Goal: Task Accomplishment & Management: Manage account settings

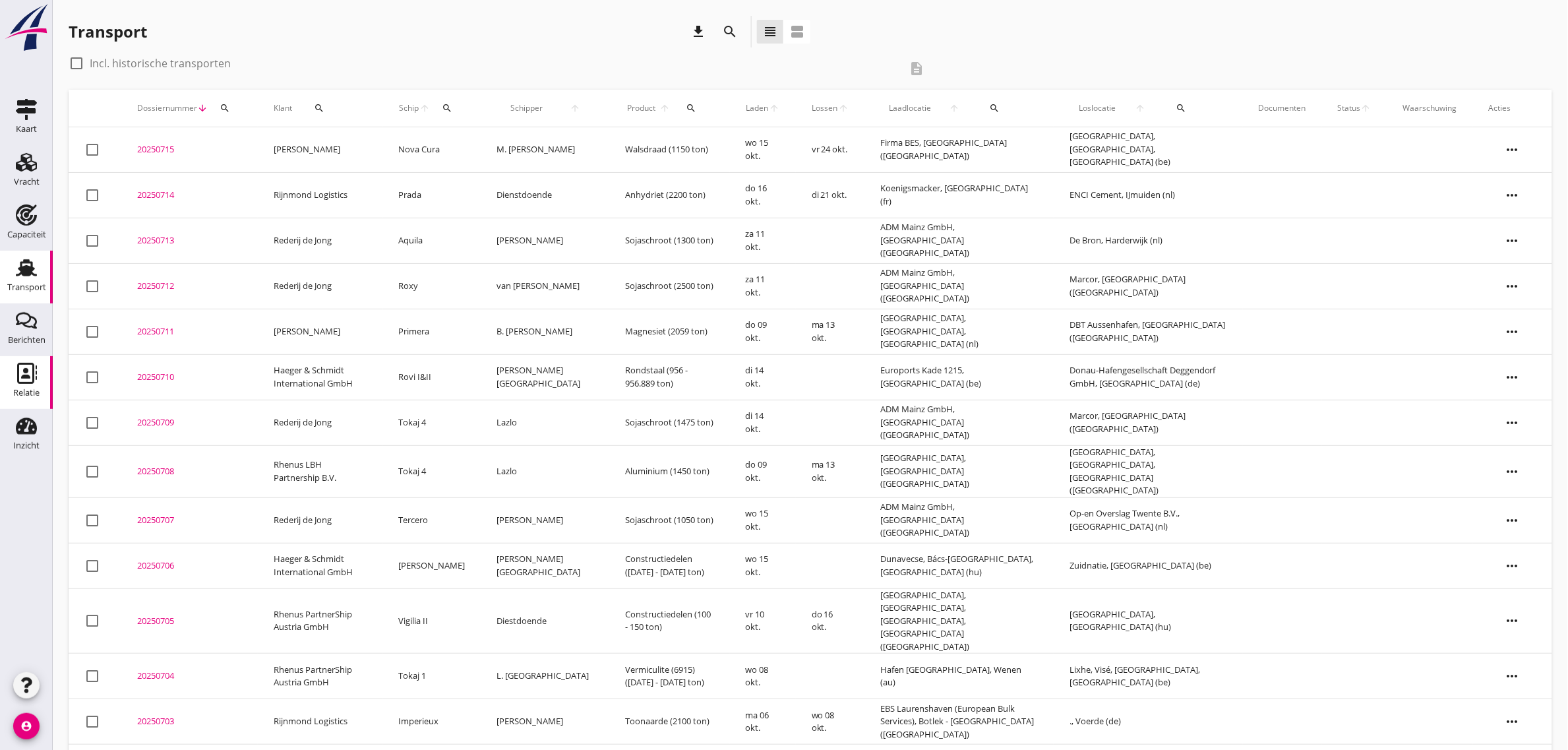
click at [37, 390] on div "Relatie" at bounding box center [26, 393] width 26 height 9
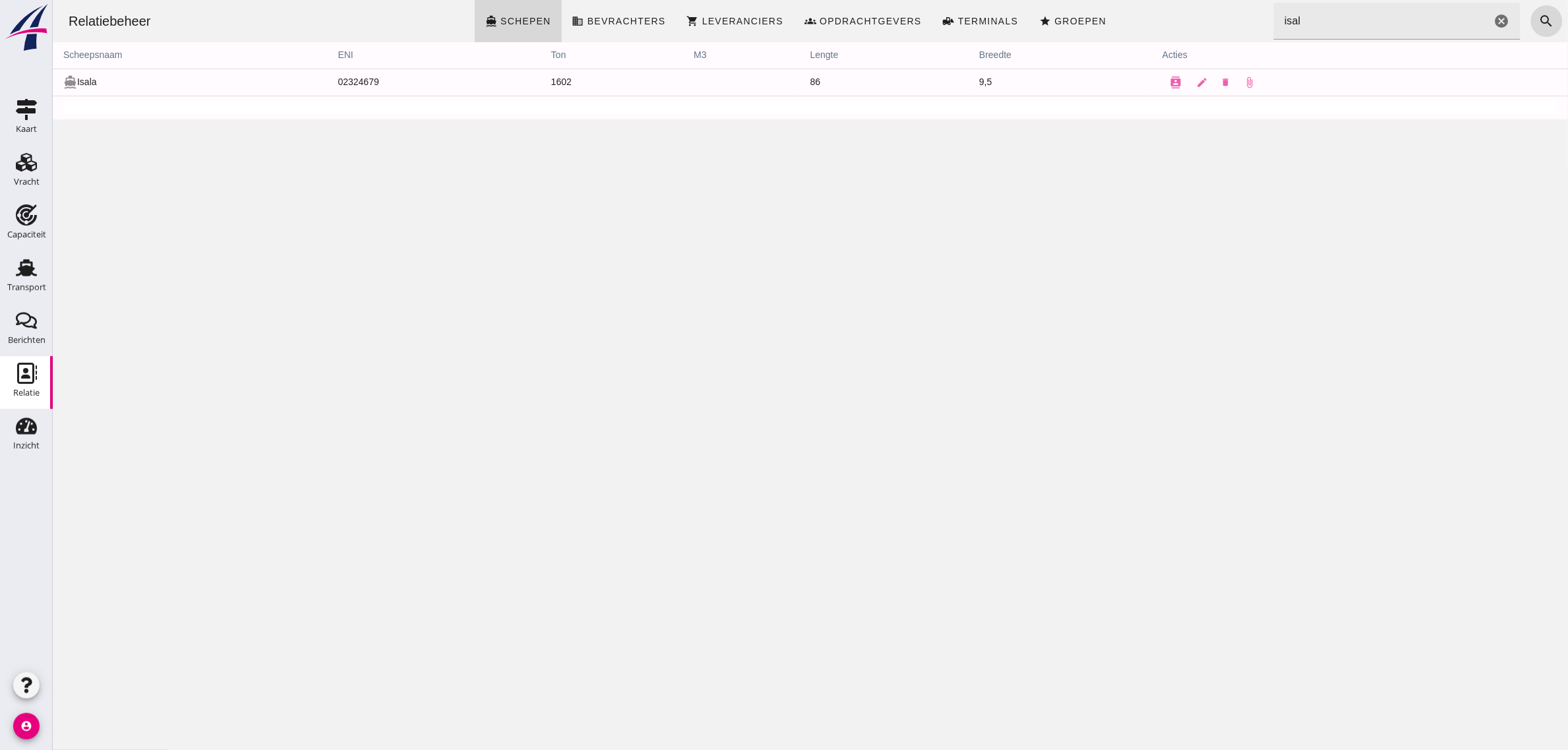
click at [1323, 17] on input "isal" at bounding box center [1381, 21] width 217 height 37
click at [1169, 83] on icon "contacts" at bounding box center [1175, 83] width 12 height 12
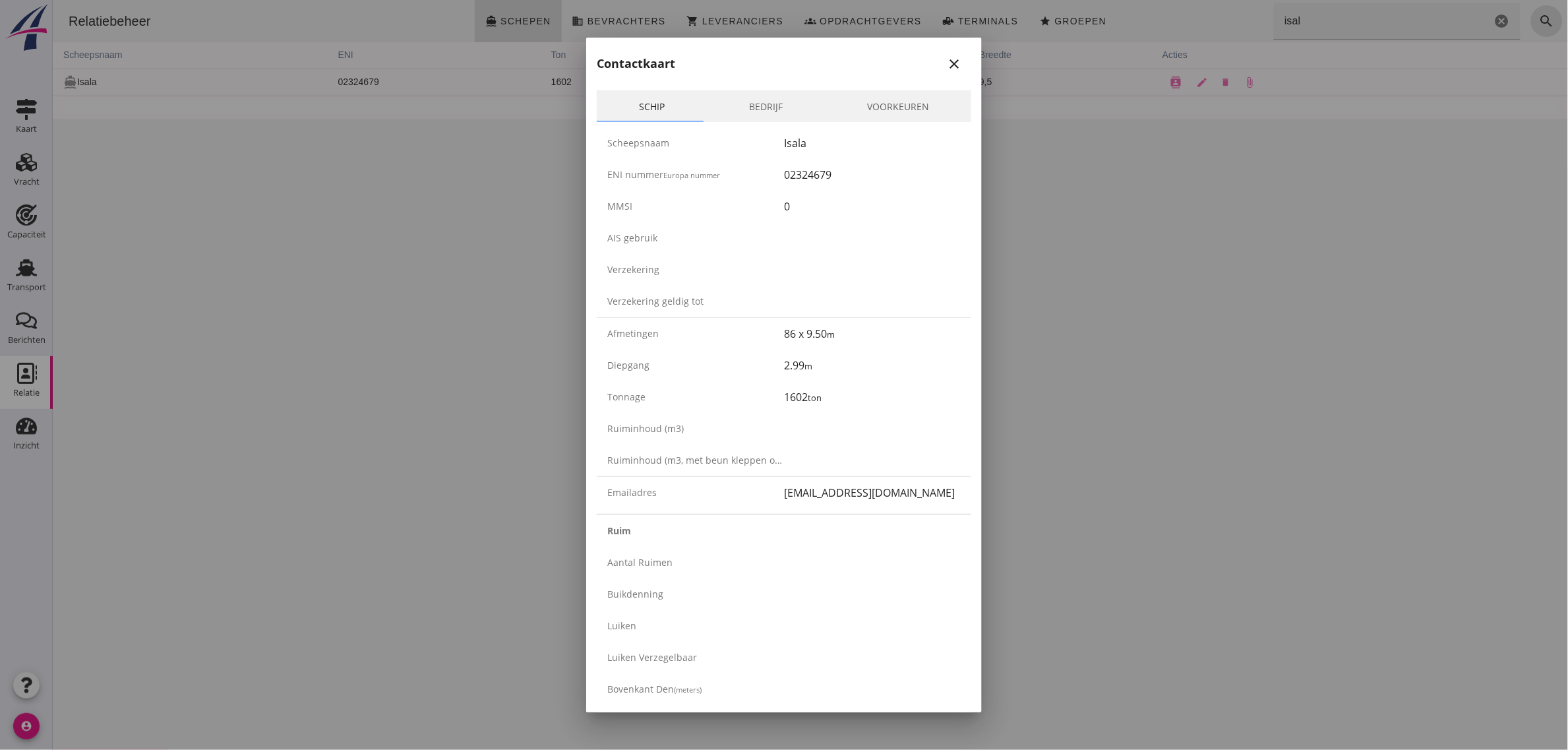
drag, startPoint x: 601, startPoint y: 363, endPoint x: 823, endPoint y: 367, distance: 222.0
click at [823, 367] on div "Diepgang 2.99 m" at bounding box center [784, 365] width 375 height 31
click at [823, 367] on div "2.99 m" at bounding box center [871, 365] width 176 height 16
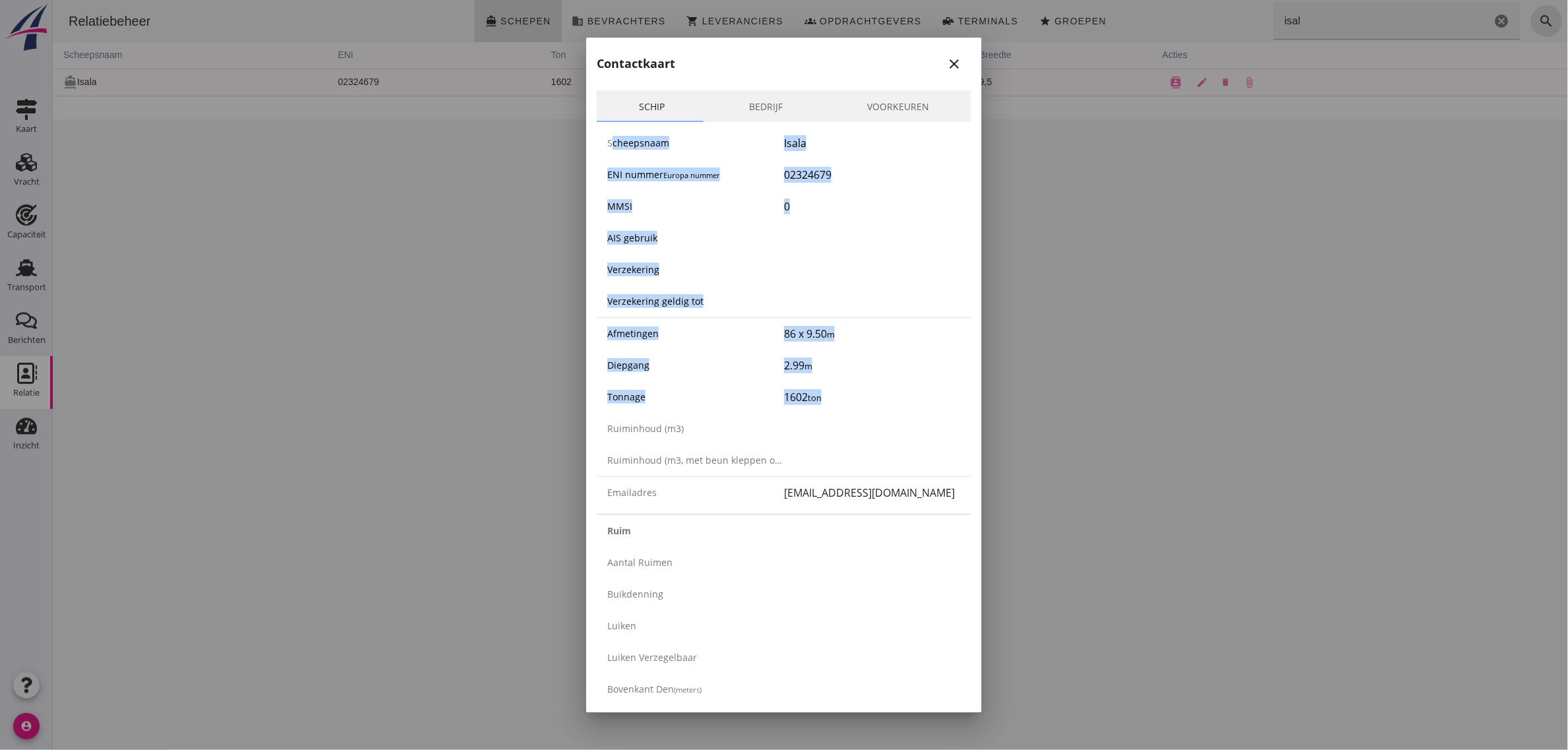
drag, startPoint x: 829, startPoint y: 394, endPoint x: 599, endPoint y: 112, distance: 363.9
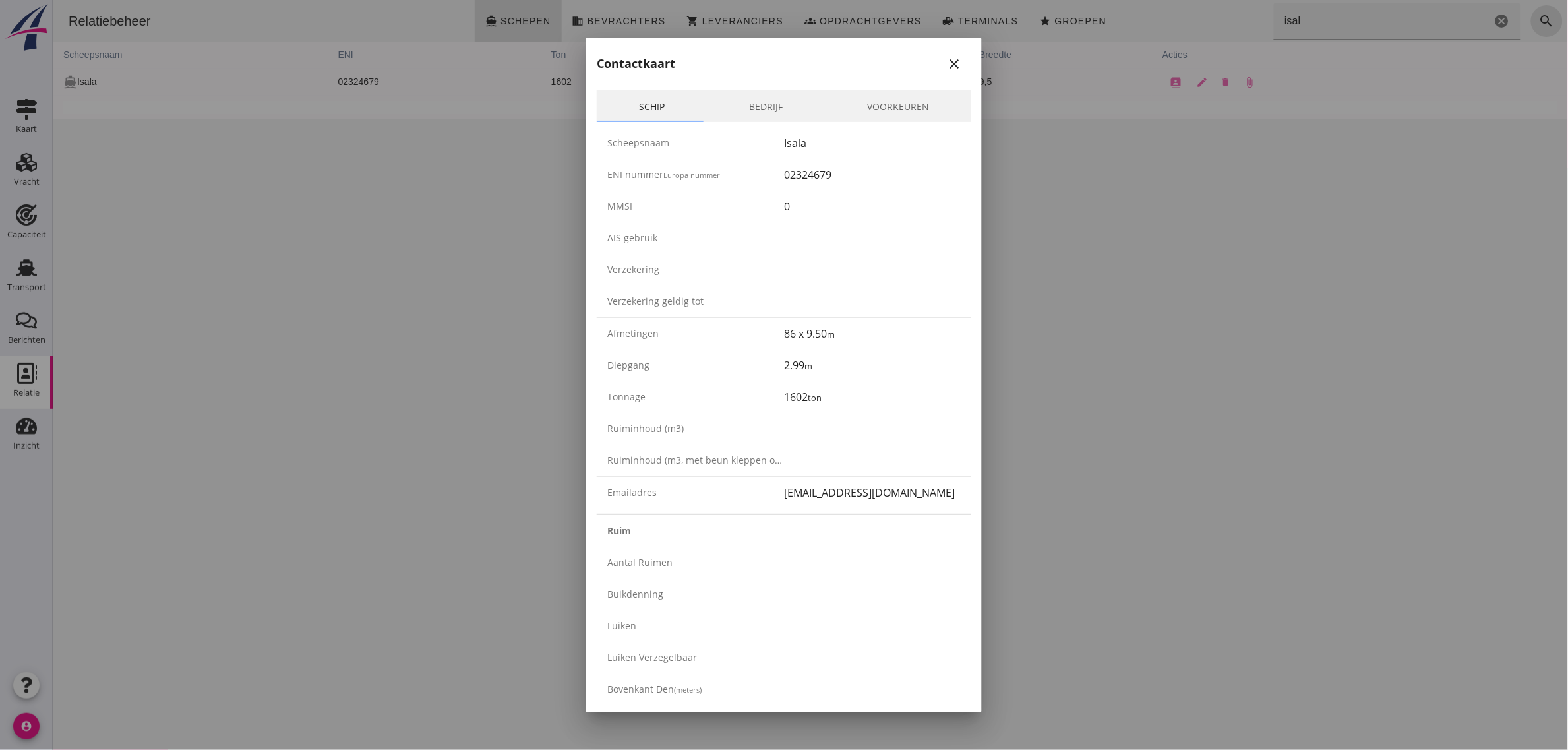
click at [591, 63] on div "Contactkaart close" at bounding box center [784, 59] width 396 height 42
click at [691, 224] on div "AIS gebruik" at bounding box center [784, 238] width 375 height 31
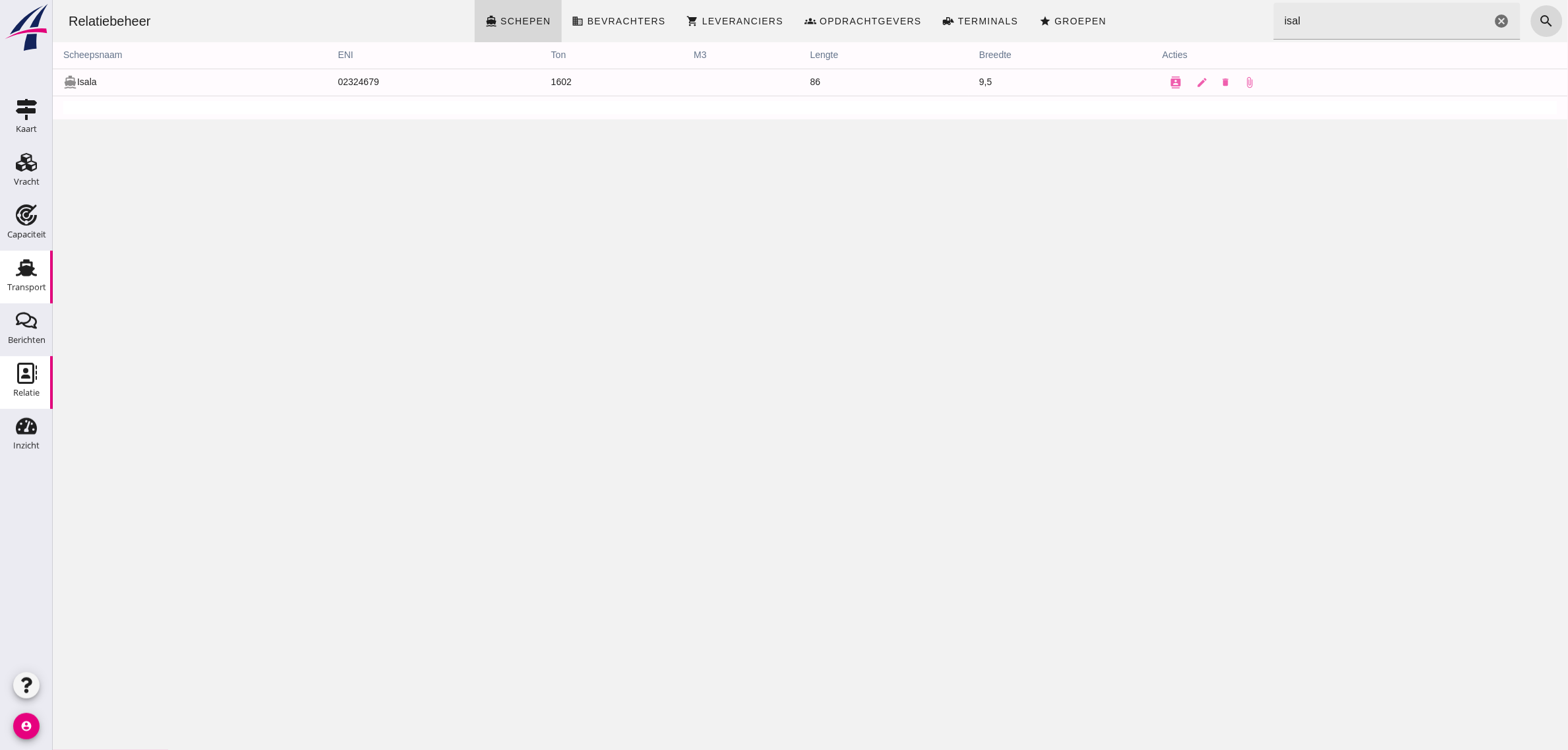
click at [34, 272] on icon "Transport" at bounding box center [26, 267] width 21 height 21
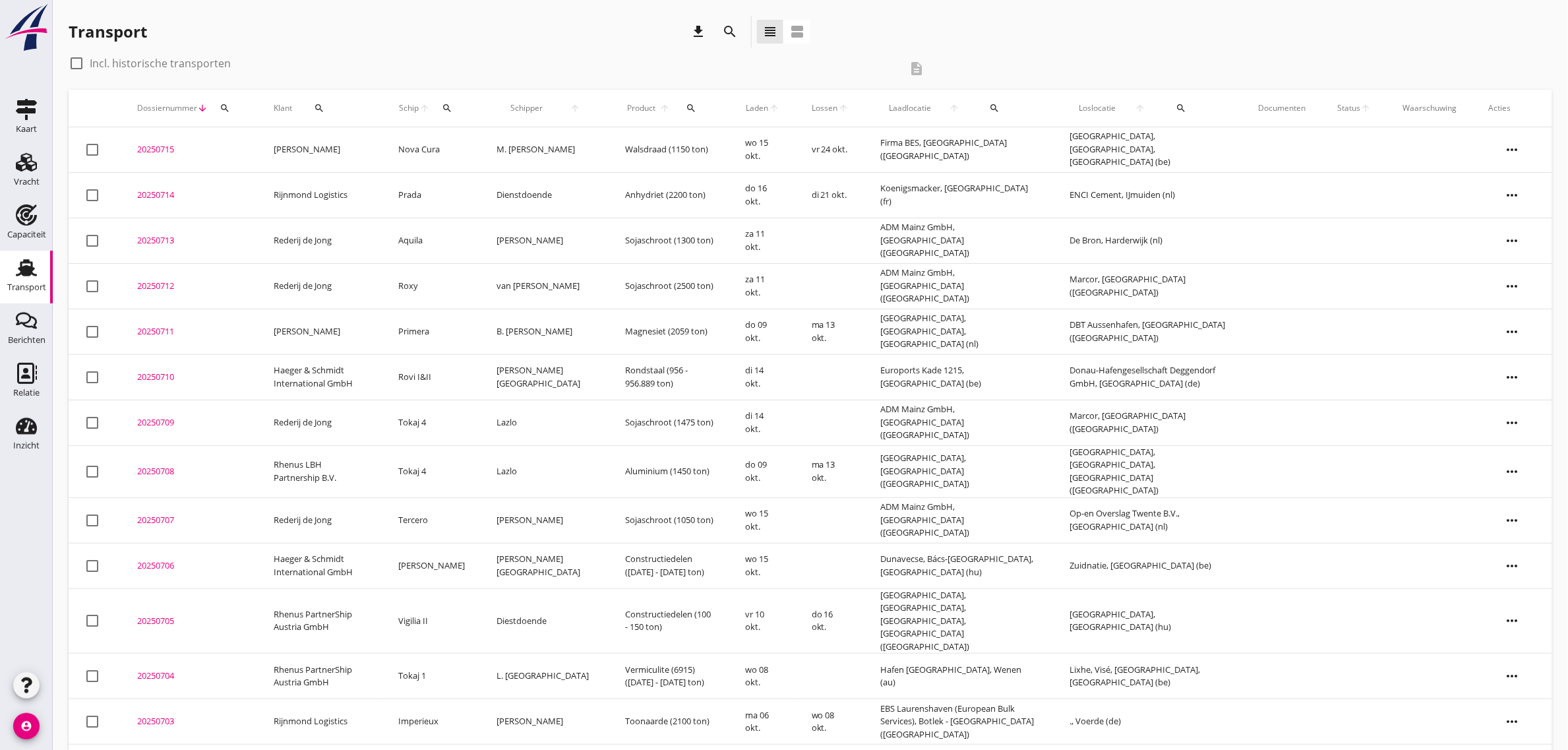
click at [905, 29] on div "Transport download search view_headline view_agenda" at bounding box center [810, 34] width 1483 height 37
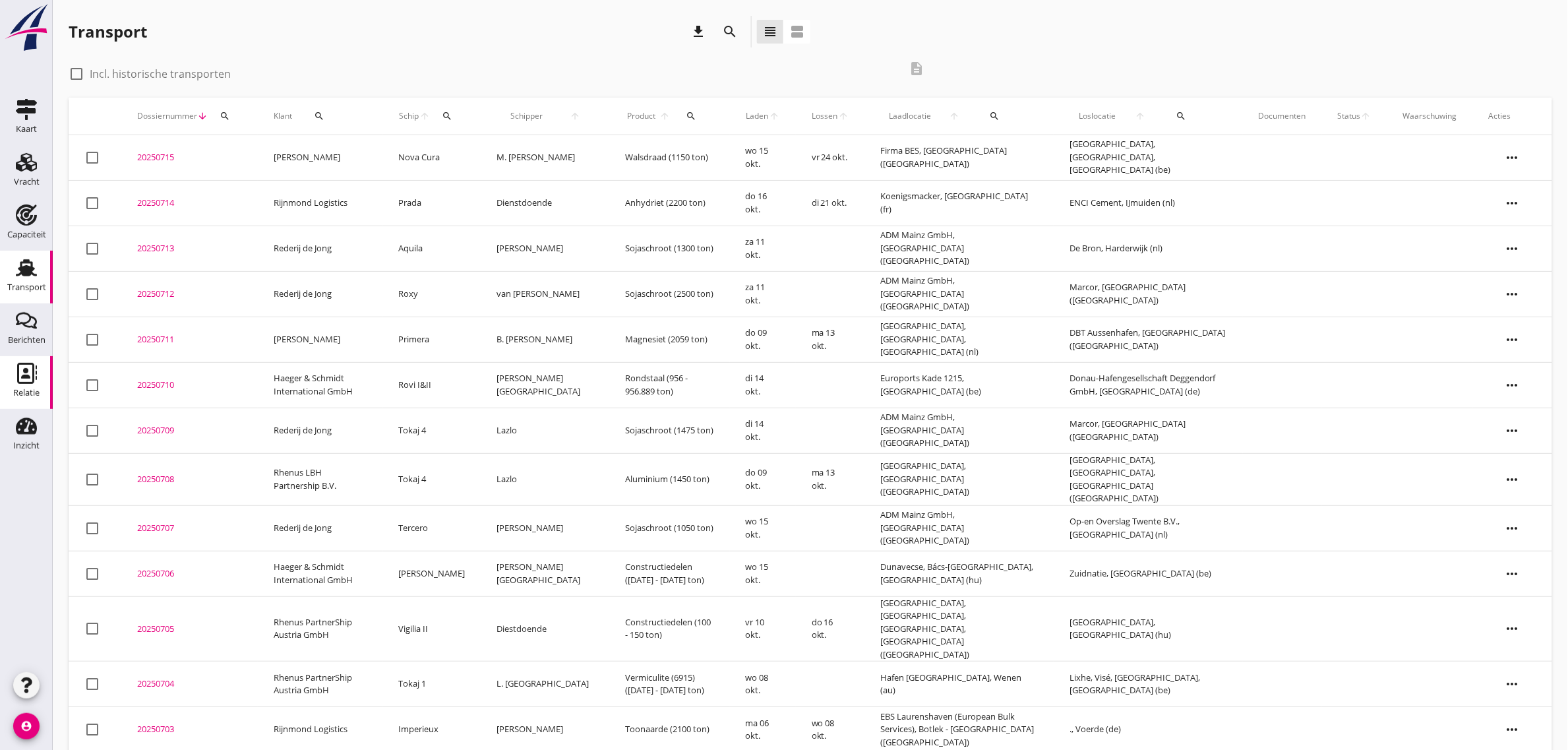
click at [18, 383] on use at bounding box center [26, 373] width 20 height 21
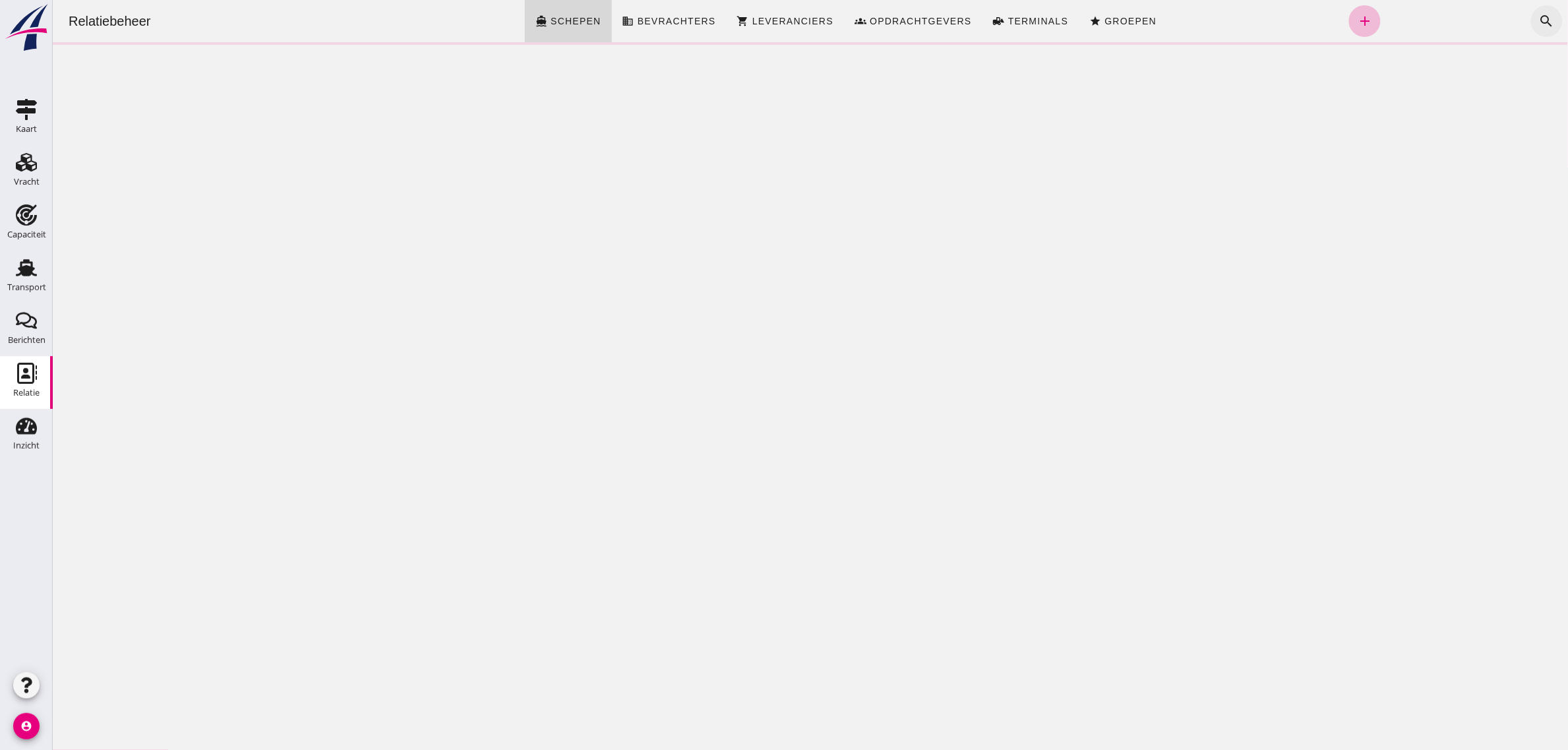
click at [1538, 17] on icon "search" at bounding box center [1546, 21] width 16 height 16
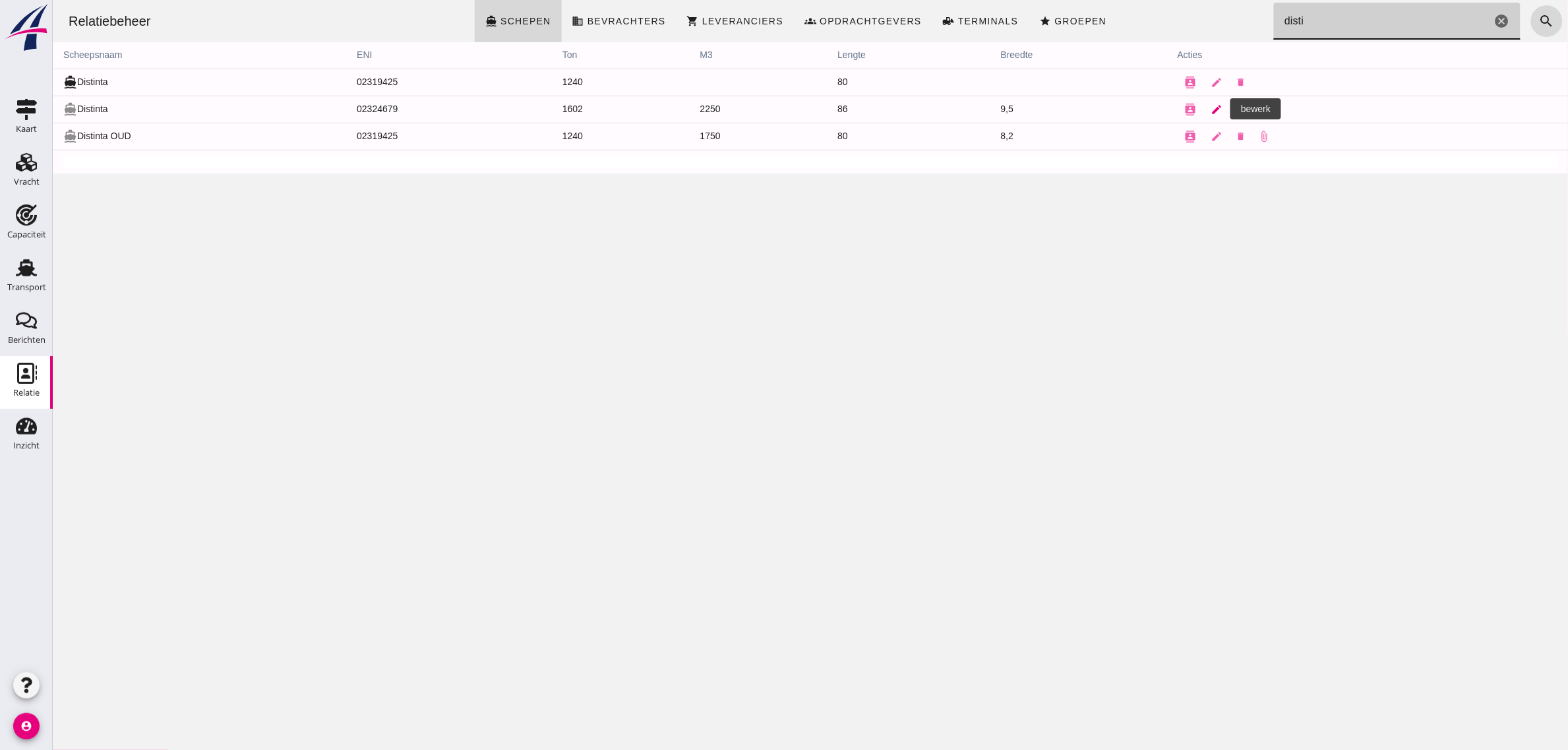
type input "disti"
click at [1210, 110] on icon "edit" at bounding box center [1216, 109] width 12 height 12
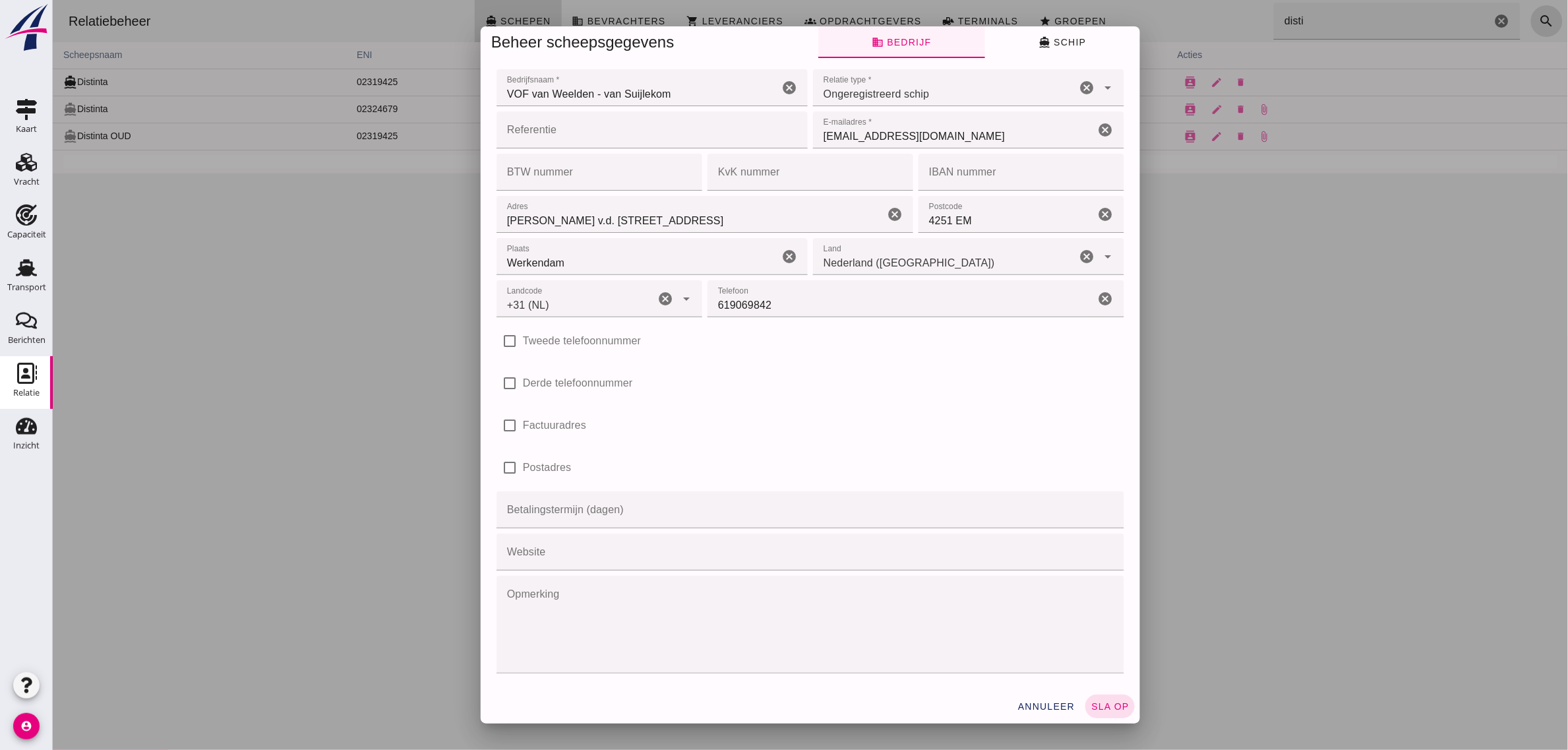
type input "+31 (NL)"
click at [1061, 34] on button "directions_boat Schip" at bounding box center [1062, 42] width 155 height 31
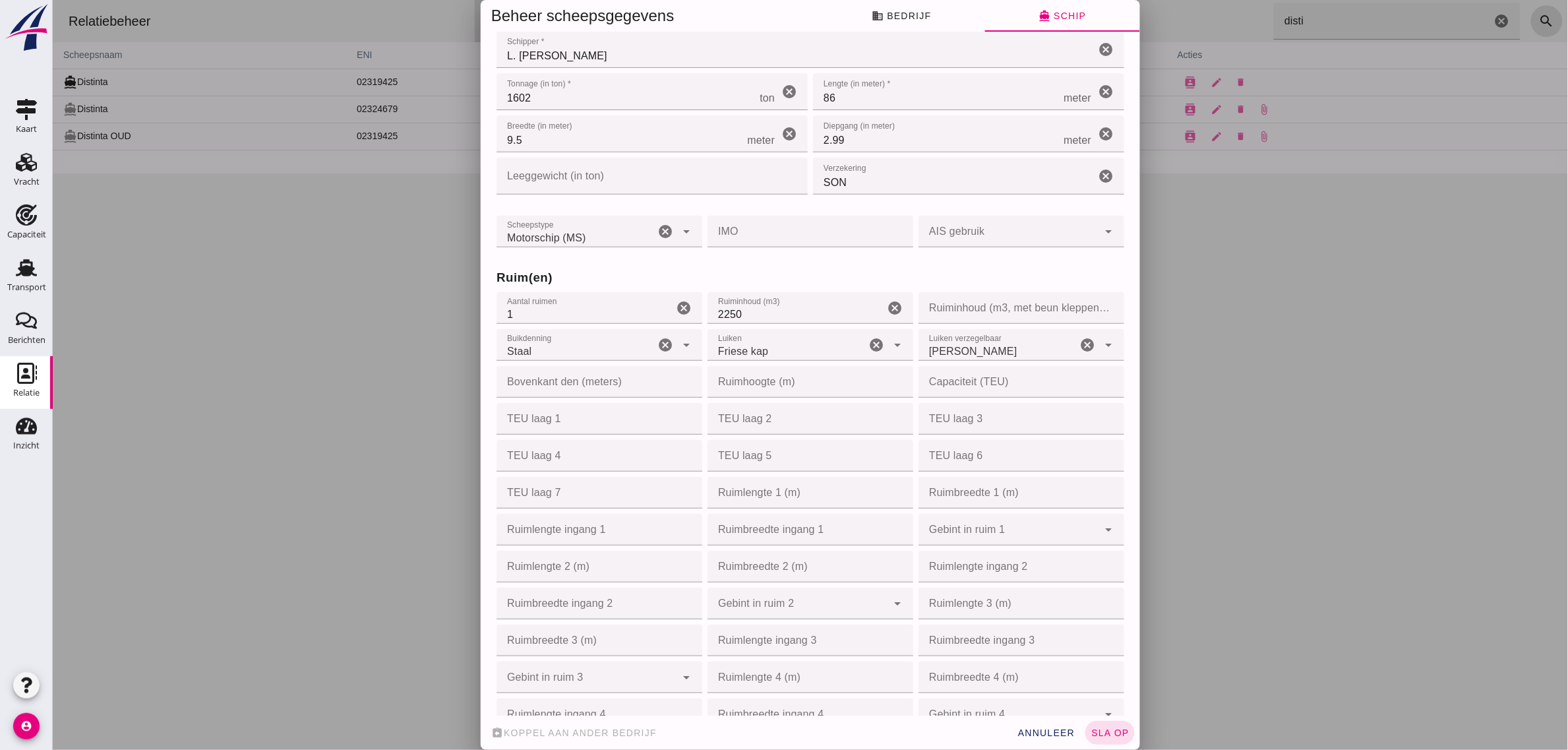
scroll to position [165, 0]
click at [628, 525] on input "Ruimlengte ingang 1" at bounding box center [595, 526] width 198 height 31
type input "58"
type input "58.50"
type input "7"
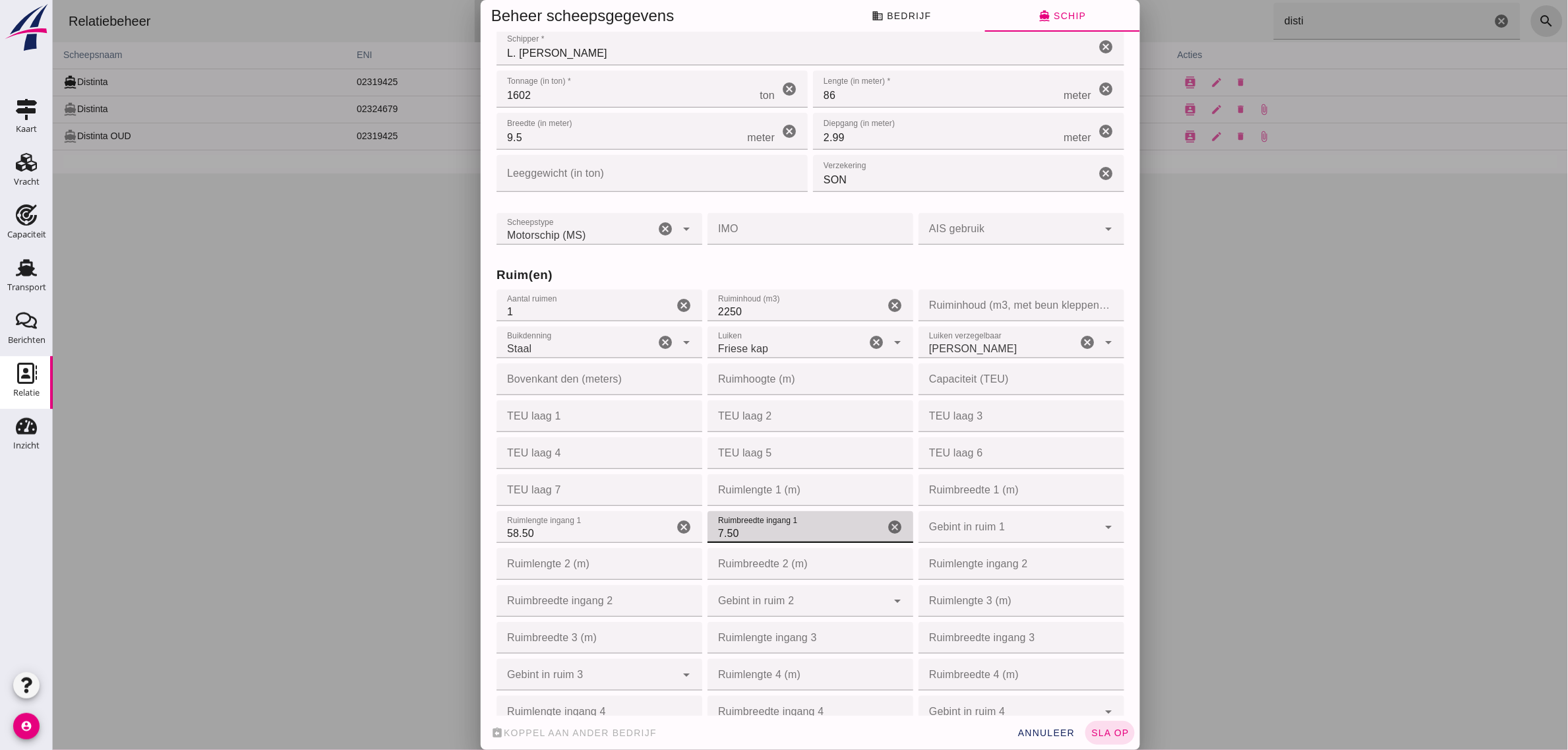
type input "7.50"
click at [801, 269] on h3 "Ruim(en)" at bounding box center [810, 274] width 628 height 18
click at [990, 536] on div at bounding box center [1007, 526] width 179 height 31
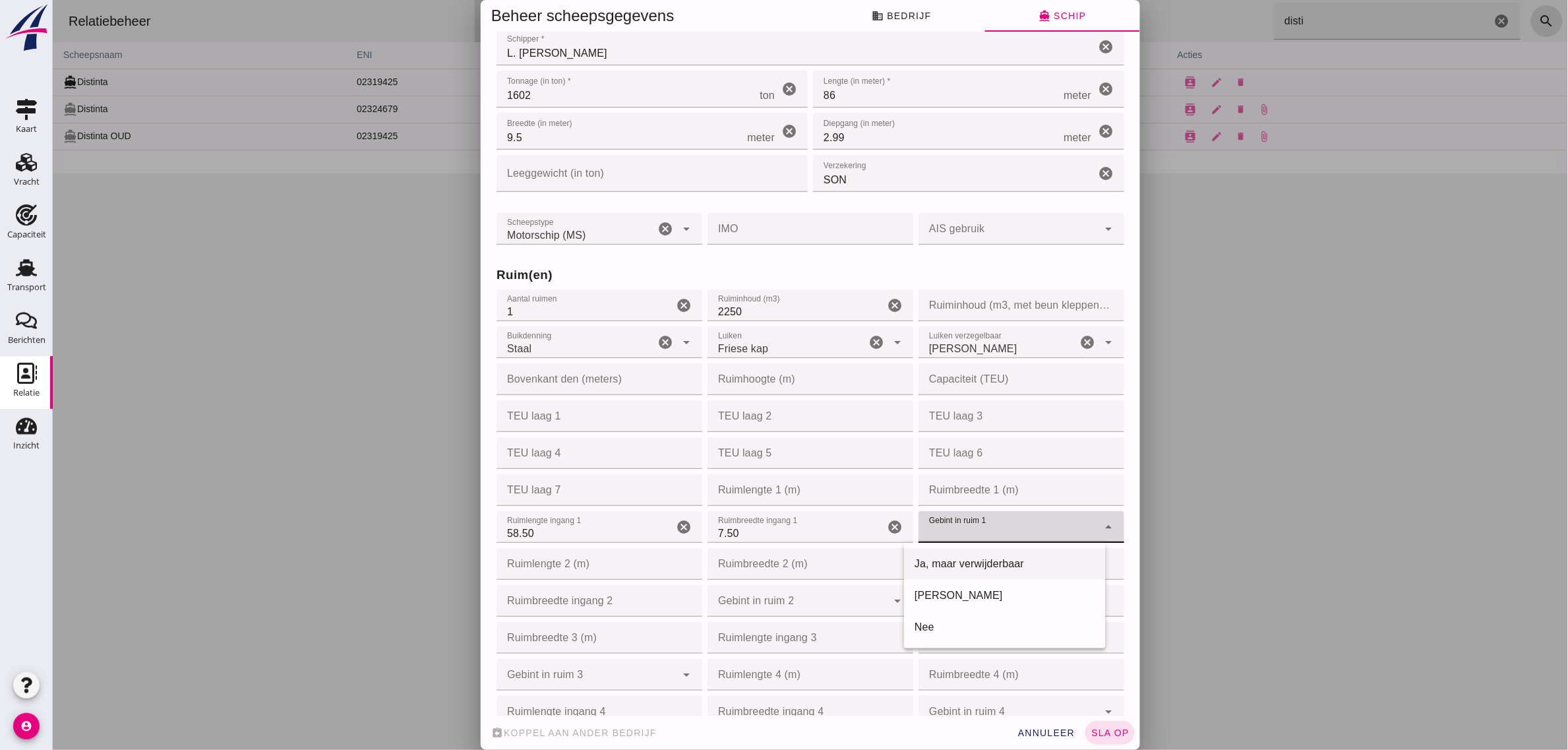
click at [947, 563] on div "Ja, maar verwijderbaar" at bounding box center [1004, 564] width 181 height 16
type input "yes_but_removable"
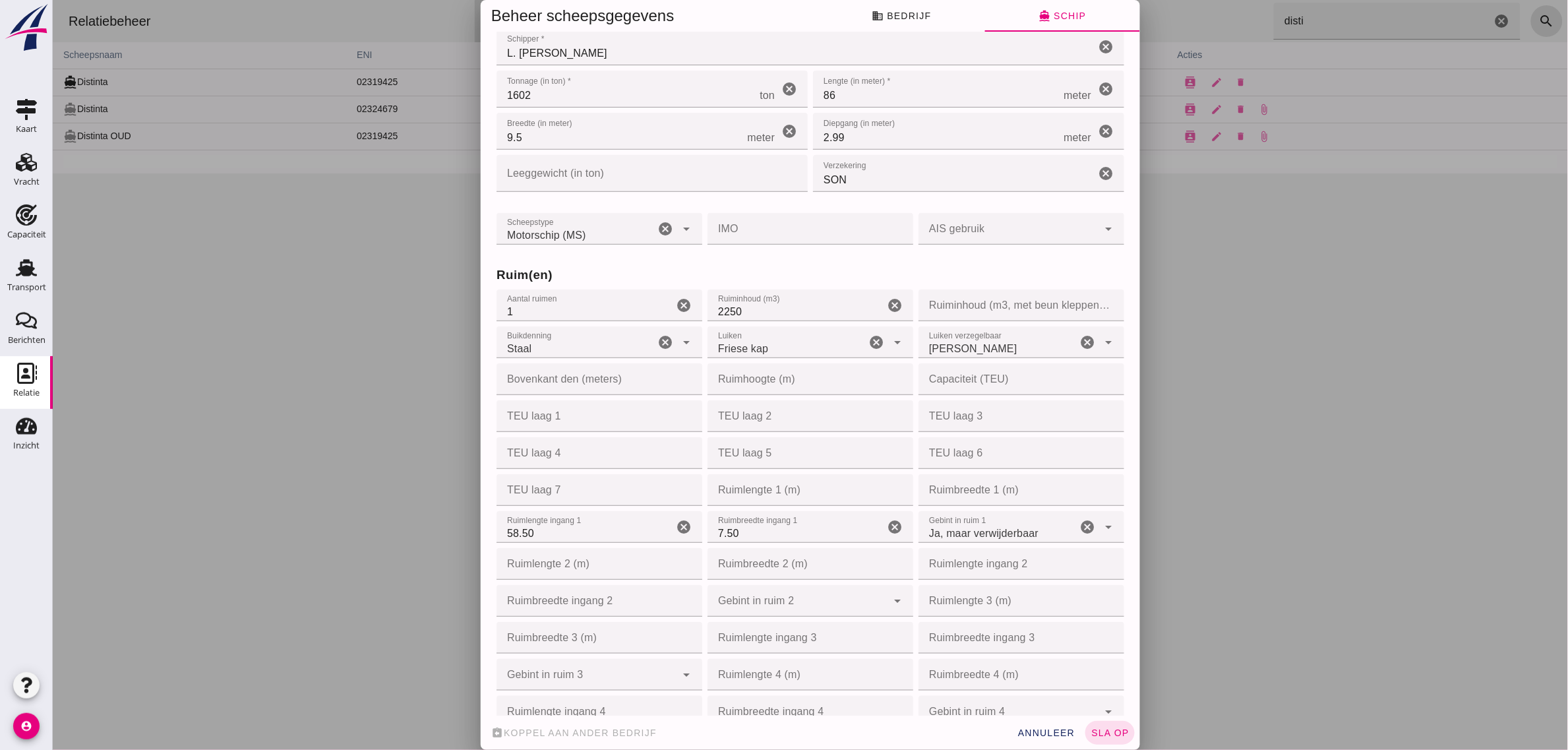
click at [1116, 509] on div "Bedrijfsnaam * Bedrijfsnaam * VOF van Weelden - van Suijlekom cancel Relatie ty…" at bounding box center [809, 374] width 659 height 683
click at [1107, 733] on span "sla op" at bounding box center [1109, 732] width 39 height 10
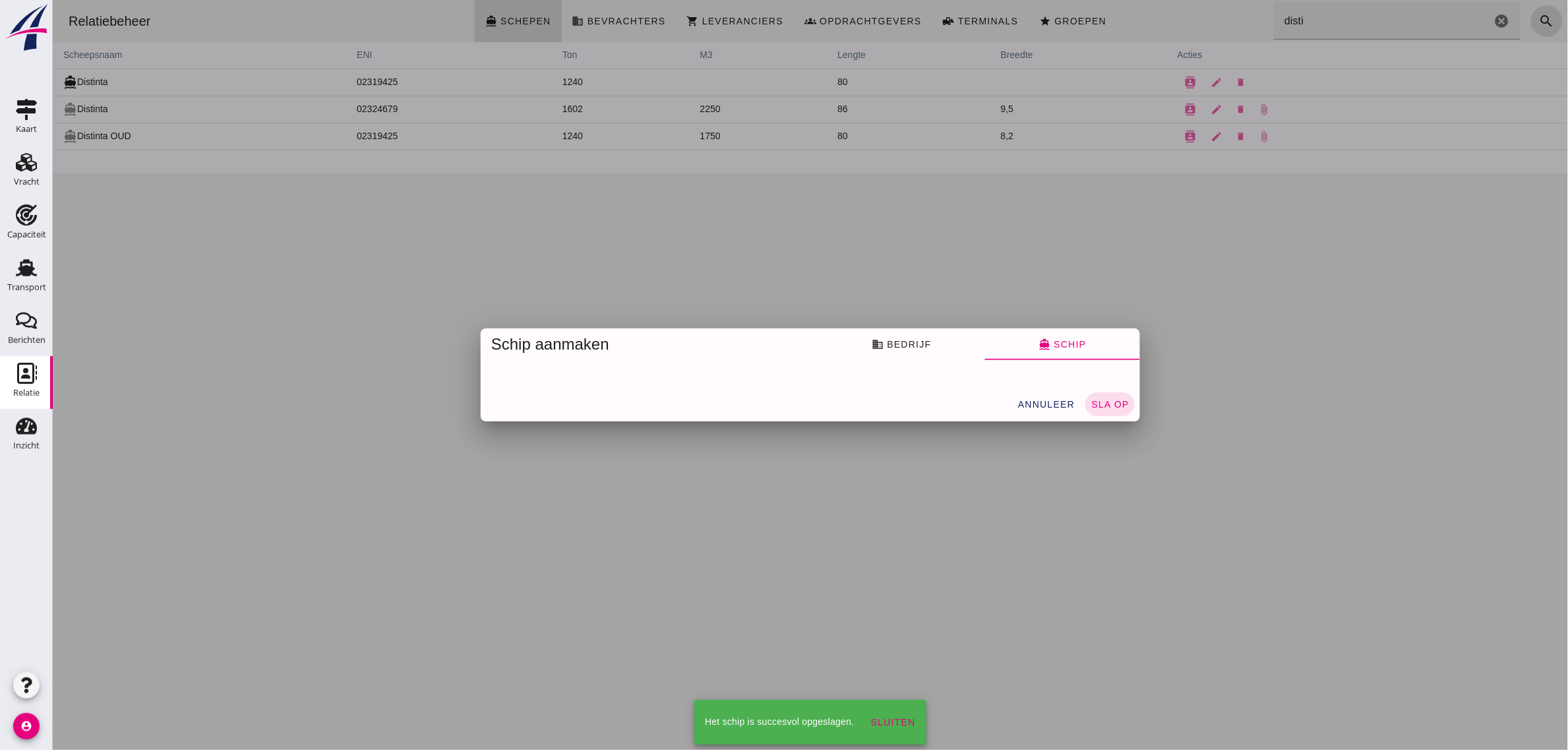
scroll to position [0, 0]
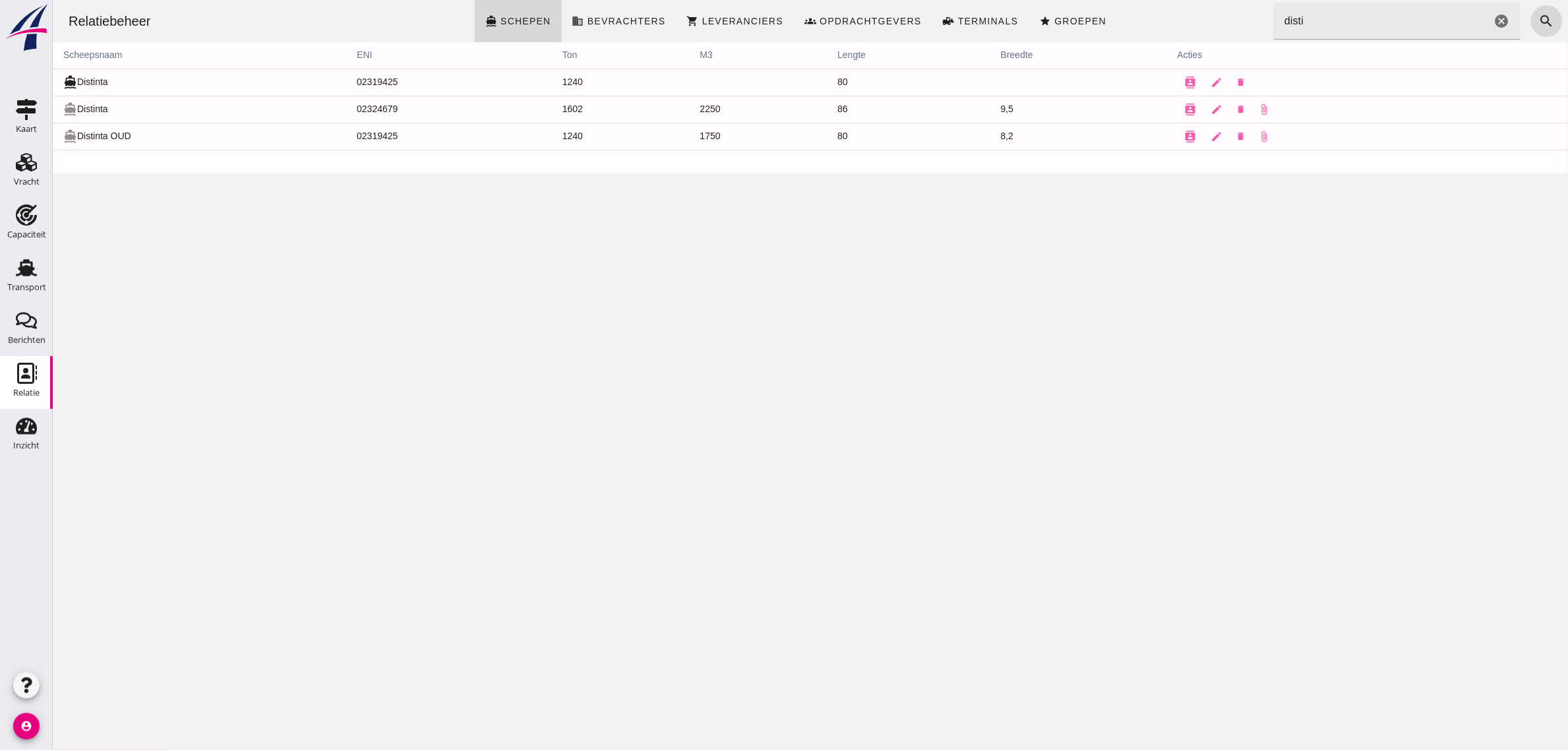
drag, startPoint x: 277, startPoint y: 373, endPoint x: 179, endPoint y: 243, distance: 162.8
click at [277, 373] on div "Relatiebeheer directions_boat Schepen business Bevrachters shopping_cart Levera…" at bounding box center [809, 375] width 1515 height 750
click at [37, 269] on div "Transport" at bounding box center [26, 267] width 31 height 21
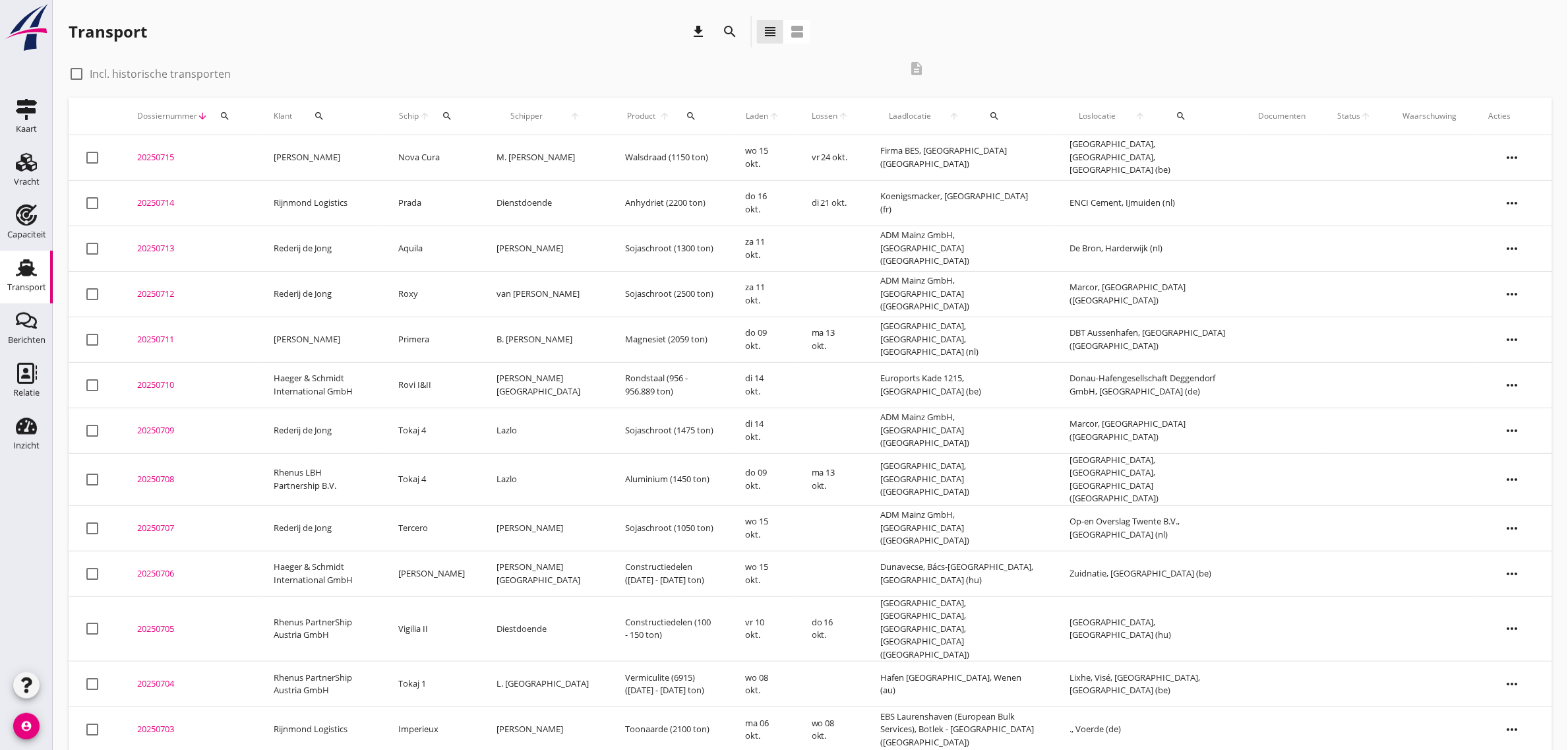
click at [1126, 43] on div "Transport download search view_headline view_agenda" at bounding box center [810, 34] width 1483 height 37
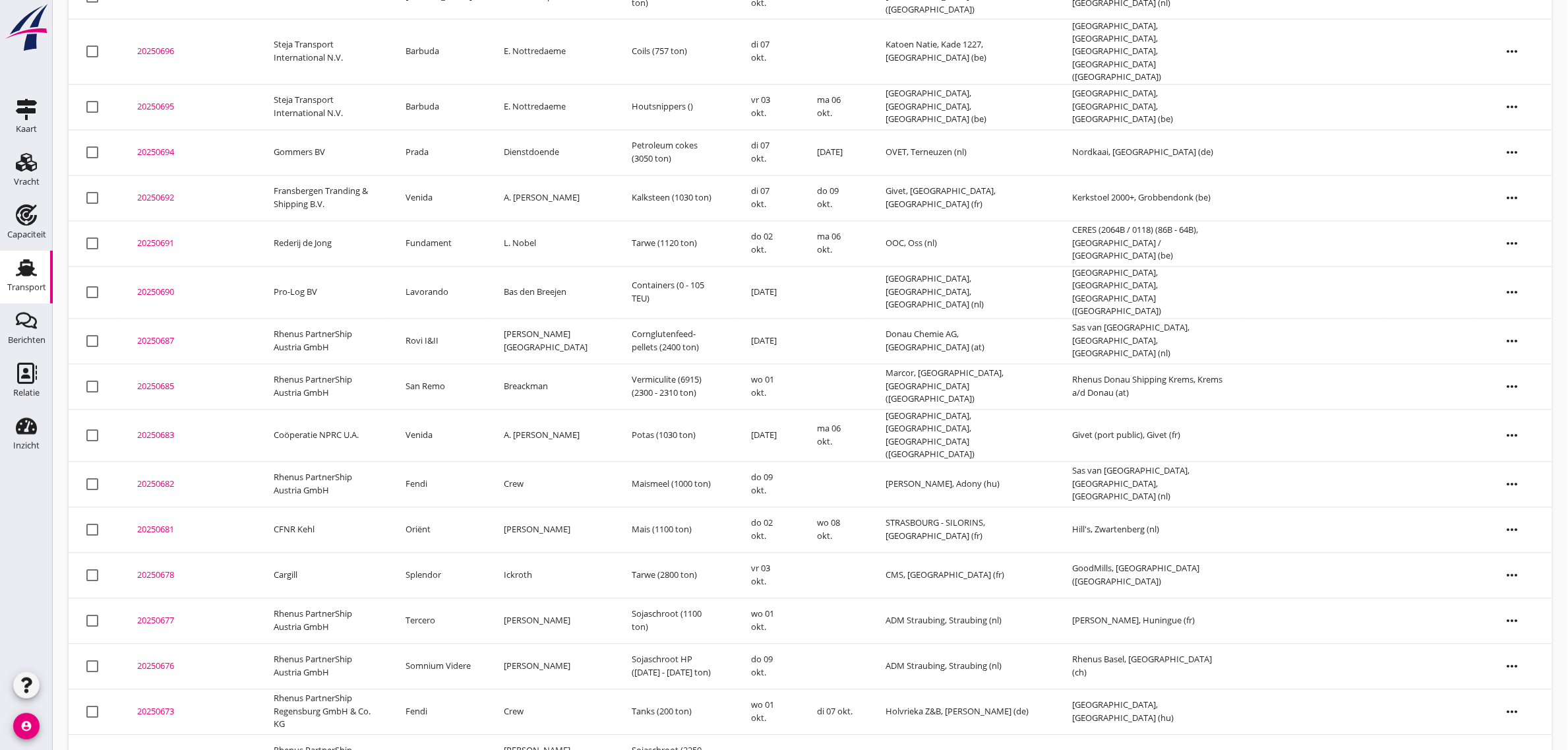
scroll to position [1043, 0]
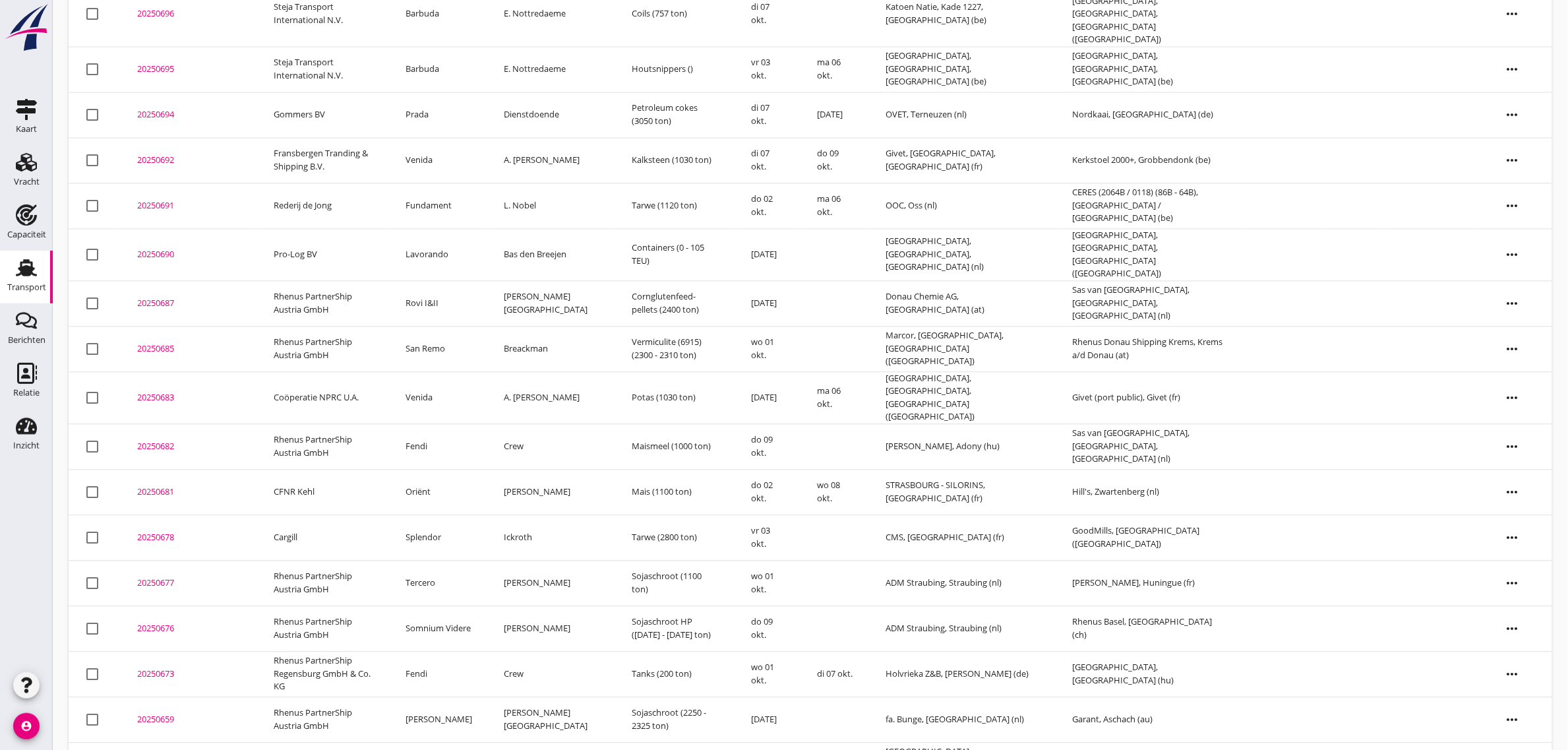
click at [442, 372] on td "Venida" at bounding box center [439, 397] width 98 height 52
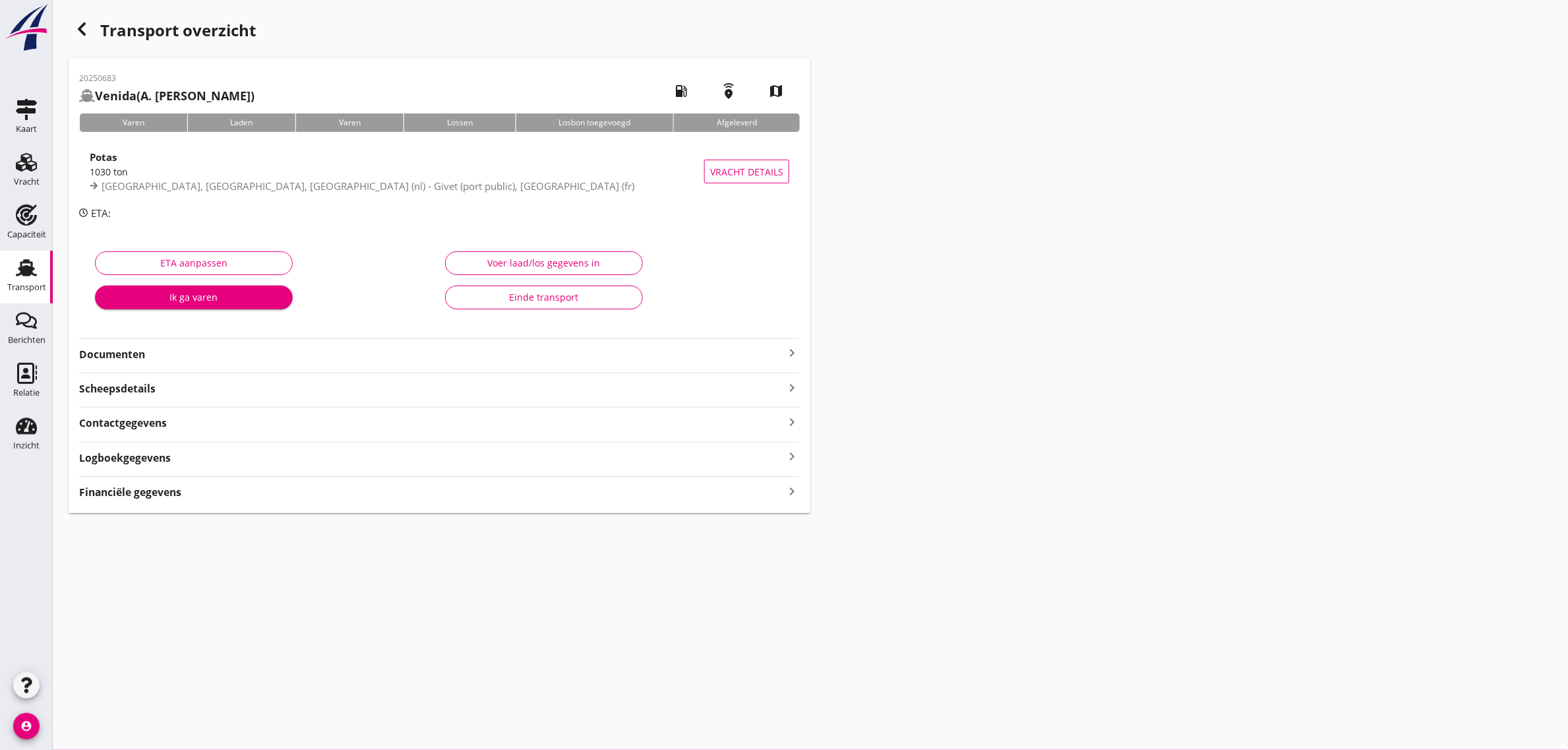
click at [517, 291] on div "Einde transport" at bounding box center [544, 296] width 176 height 14
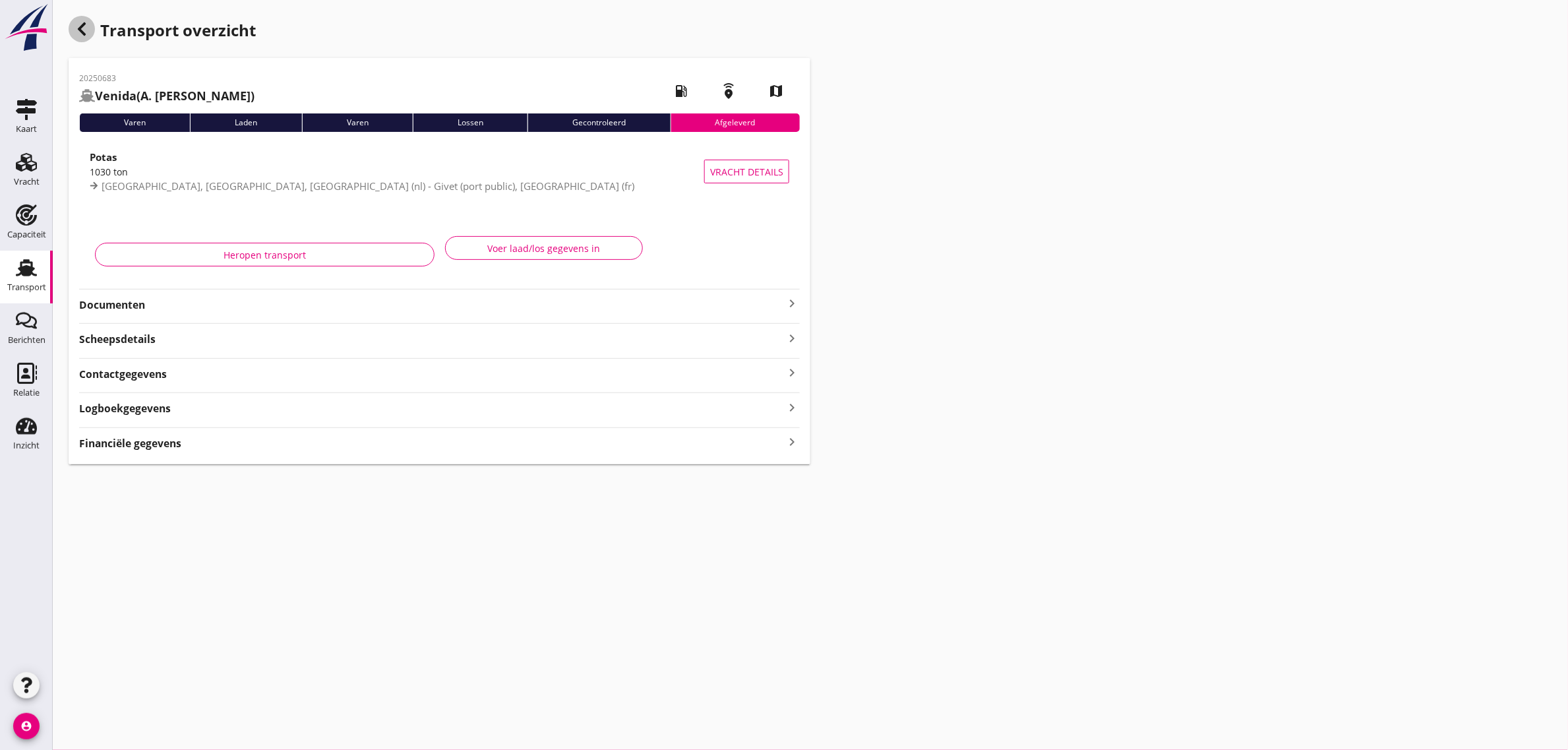
click at [87, 30] on icon "button" at bounding box center [82, 29] width 16 height 16
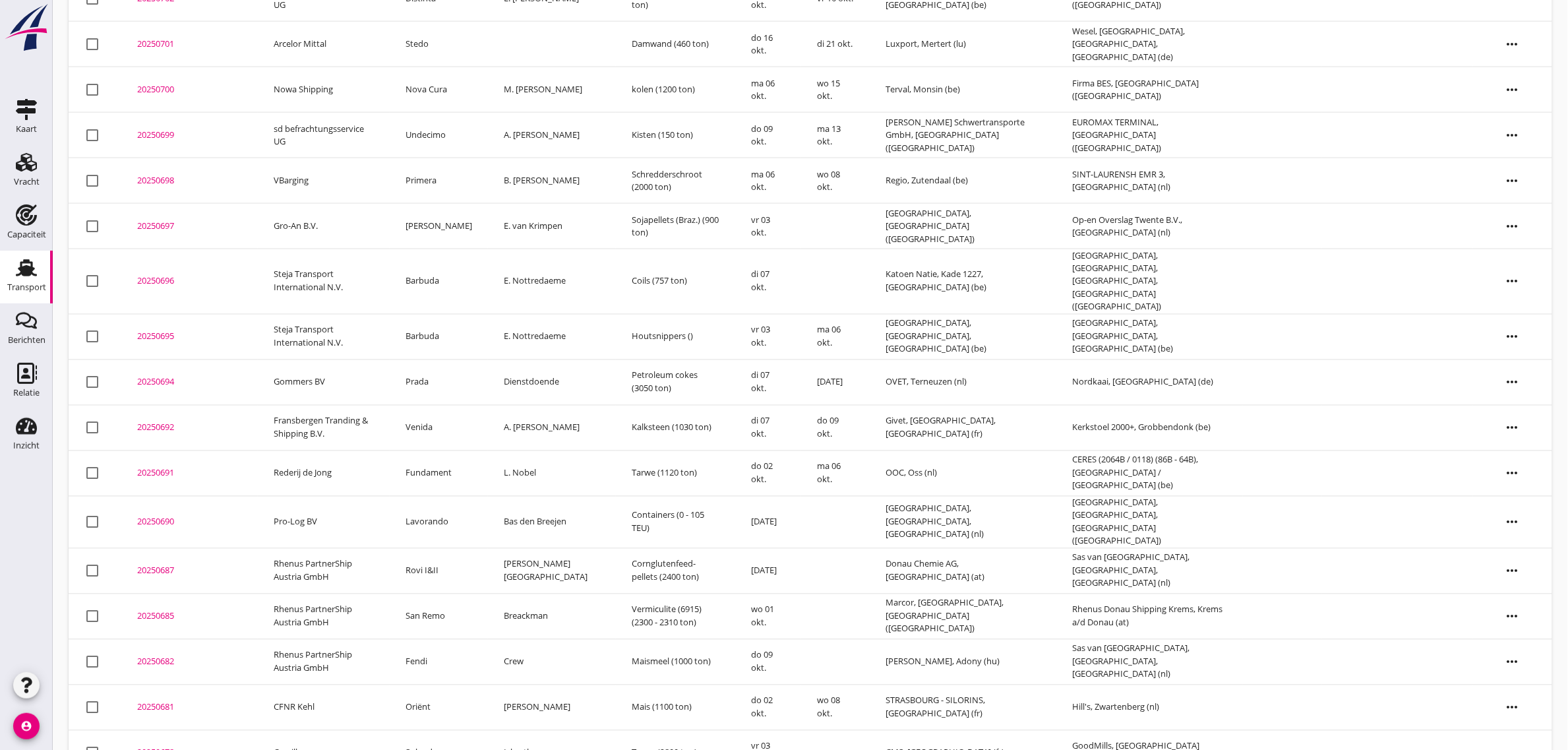
scroll to position [730, 0]
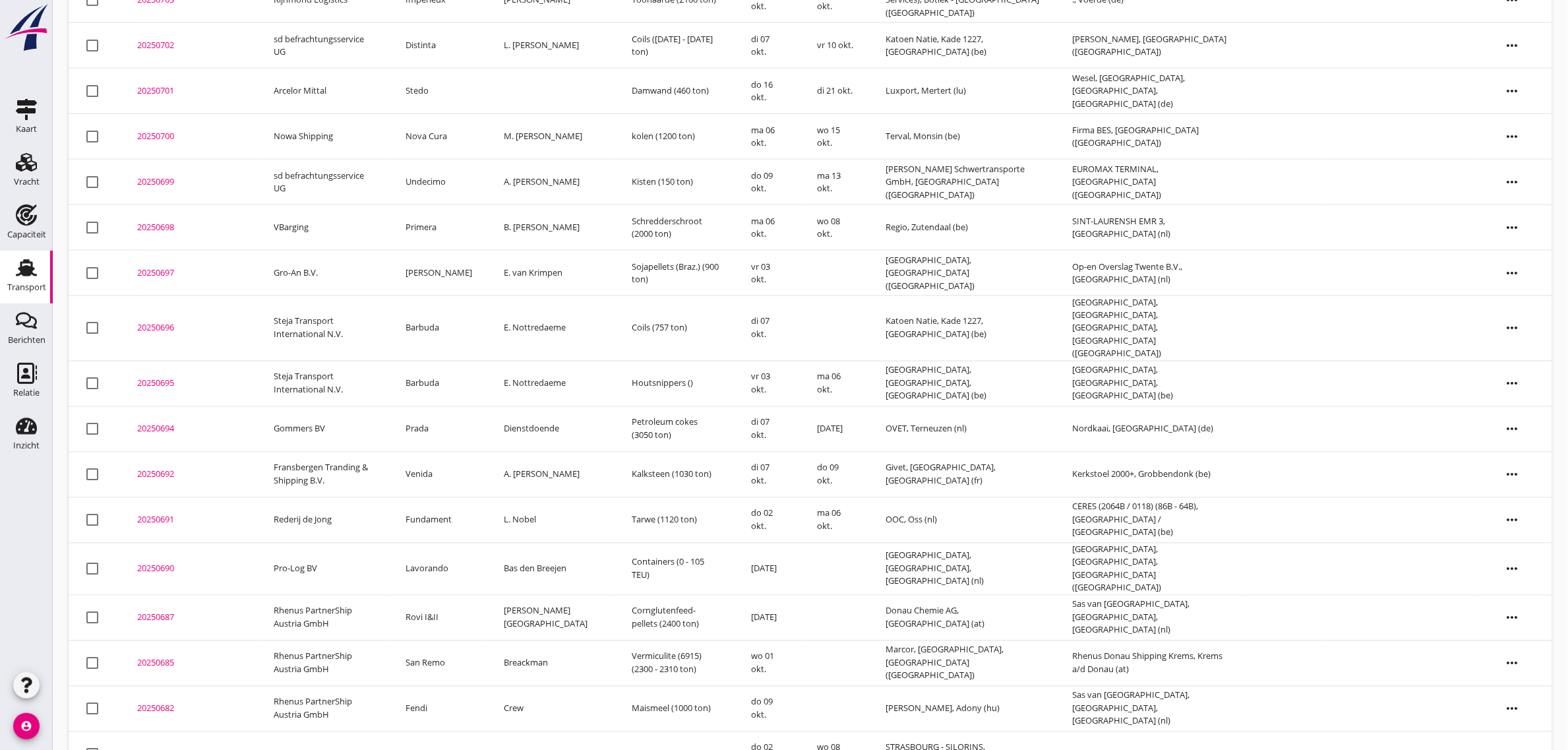
click at [457, 361] on td "Barbuda" at bounding box center [439, 383] width 98 height 45
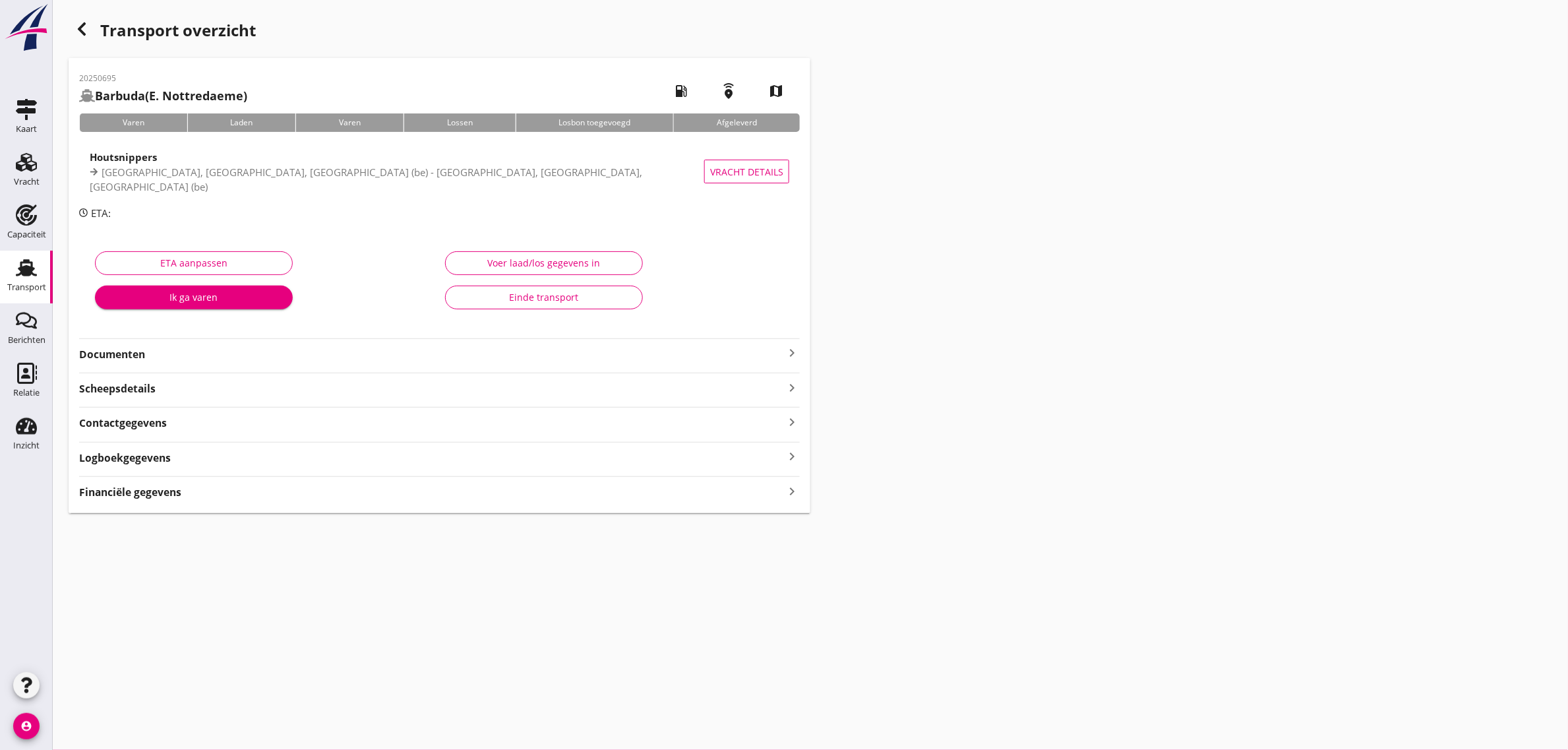
click at [479, 310] on div "Voer laad/los gegevens in Einde transport" at bounding box center [615, 284] width 350 height 83
click at [489, 285] on button "Einde transport" at bounding box center [544, 297] width 198 height 23
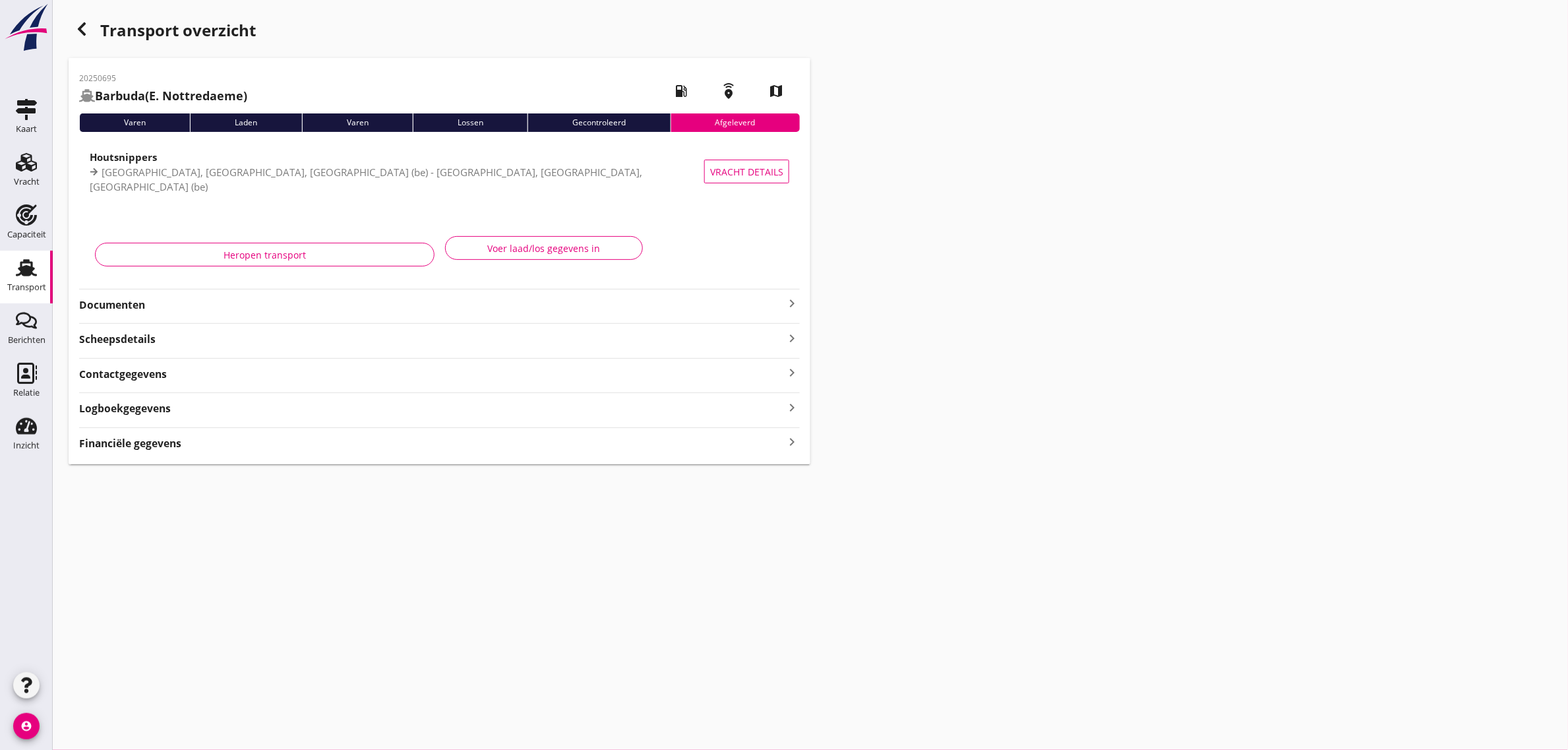
click at [78, 37] on div "button" at bounding box center [82, 29] width 26 height 26
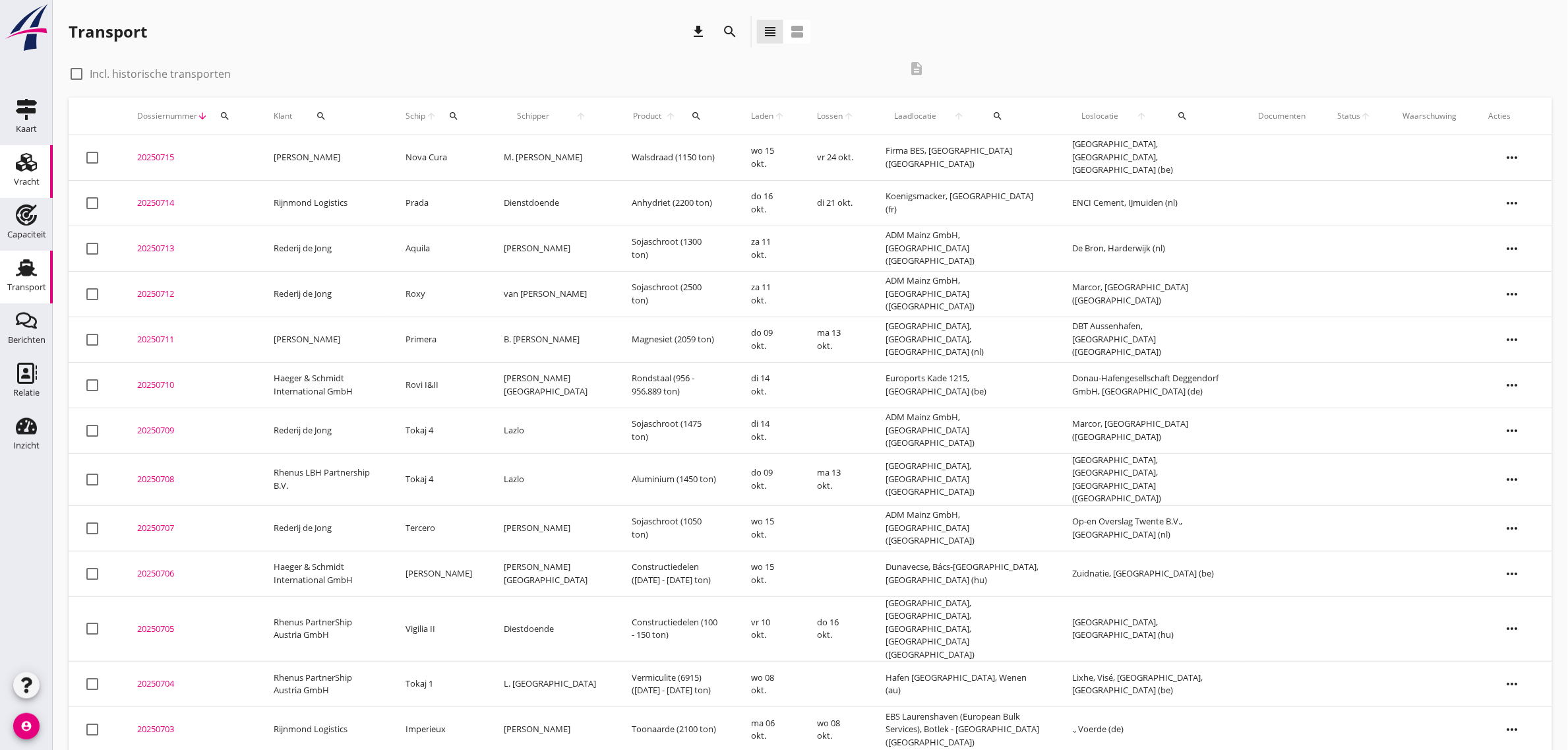
click at [13, 170] on div "Vracht" at bounding box center [26, 162] width 31 height 21
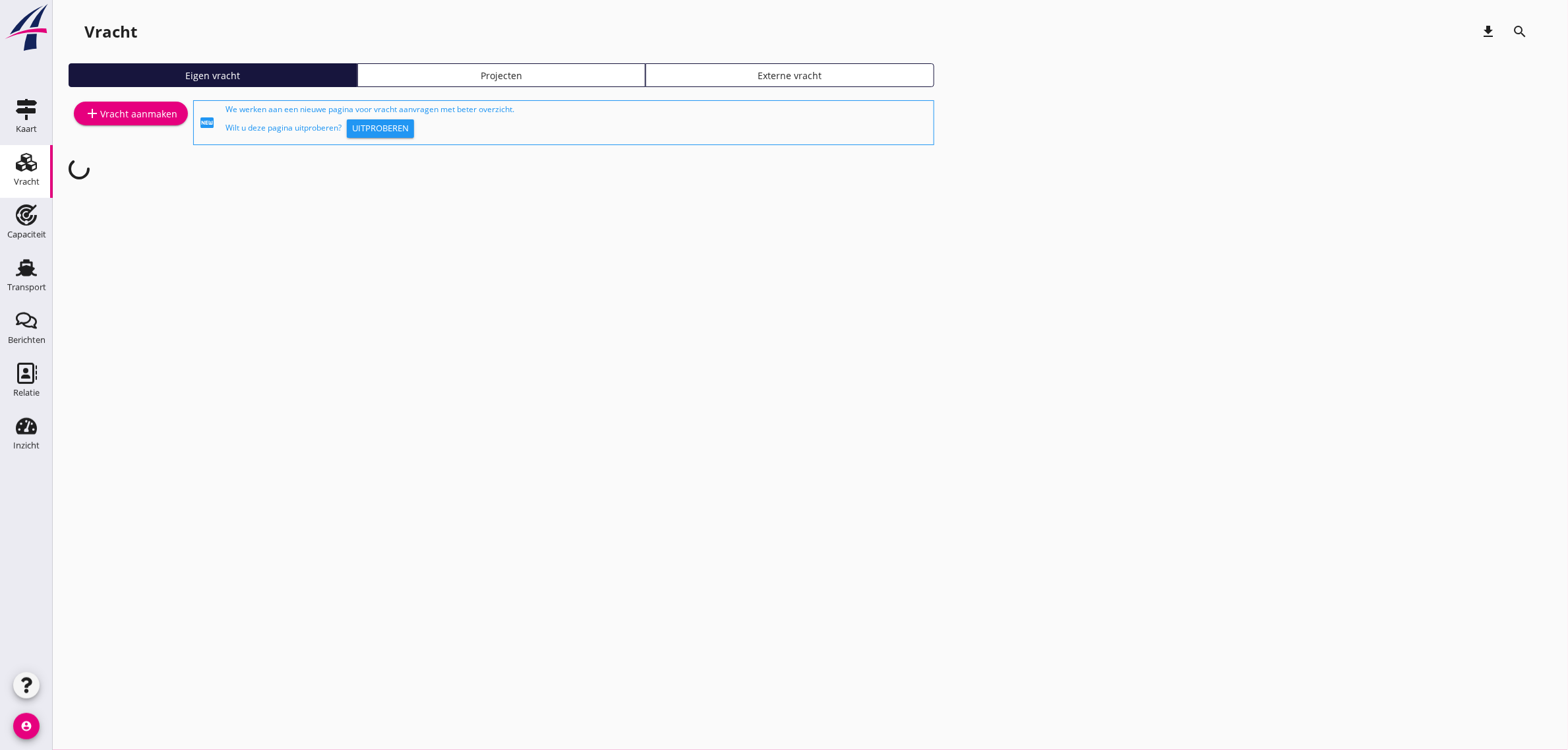
click at [125, 103] on link "add Vracht aanmaken" at bounding box center [131, 113] width 114 height 23
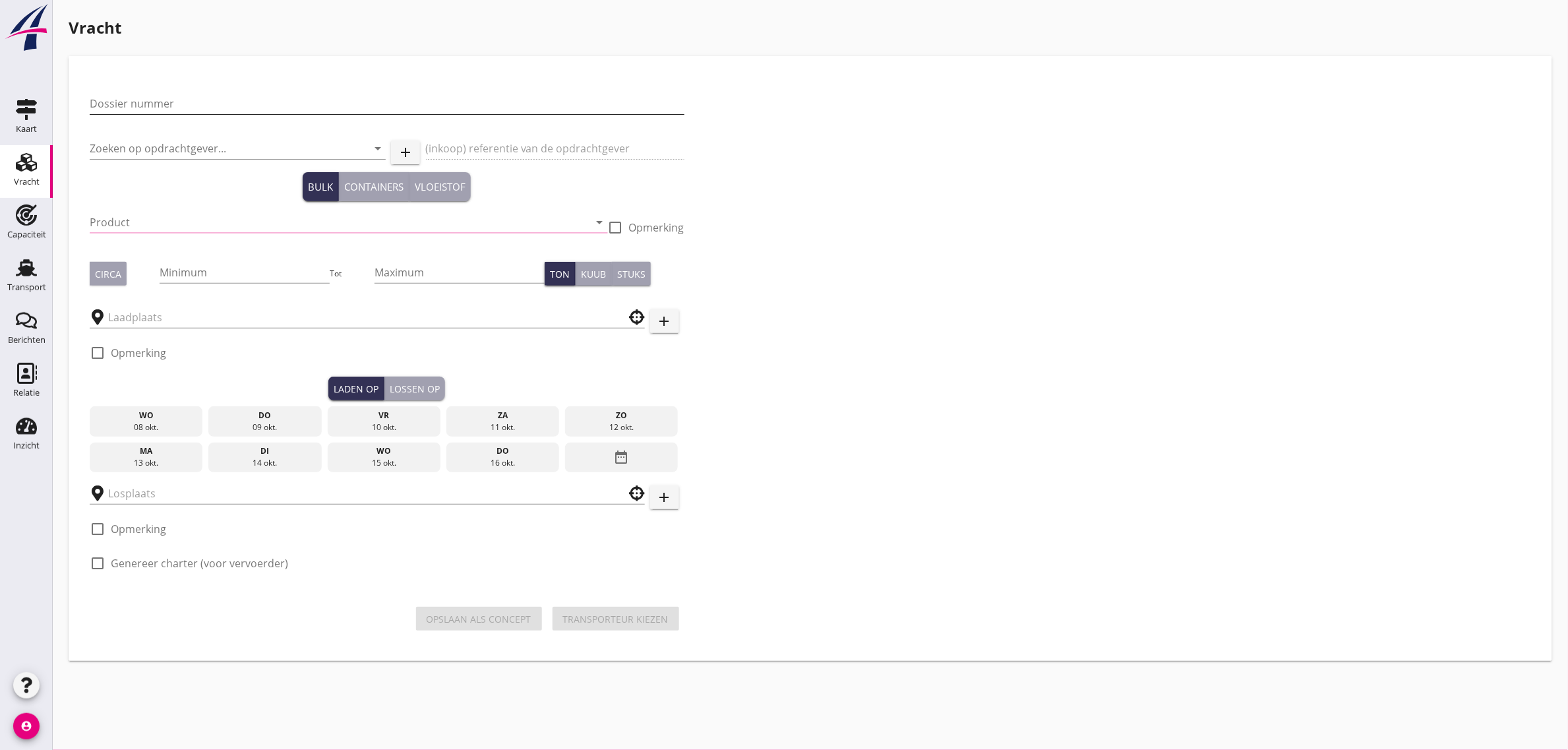
click at [163, 93] on input "Dossier nummer" at bounding box center [387, 103] width 595 height 21
type input "20250717"
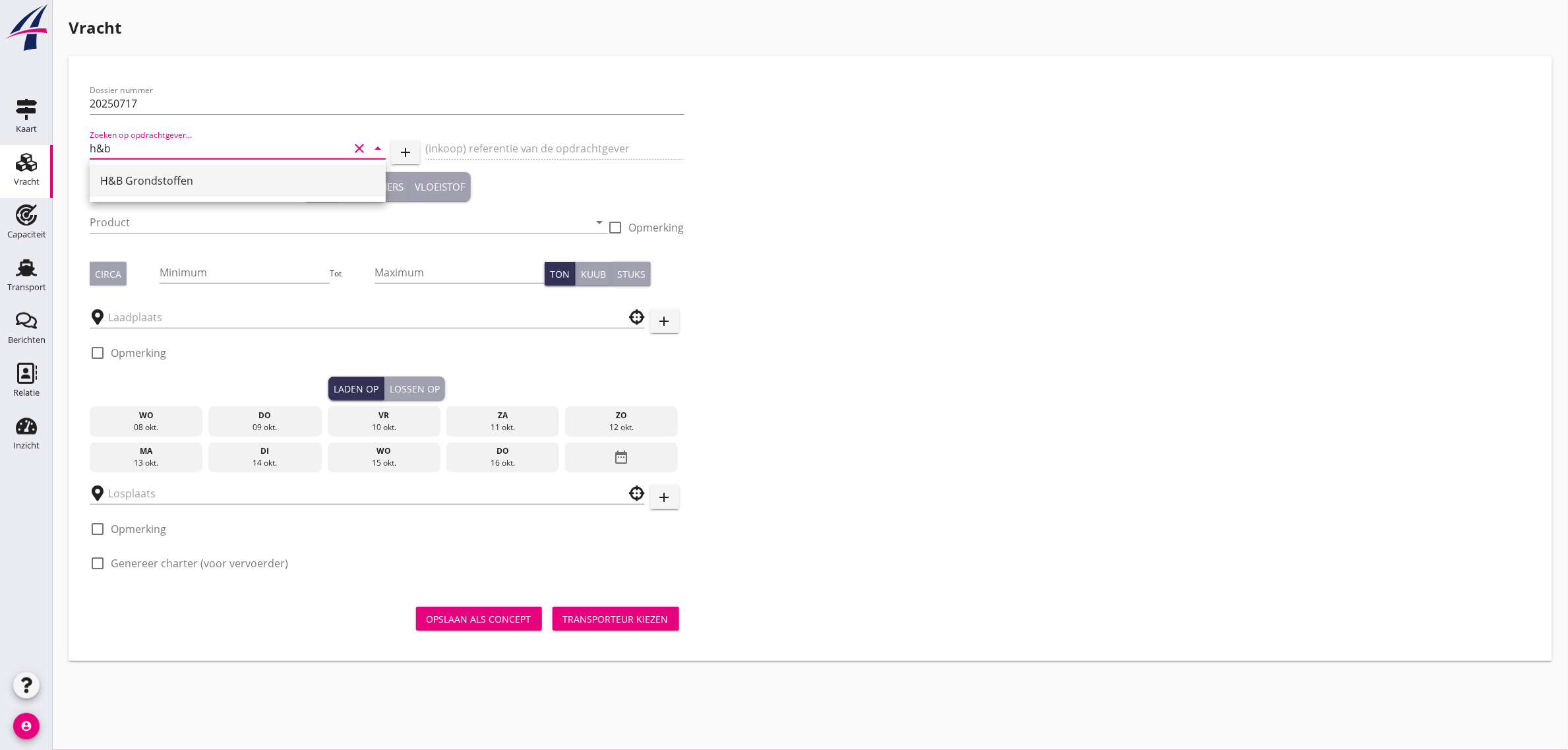
click at [136, 168] on div "H&B Grondstoffen" at bounding box center [238, 180] width 275 height 31
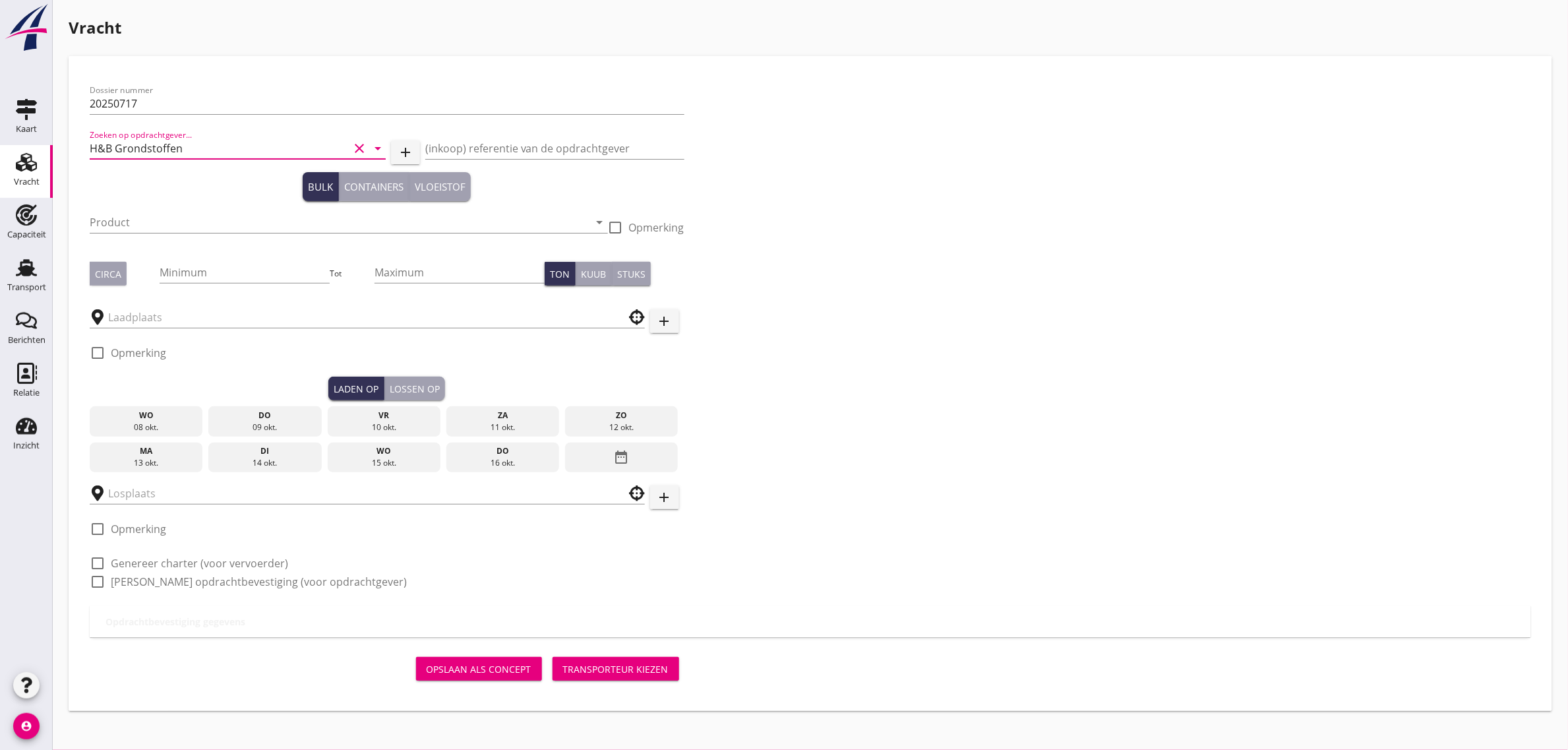
type input "H&B Grondstoffen"
click at [130, 211] on div "Product arrow_drop_down" at bounding box center [349, 225] width 518 height 42
click at [130, 215] on input "Product" at bounding box center [340, 222] width 500 height 21
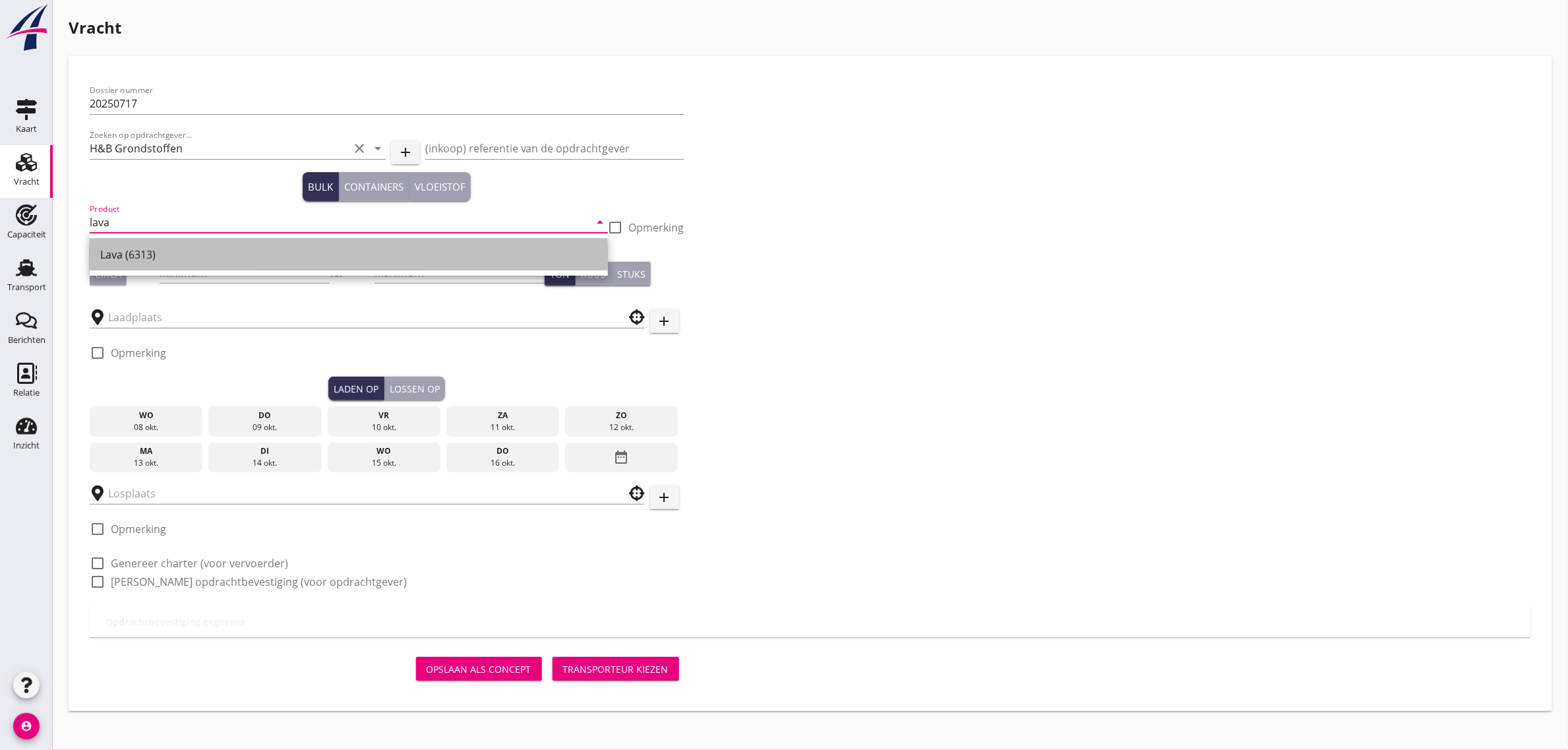
click at [151, 252] on div "Lava (6313)" at bounding box center [348, 255] width 497 height 16
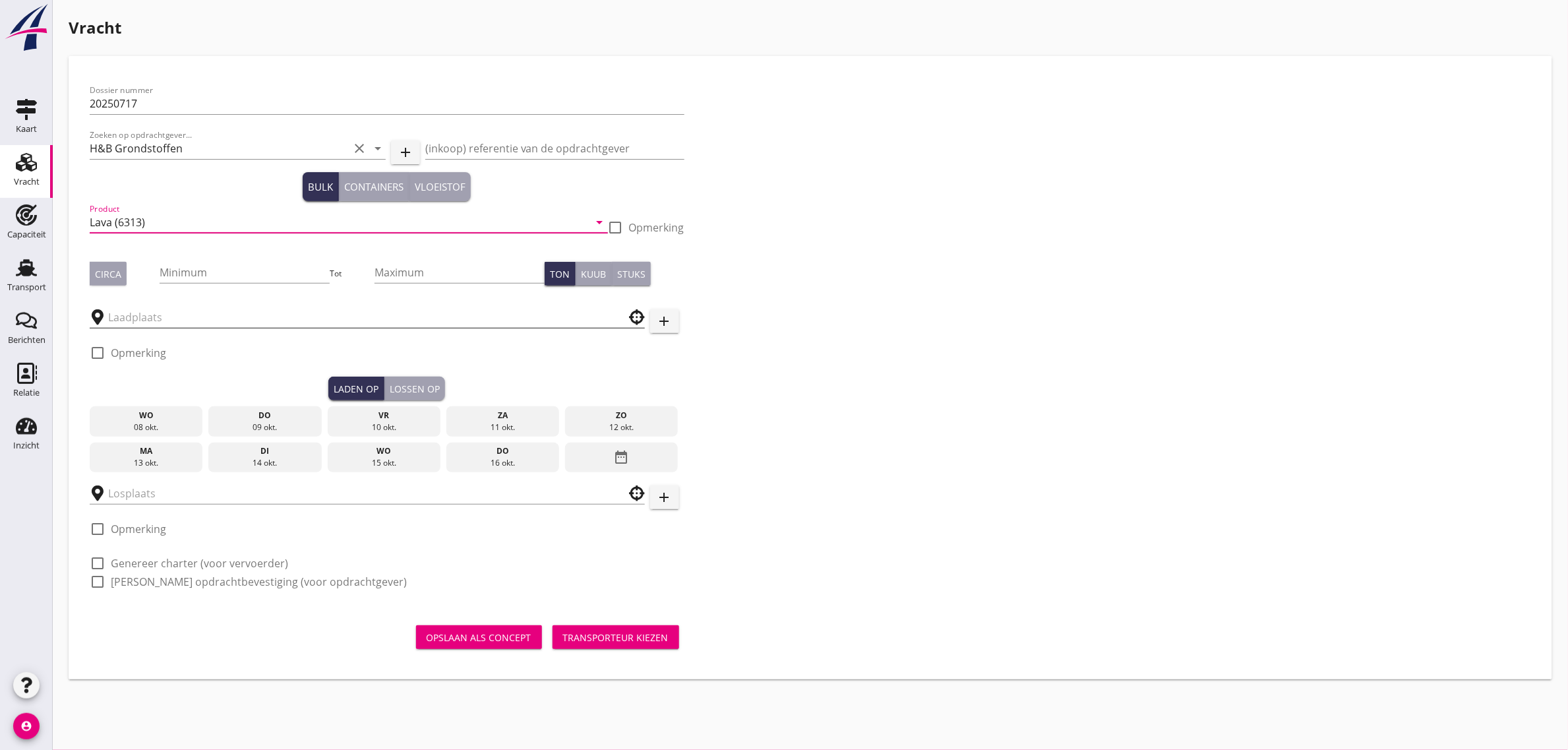
type input "Lava (6313)"
click at [143, 307] on input "text" at bounding box center [358, 317] width 500 height 21
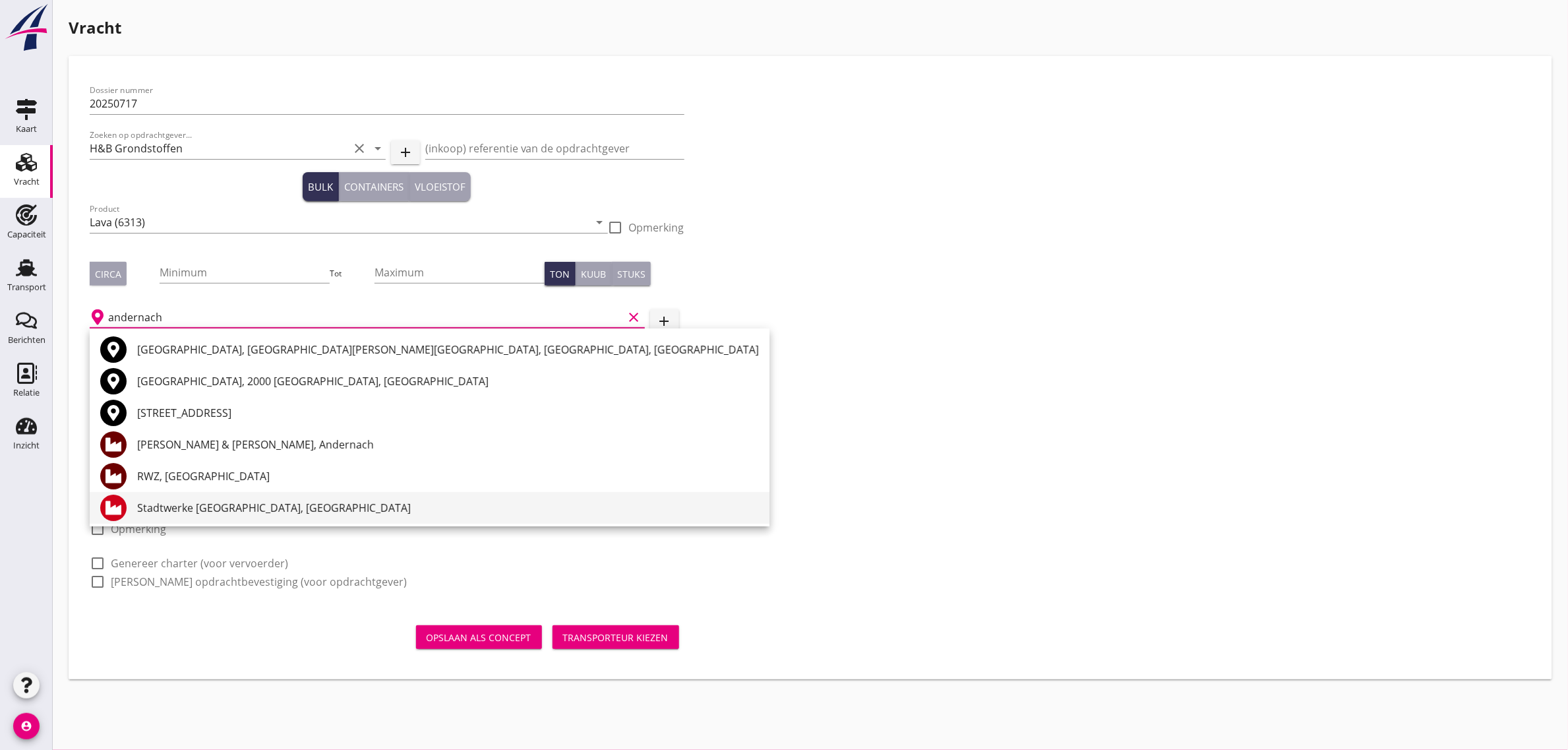
click at [229, 502] on div "Stadtwerke Andernach, Andernach" at bounding box center [448, 508] width 622 height 16
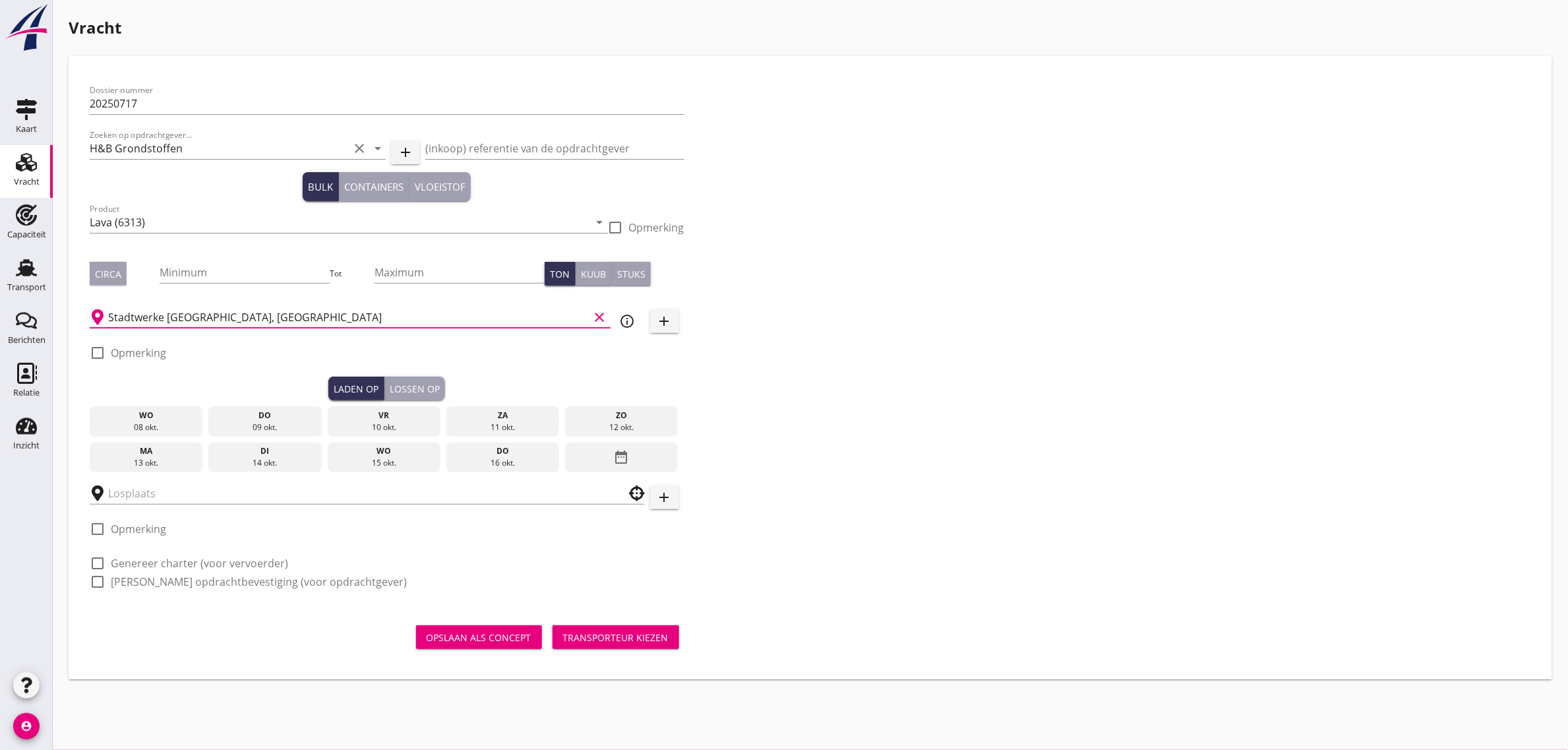
type input "Stadtwerke Andernach, Andernach"
click at [176, 453] on div "ma" at bounding box center [146, 451] width 107 height 12
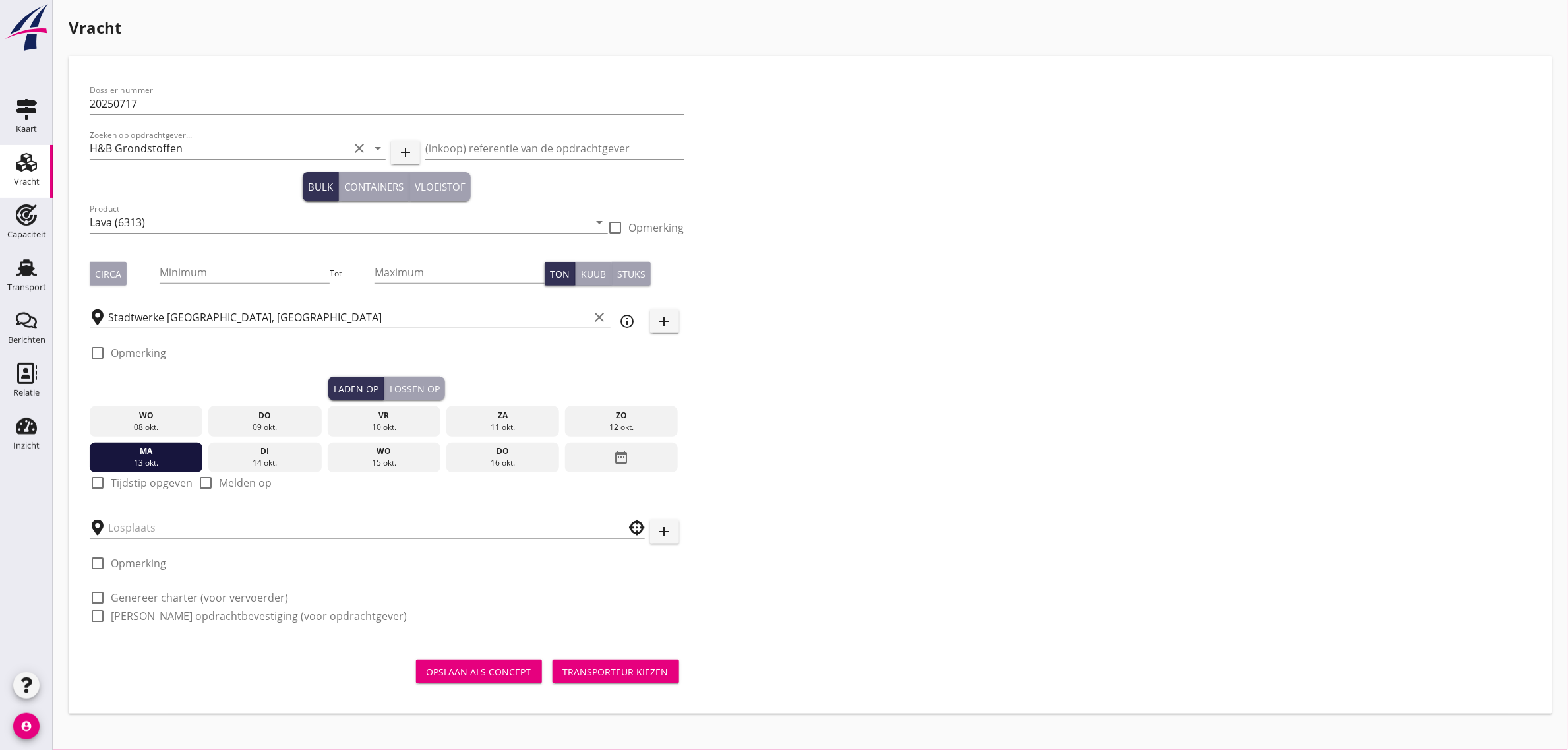
click at [116, 485] on label "Tijdstip opgeven" at bounding box center [151, 483] width 82 height 13
checkbox input "true"
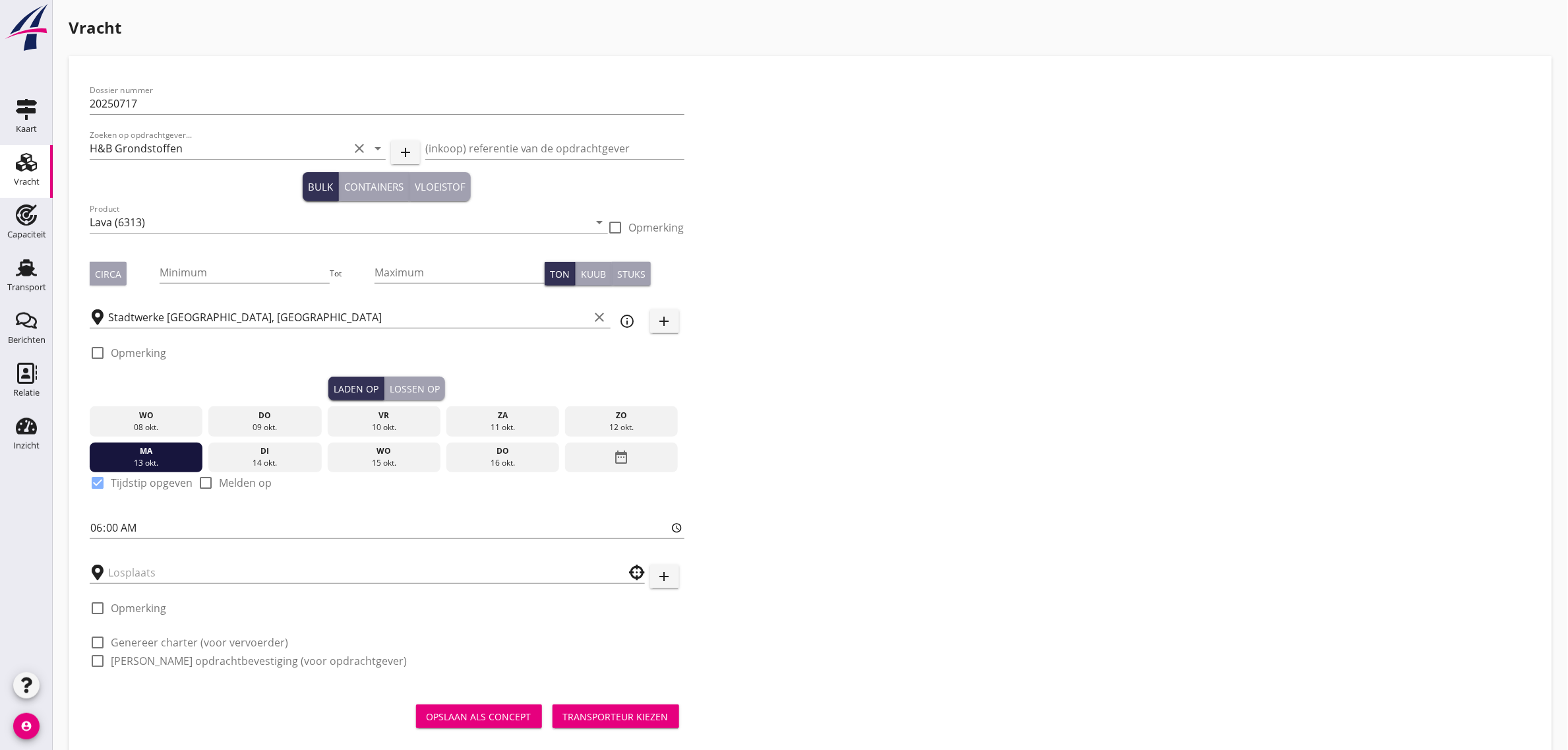
click at [410, 396] on button "Lossen op" at bounding box center [414, 389] width 61 height 23
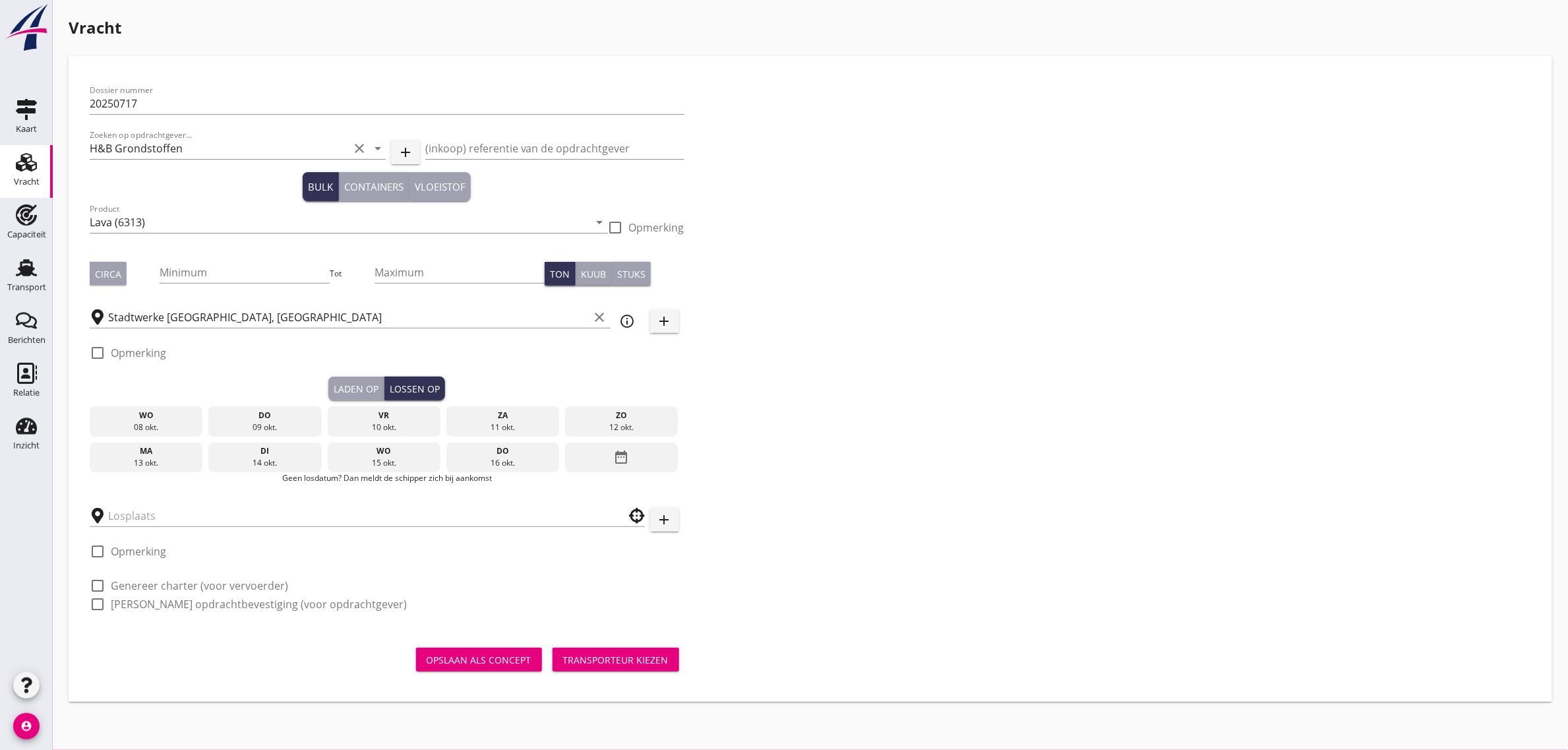
click at [278, 449] on div "di" at bounding box center [265, 451] width 107 height 12
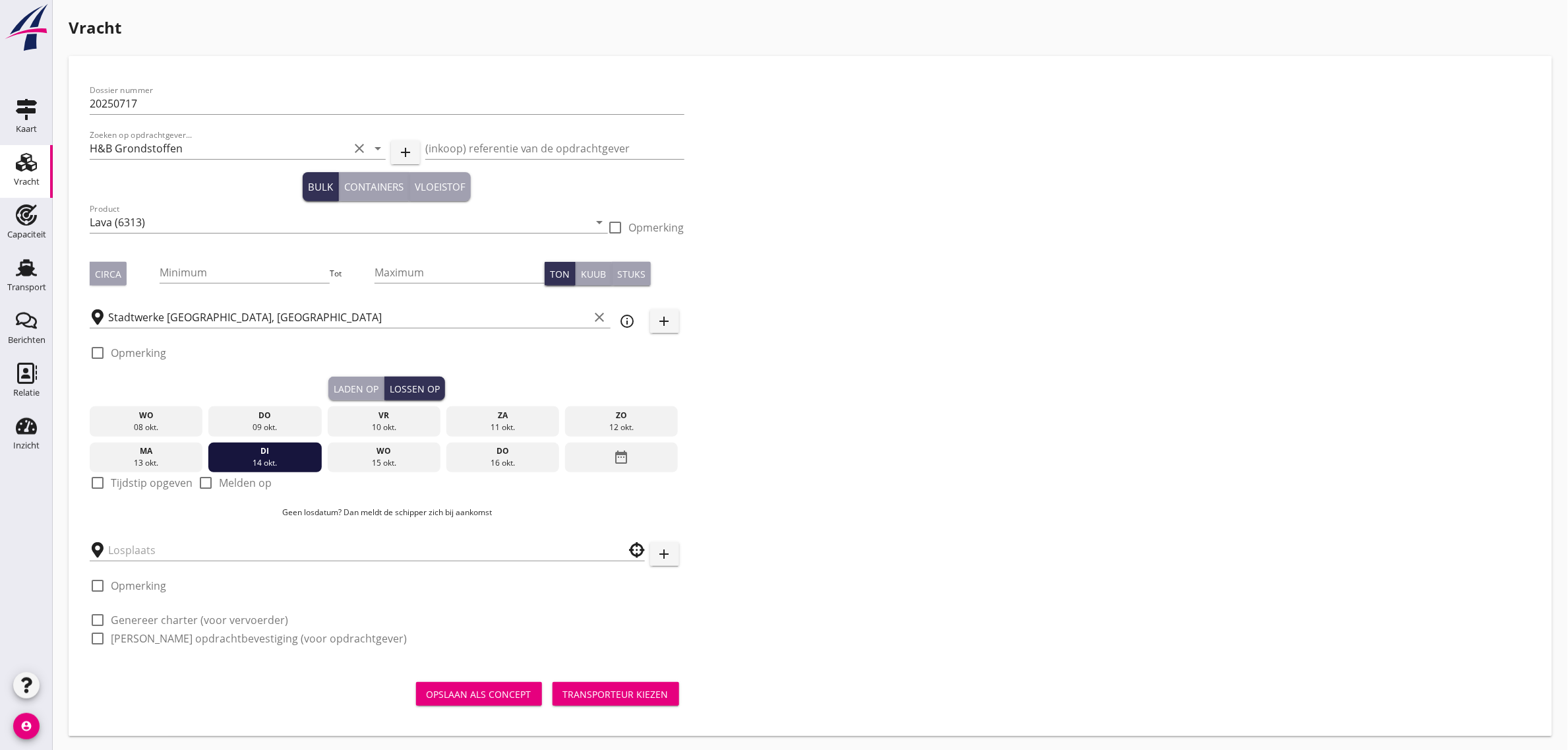
click at [134, 482] on label "Tijdstip opgeven" at bounding box center [151, 483] width 82 height 13
checkbox input "true"
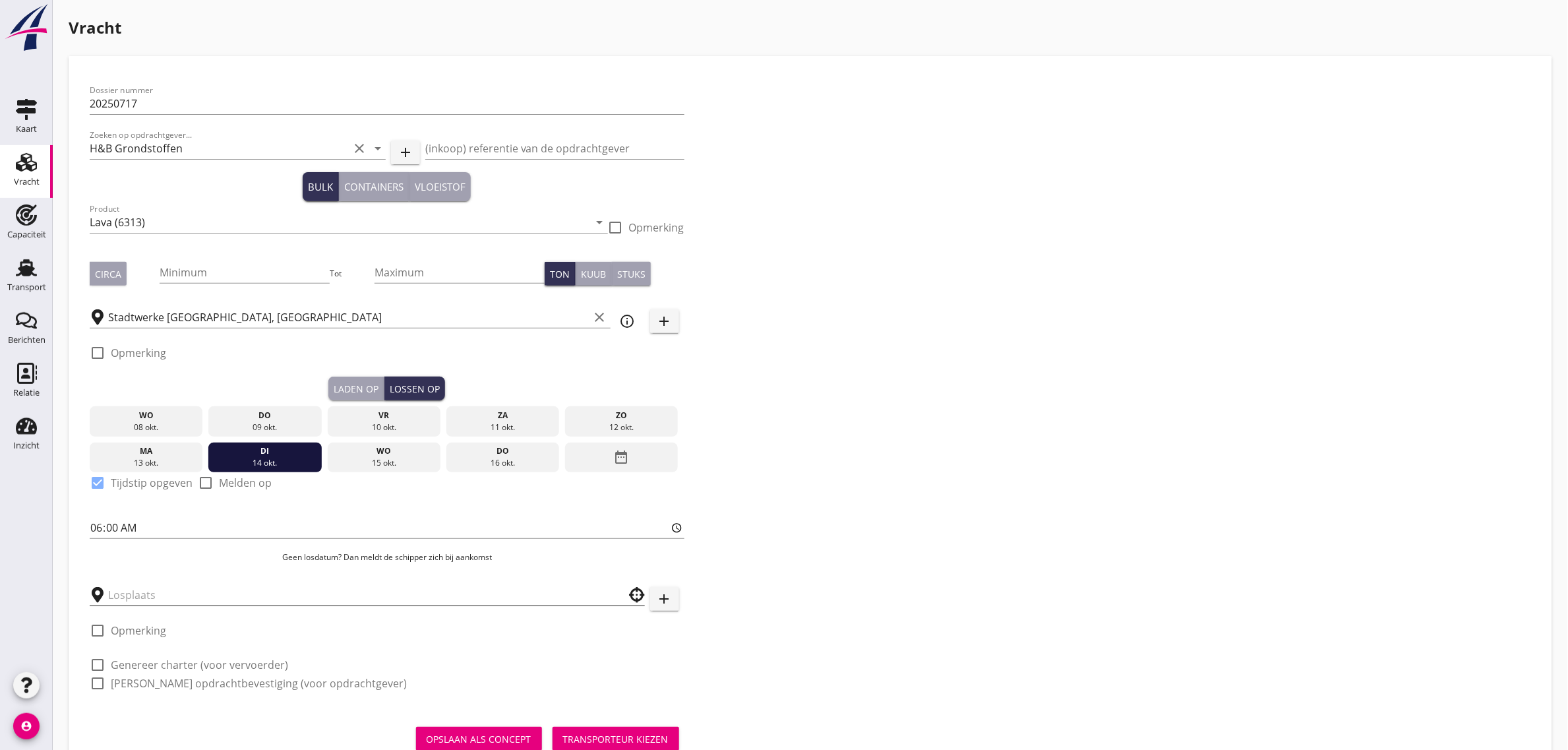
click at [130, 588] on input "text" at bounding box center [358, 594] width 500 height 21
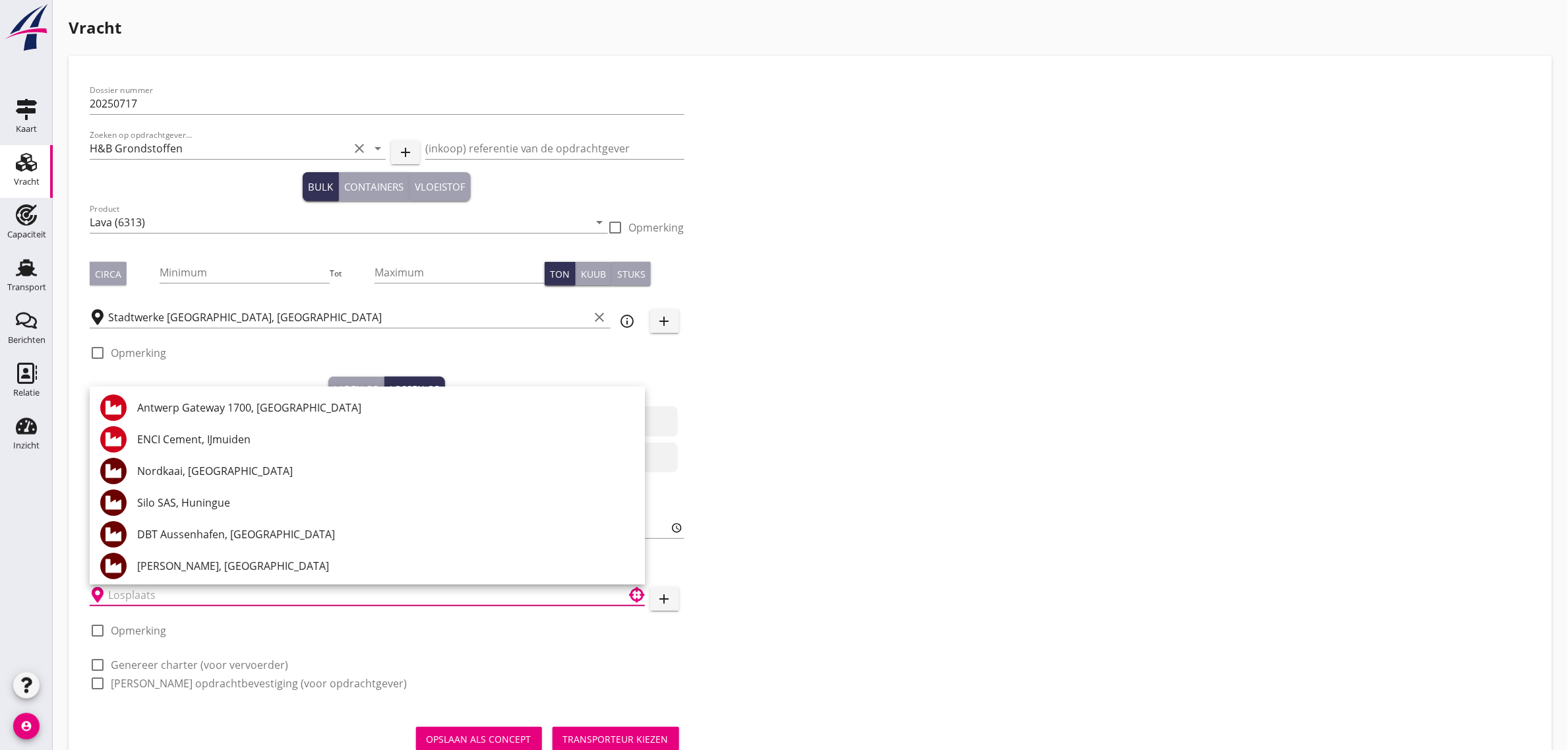
type input "o"
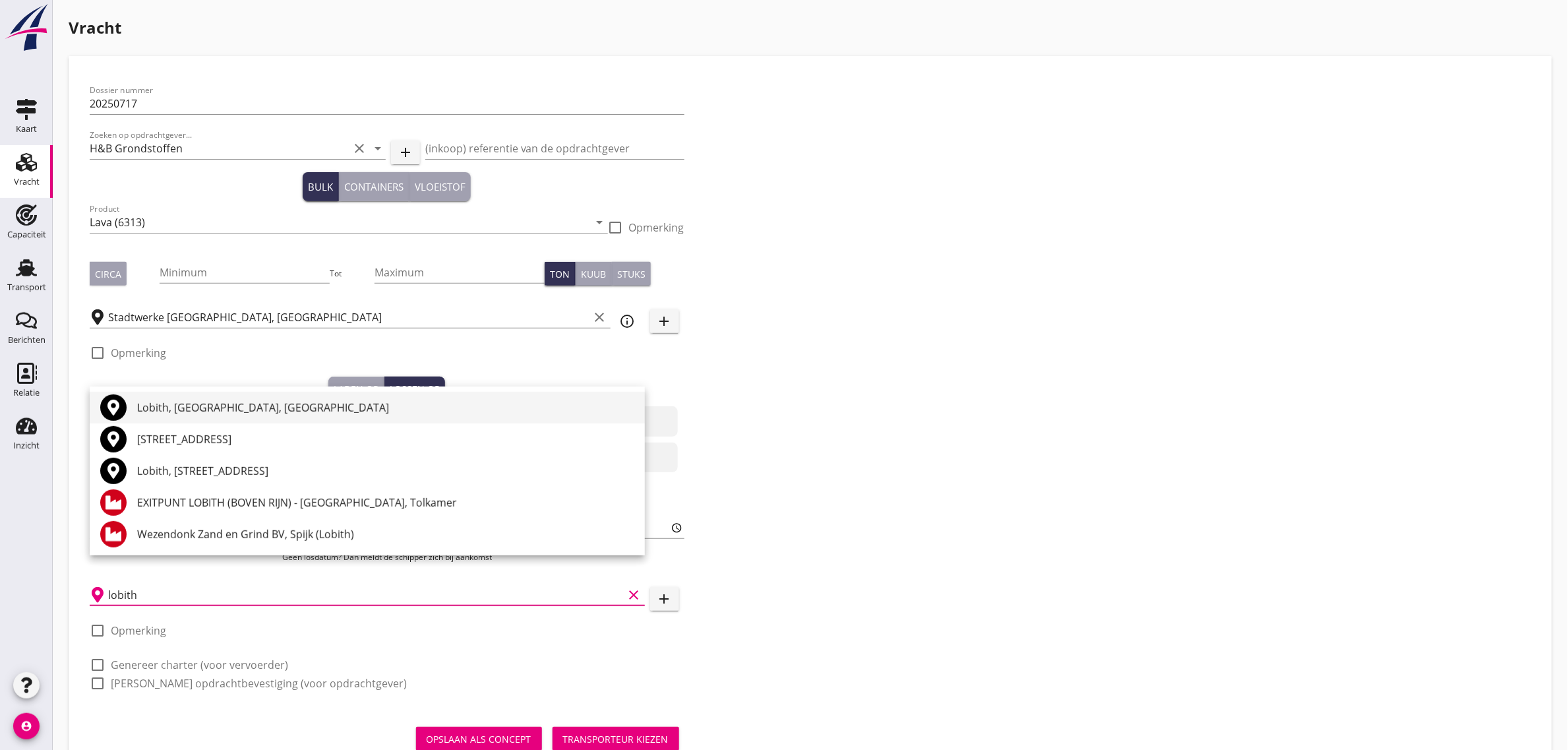
click at [171, 412] on div "Lobith, Gelderland, Netherlands" at bounding box center [385, 408] width 497 height 16
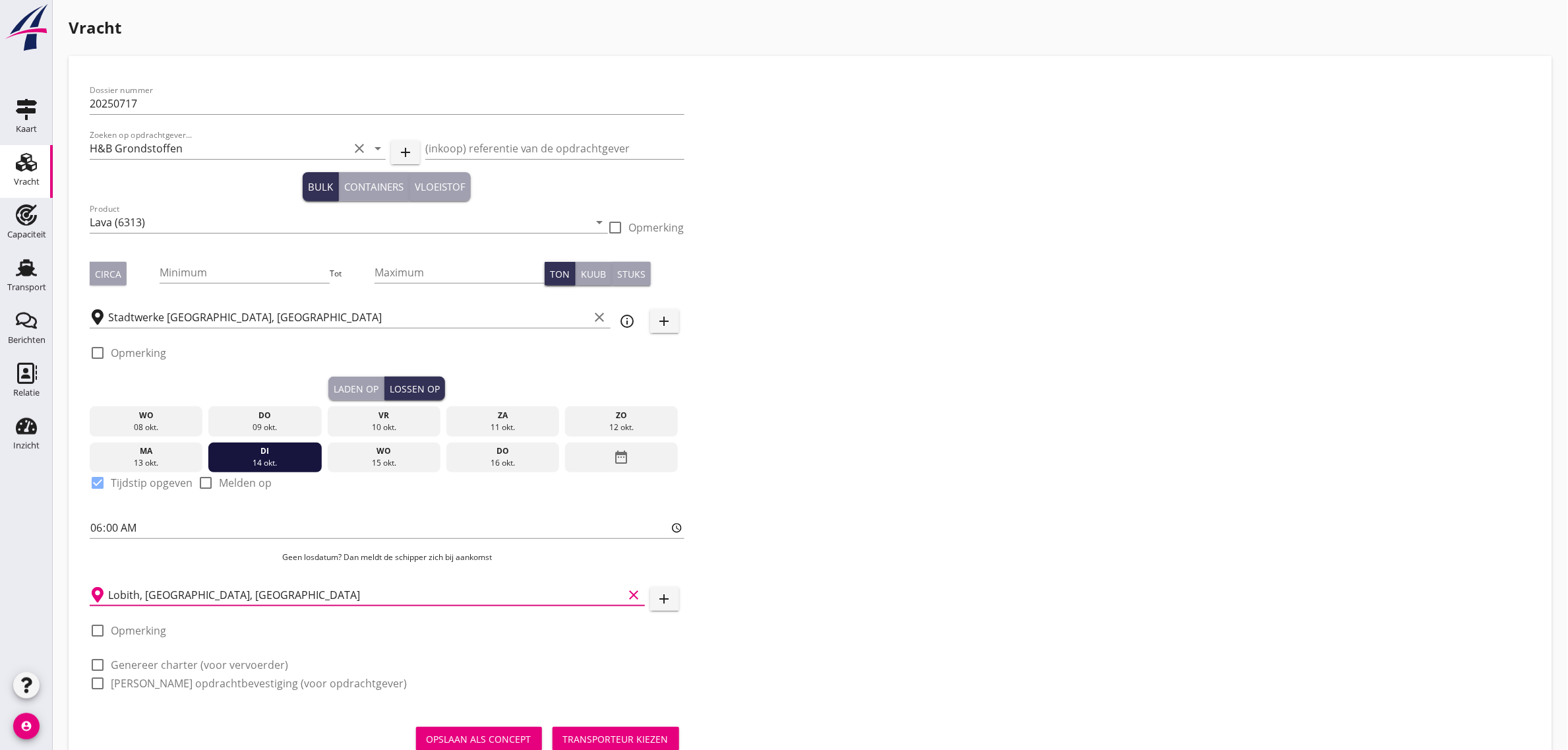
type input "Lobith, Gelderland, Netherlands"
click at [156, 623] on div "check_box_outline_blank Opmerking" at bounding box center [128, 631] width 77 height 16
click at [155, 625] on label "Opmerking" at bounding box center [138, 630] width 56 height 13
checkbox input "true"
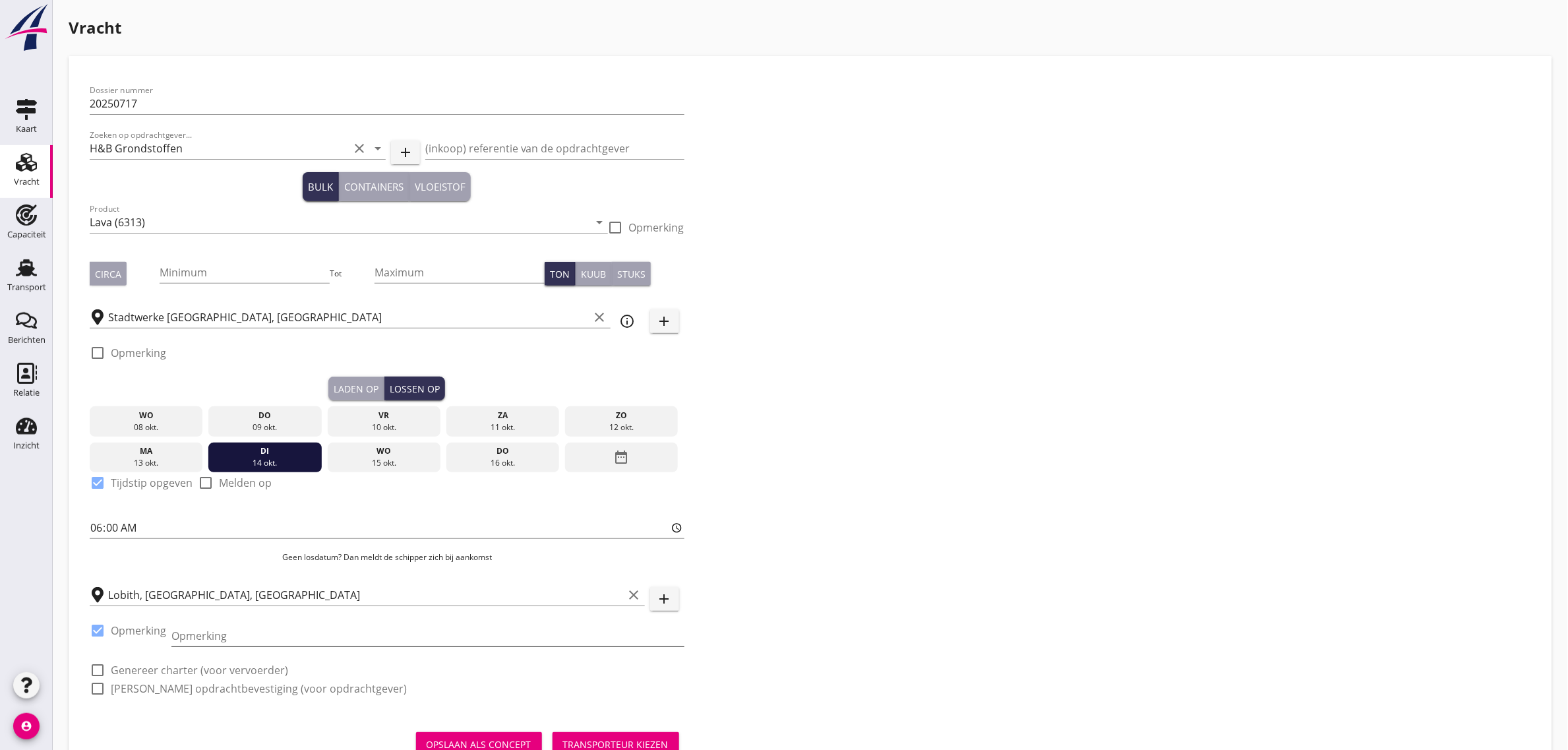
click at [222, 647] on div "Opmerking" at bounding box center [427, 642] width 513 height 34
click at [224, 638] on input "Opmerking" at bounding box center [427, 635] width 513 height 21
type input "Frank Oomen: 06 53741054"
click at [1212, 460] on div "Dossier nummer 20250717 Zoeken op opdrachtgever... H&B Grondstoffen clear arrow…" at bounding box center [810, 394] width 1452 height 635
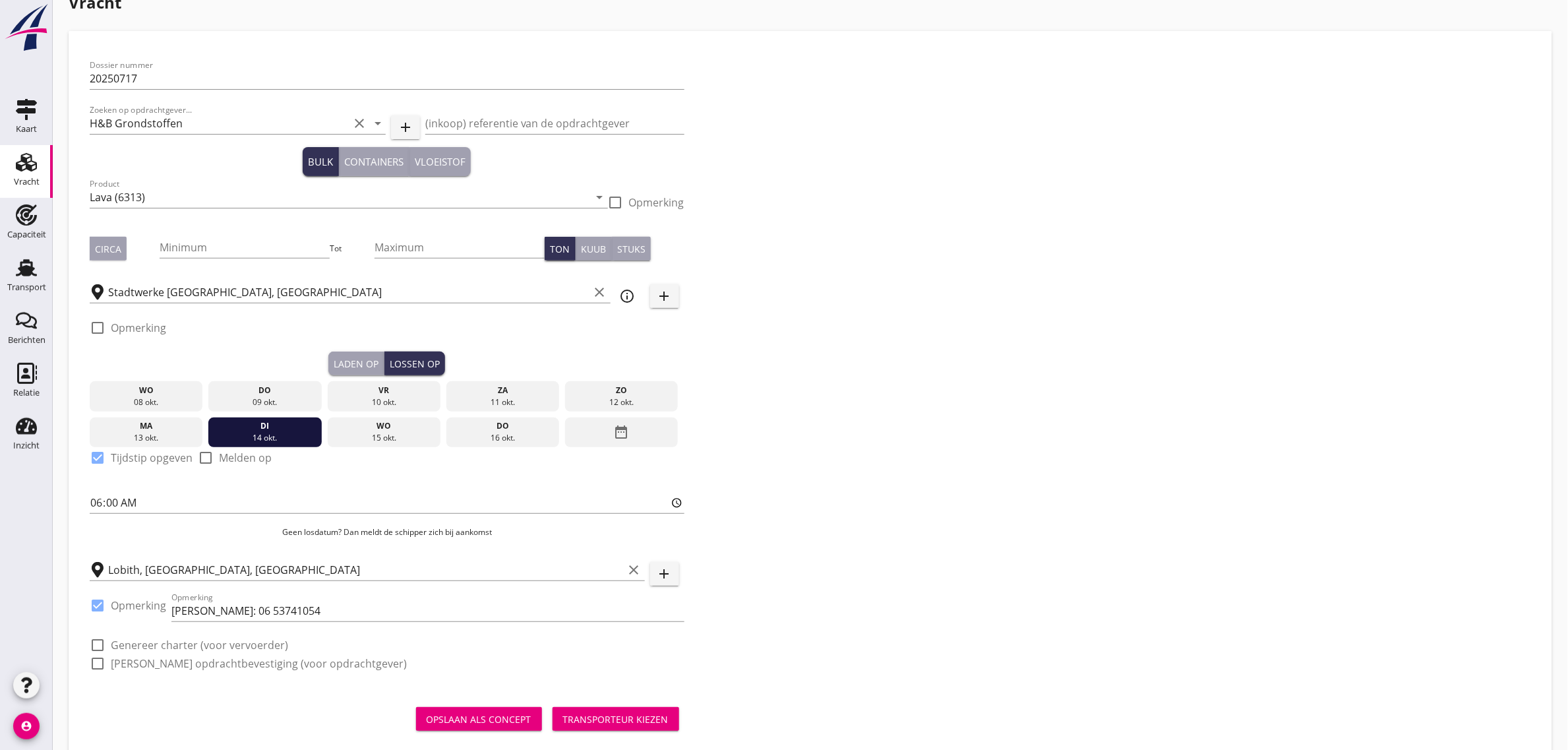
scroll to position [50, 0]
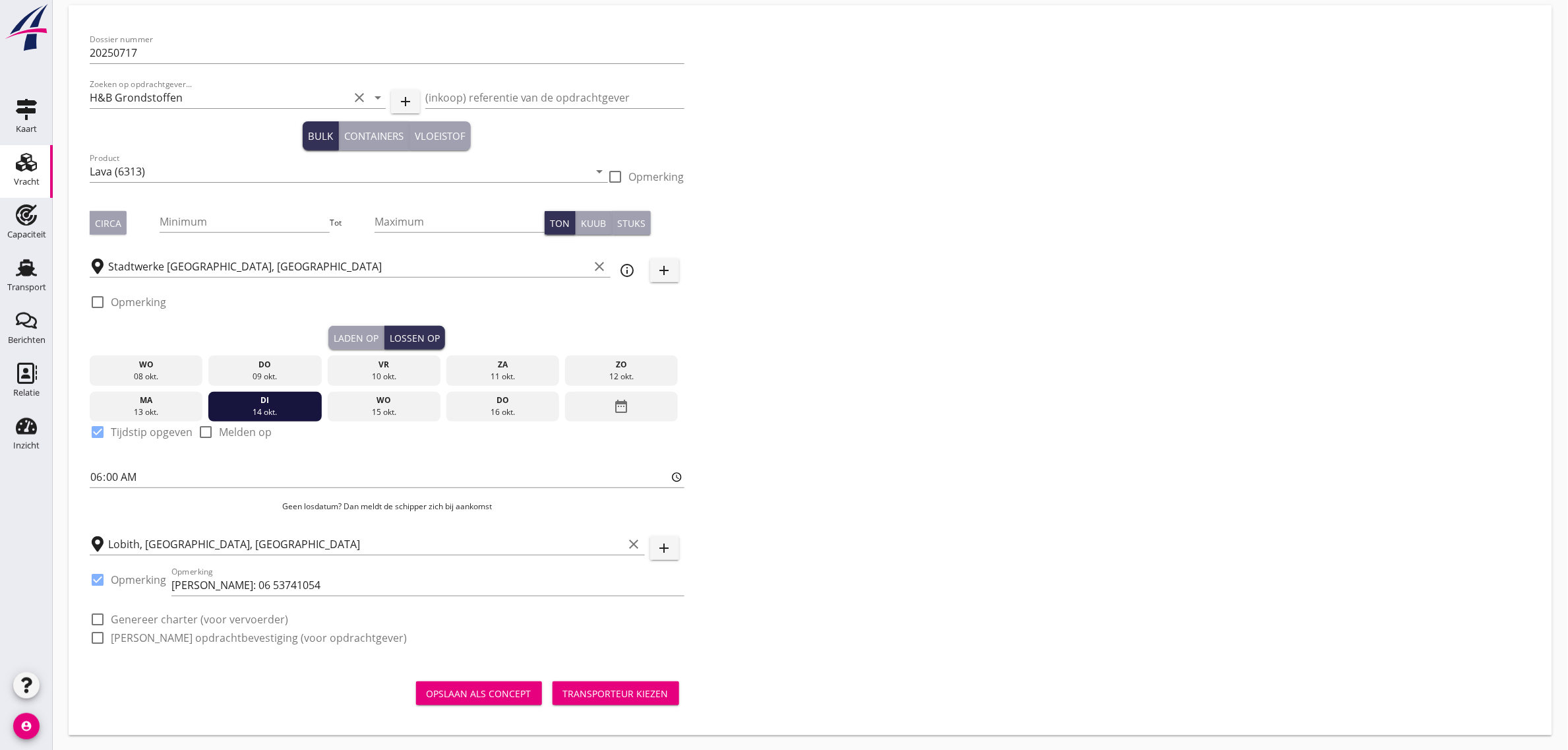
drag, startPoint x: 250, startPoint y: 615, endPoint x: 251, endPoint y: 637, distance: 22.0
click at [250, 618] on label "Genereer charter (voor vervoerder)" at bounding box center [199, 619] width 177 height 13
checkbox input "true"
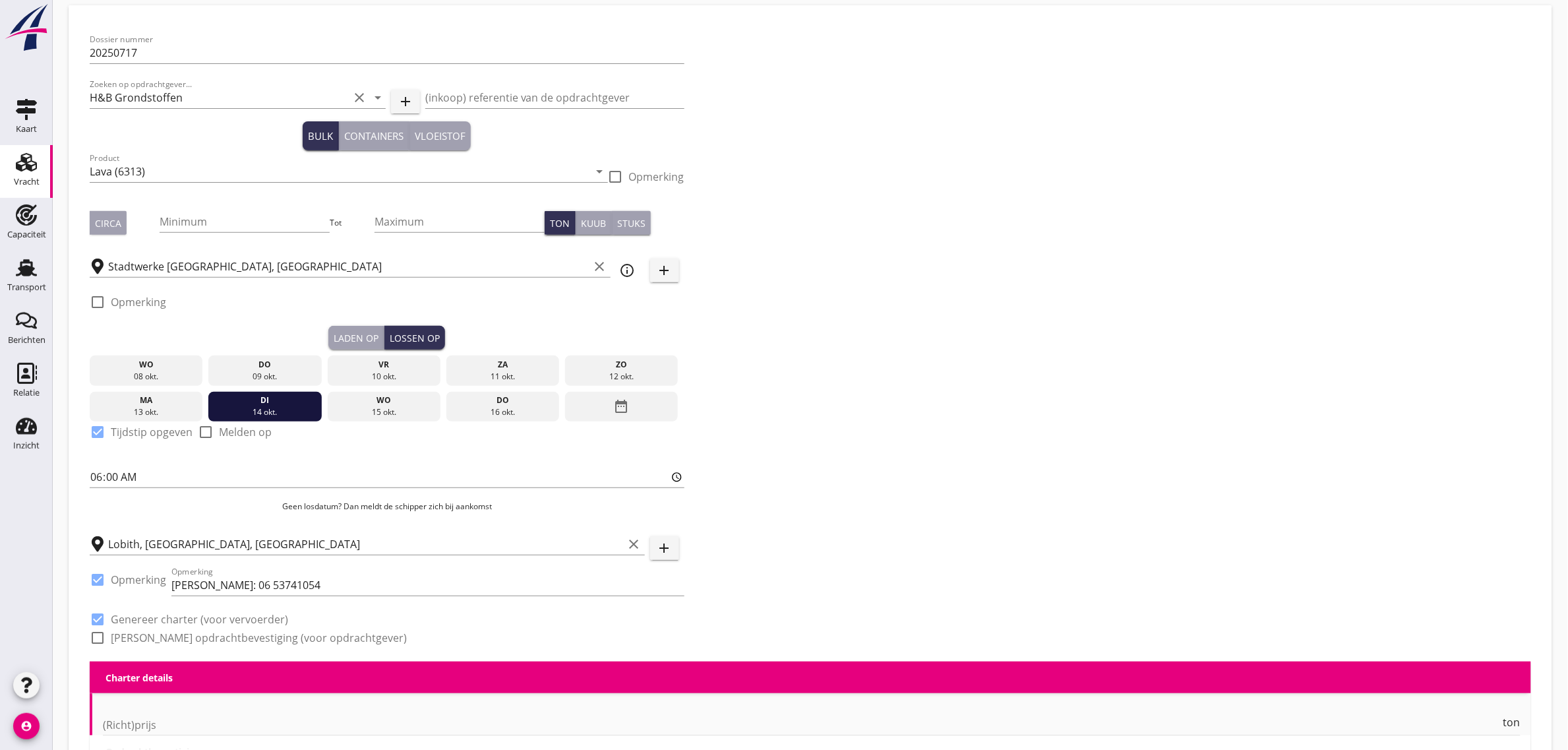
click at [251, 637] on label "Genereer opdrachtbevestiging (voor opdrachtgever)" at bounding box center [258, 637] width 296 height 13
checkbox input "true"
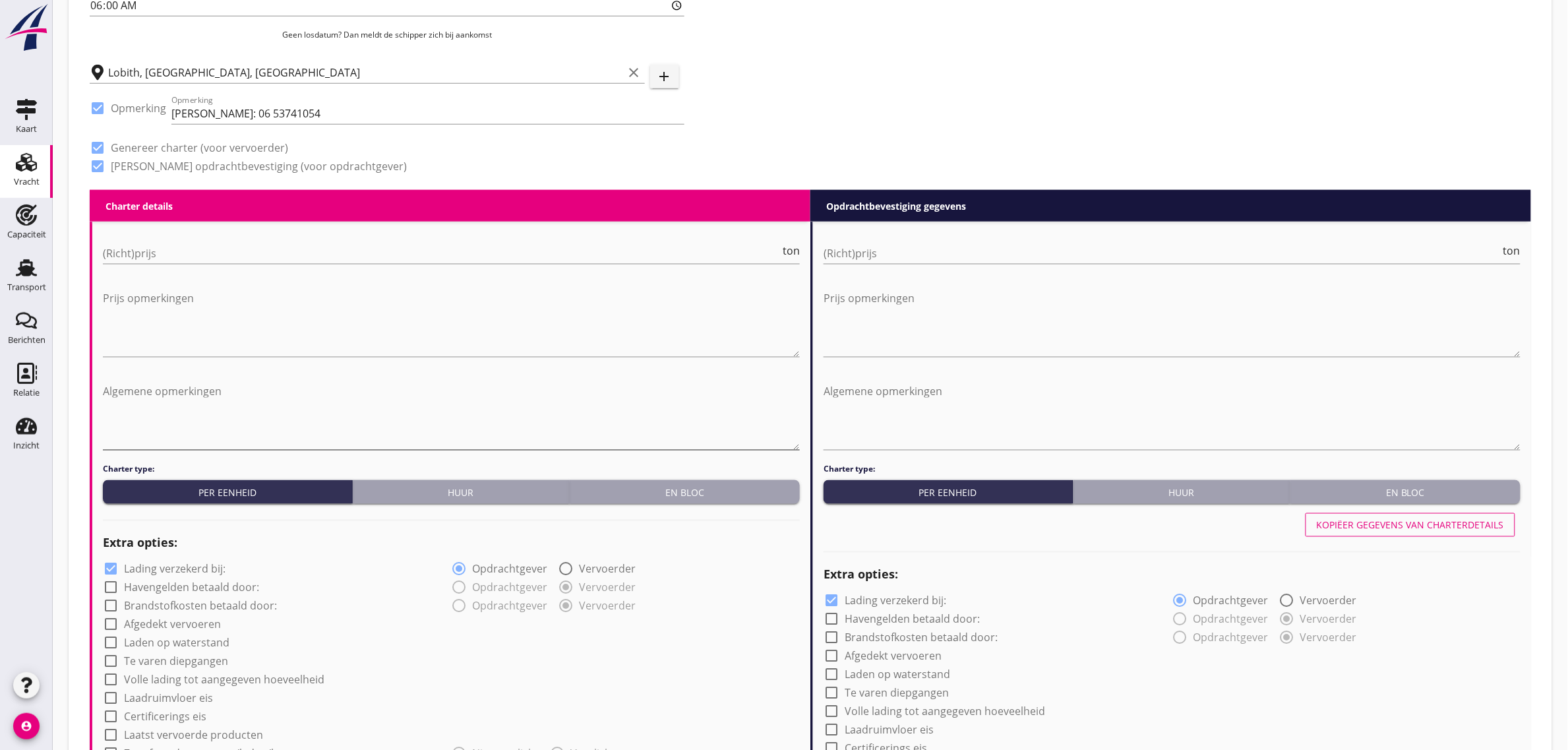
scroll to position [545, 0]
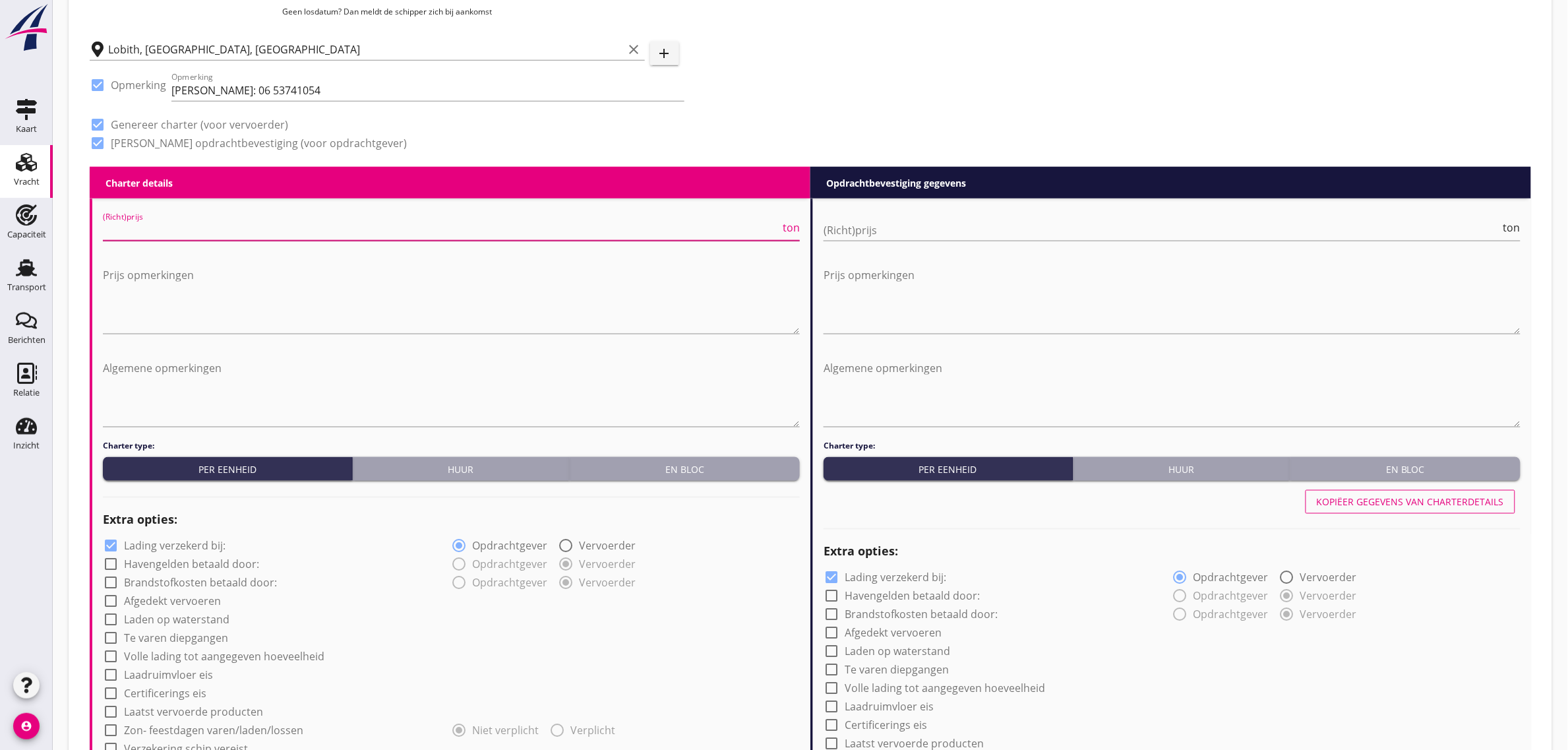
click at [410, 228] on input "(Richt)prijs" at bounding box center [441, 230] width 677 height 21
type input "6"
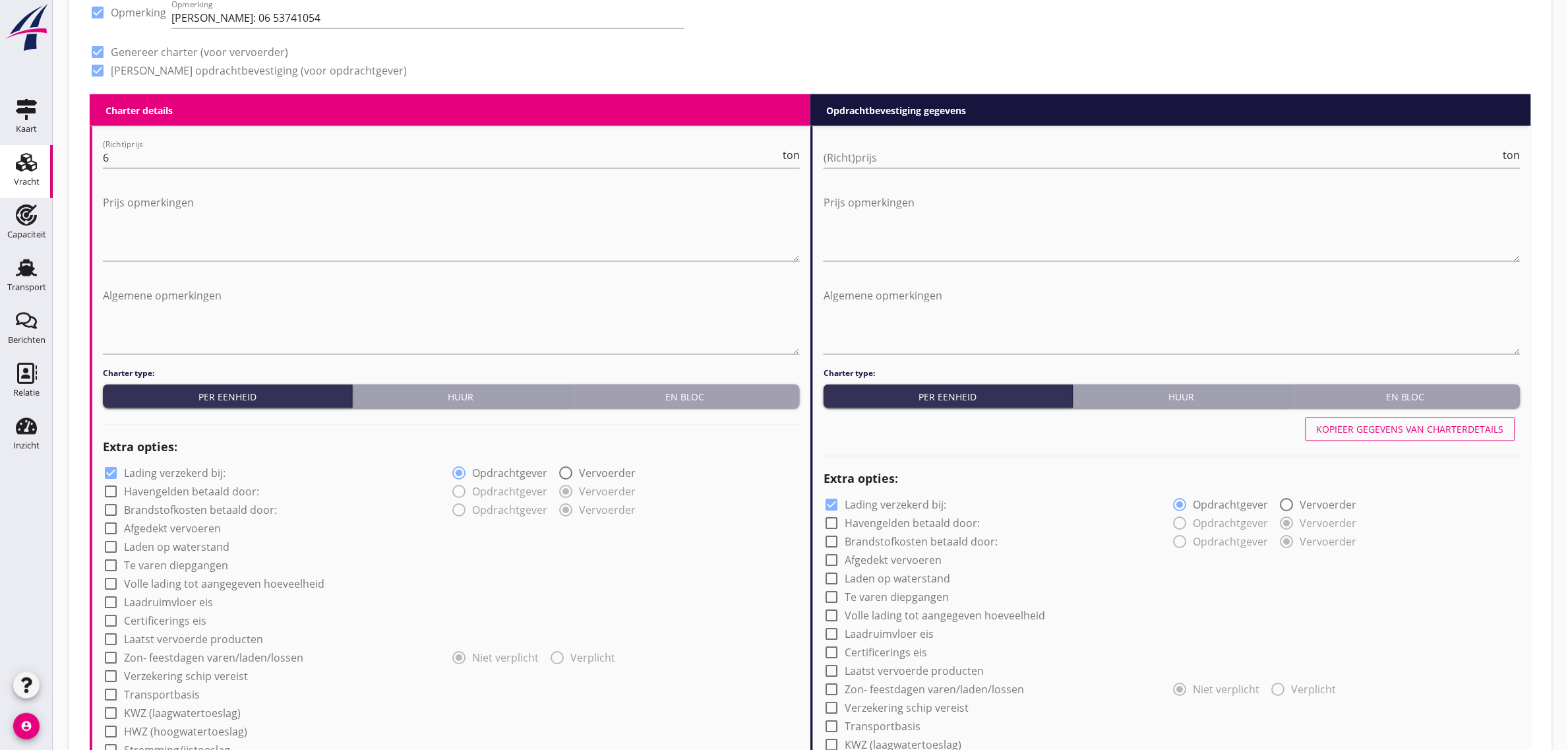
scroll to position [875, 0]
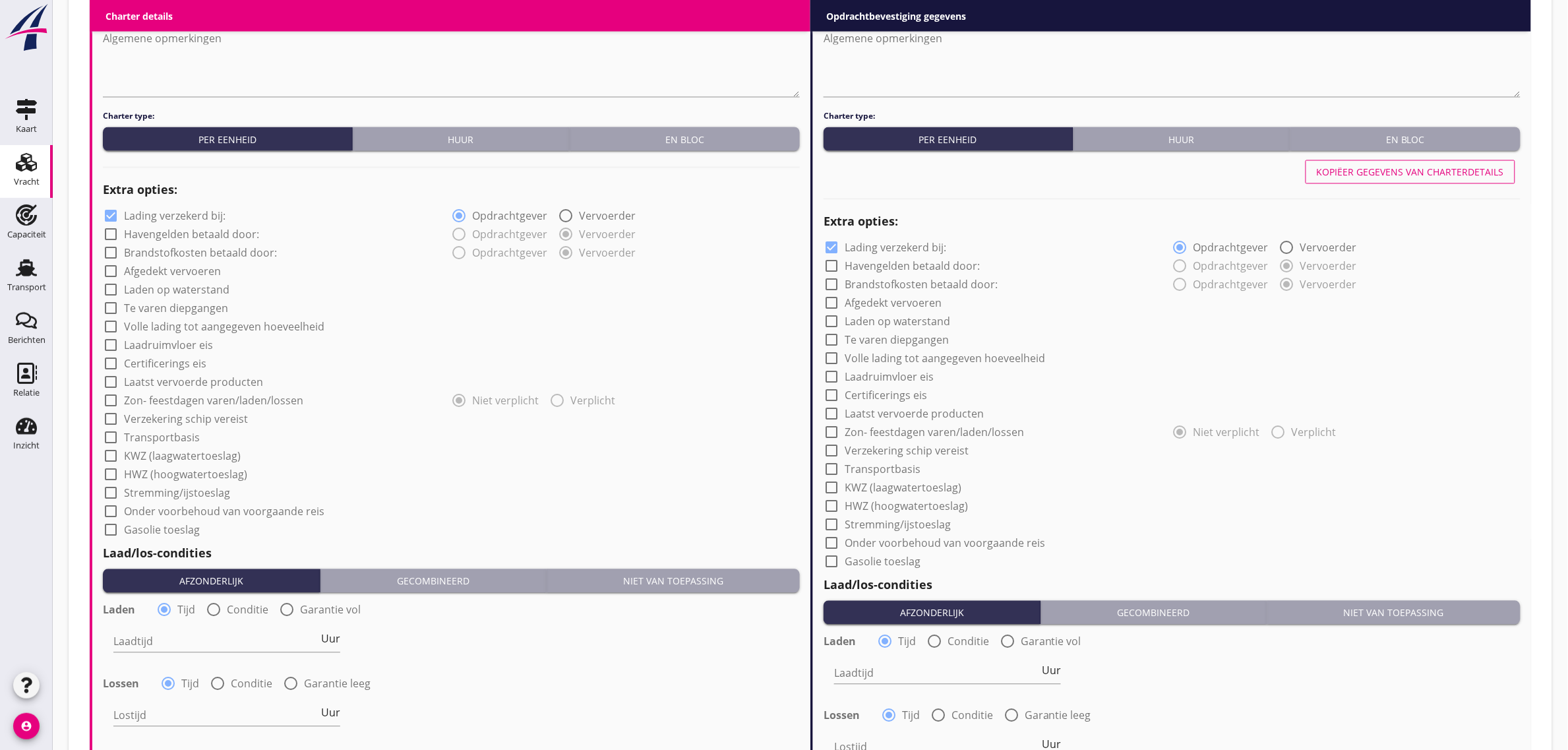
click at [205, 289] on label "Laden op waterstand" at bounding box center [176, 290] width 105 height 13
checkbox input "true"
click at [193, 346] on label "Laadruimvloer eis" at bounding box center [168, 345] width 89 height 13
checkbox input "true"
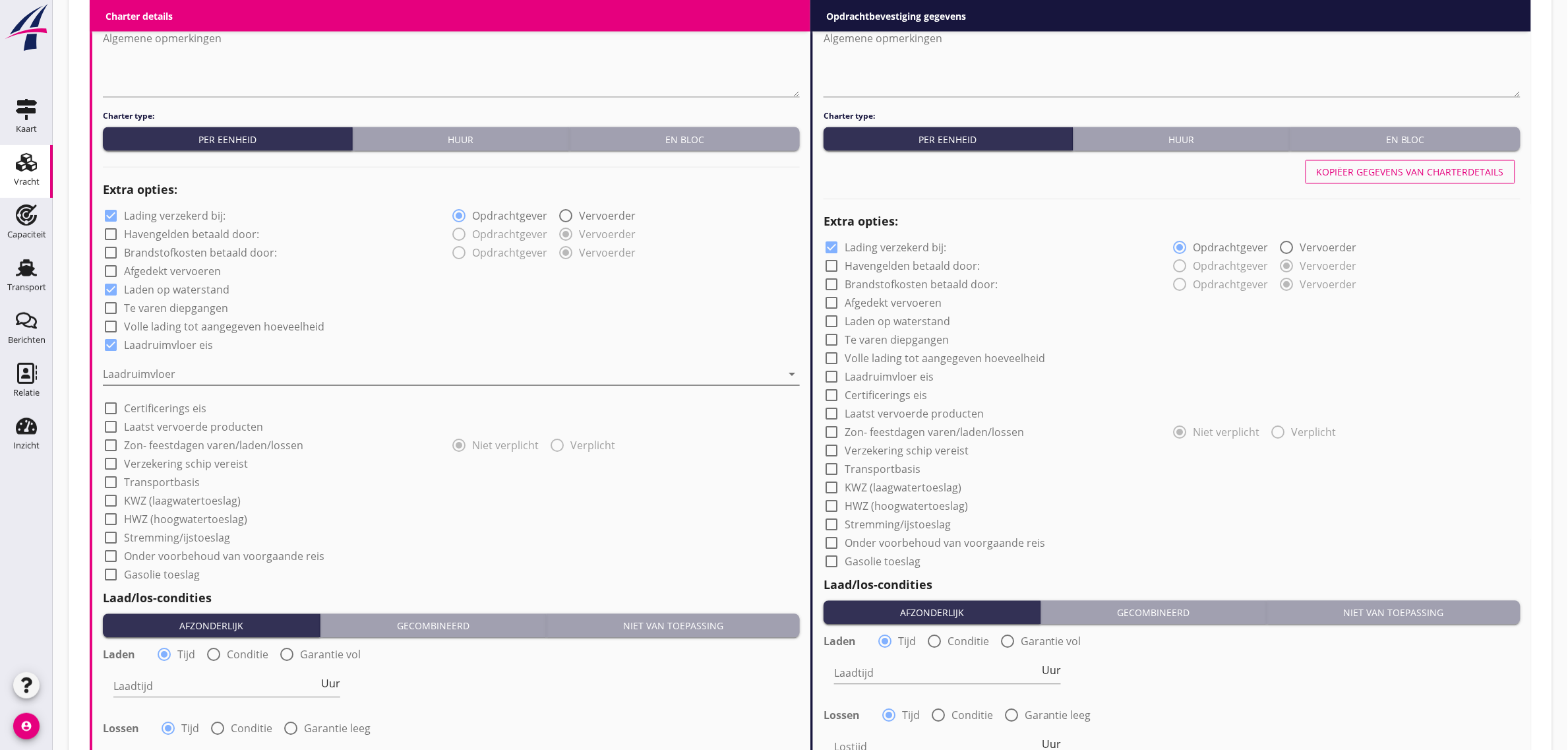
click at [182, 371] on div at bounding box center [442, 374] width 678 height 21
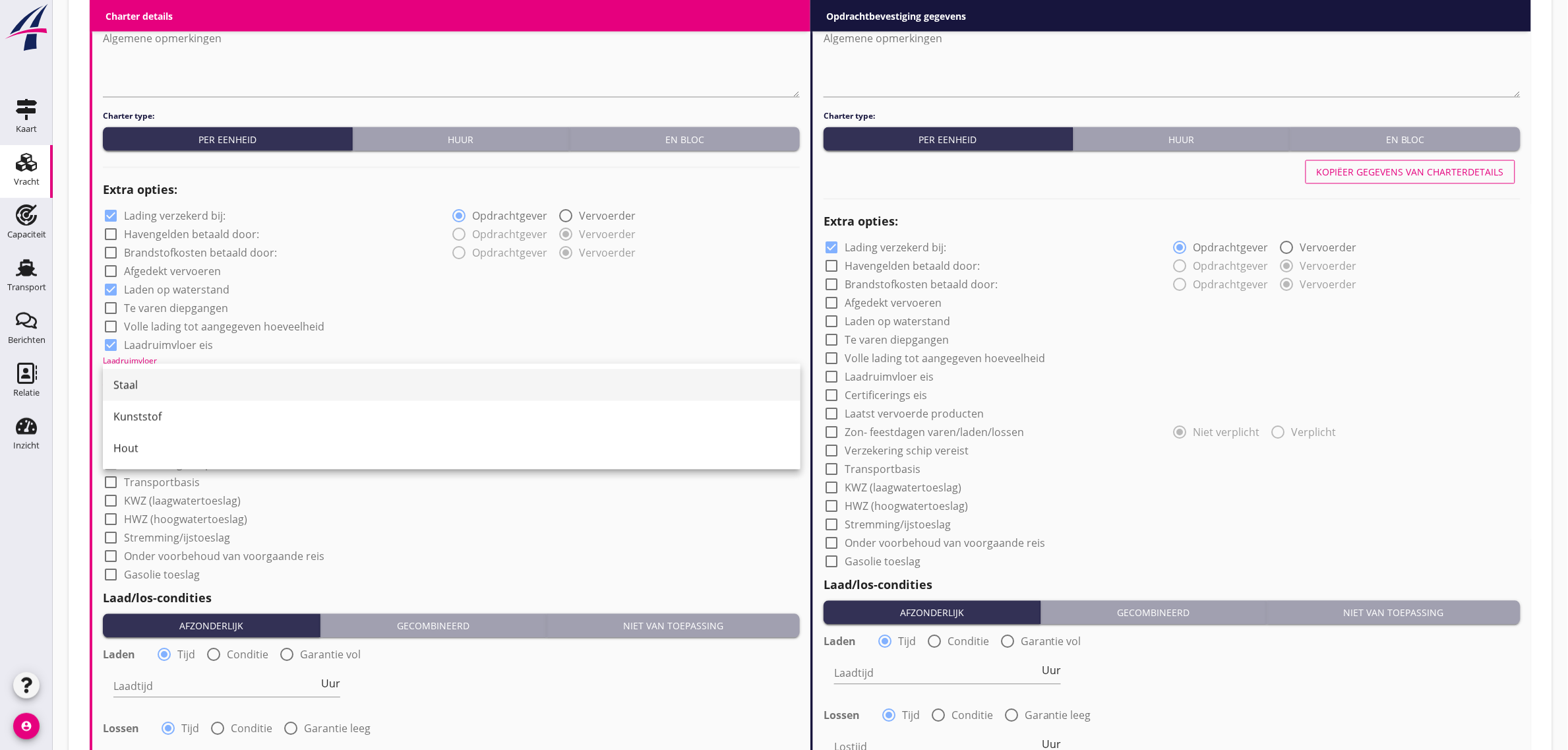
click at [182, 379] on div "Staal" at bounding box center [451, 385] width 677 height 16
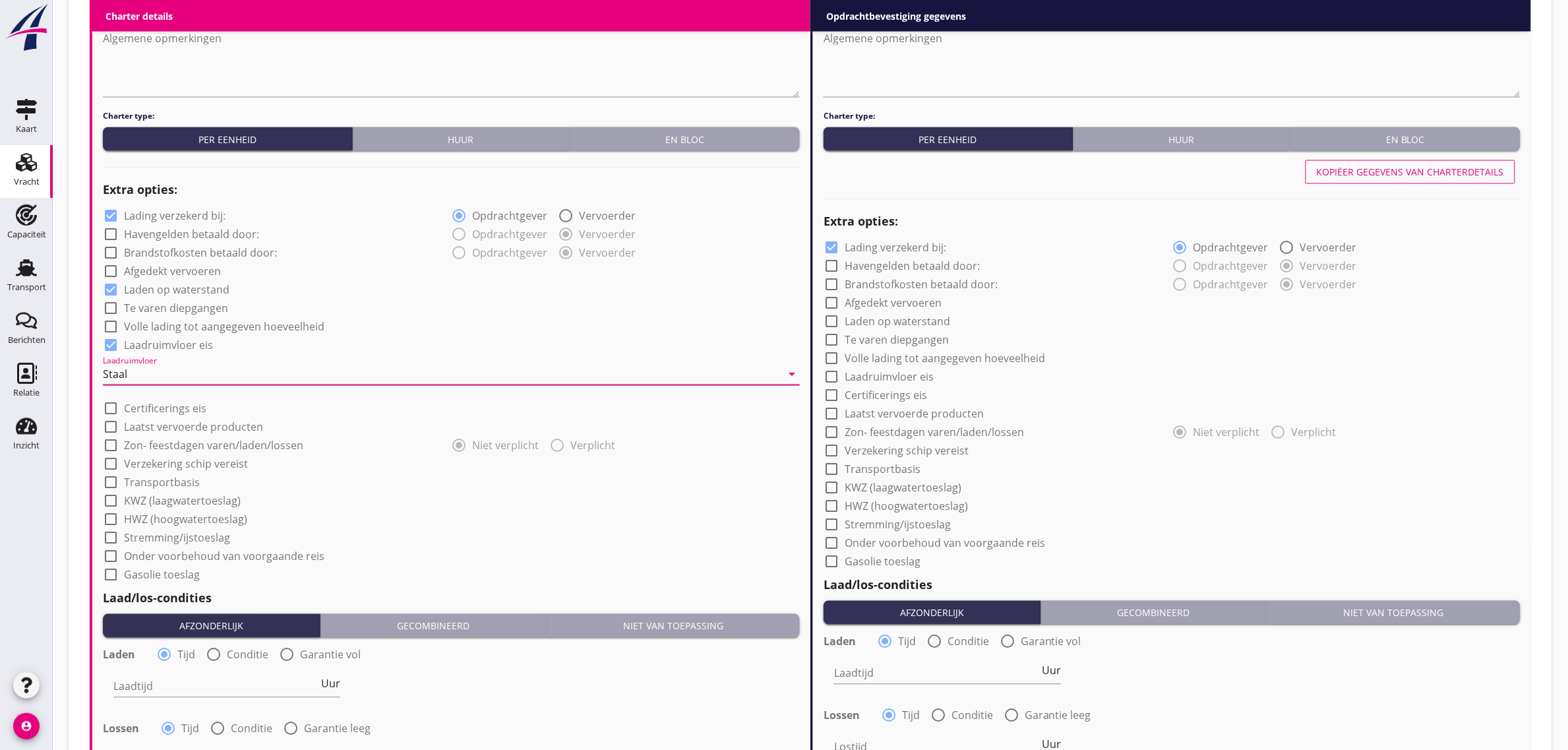
click at [469, 315] on div "check_box_outline_blank Te varen diepgangen" at bounding box center [451, 307] width 697 height 18
click at [197, 482] on label "Transportbasis" at bounding box center [162, 483] width 76 height 13
checkbox input "true"
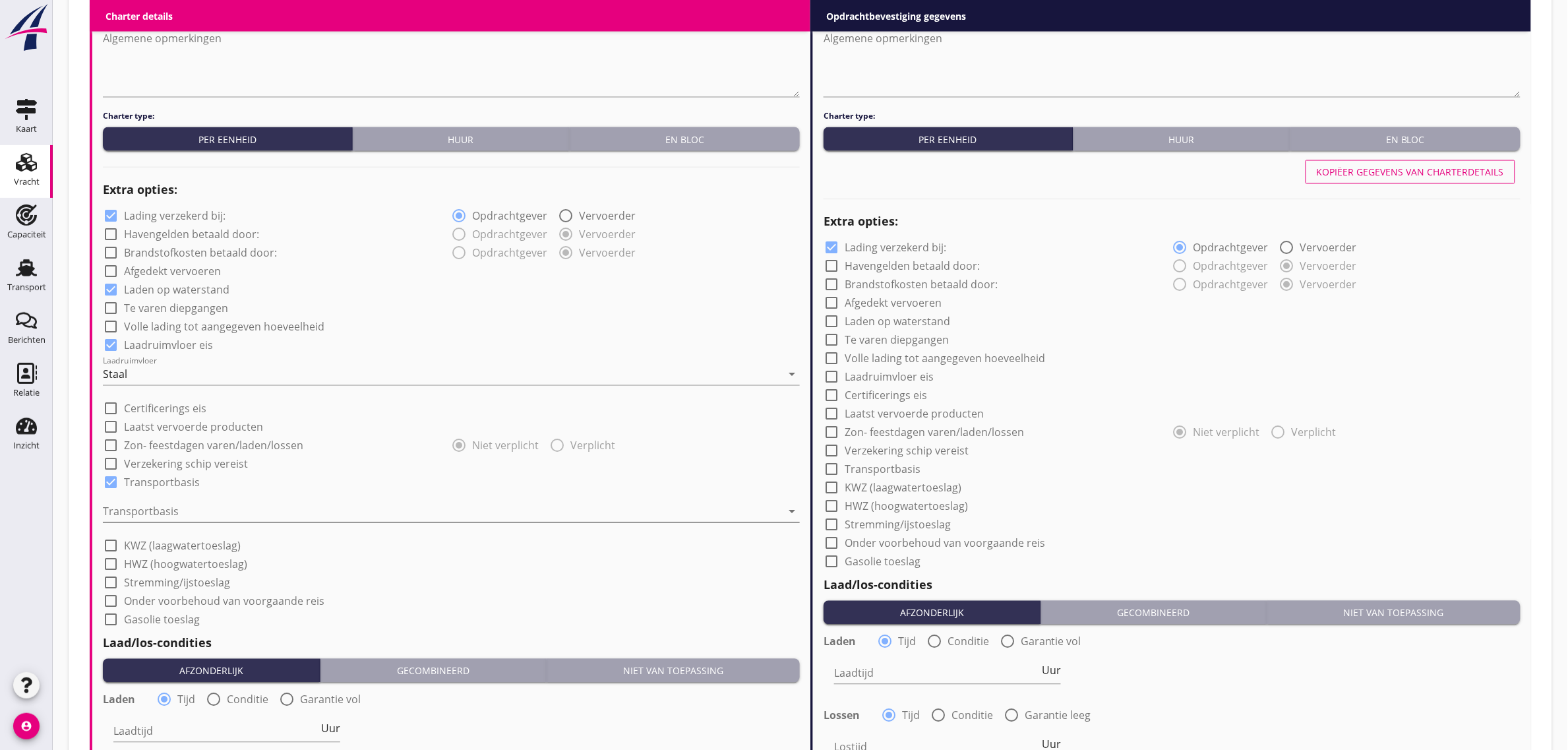
drag, startPoint x: 190, startPoint y: 503, endPoint x: 186, endPoint y: 513, distance: 10.8
click at [186, 512] on div at bounding box center [442, 511] width 678 height 21
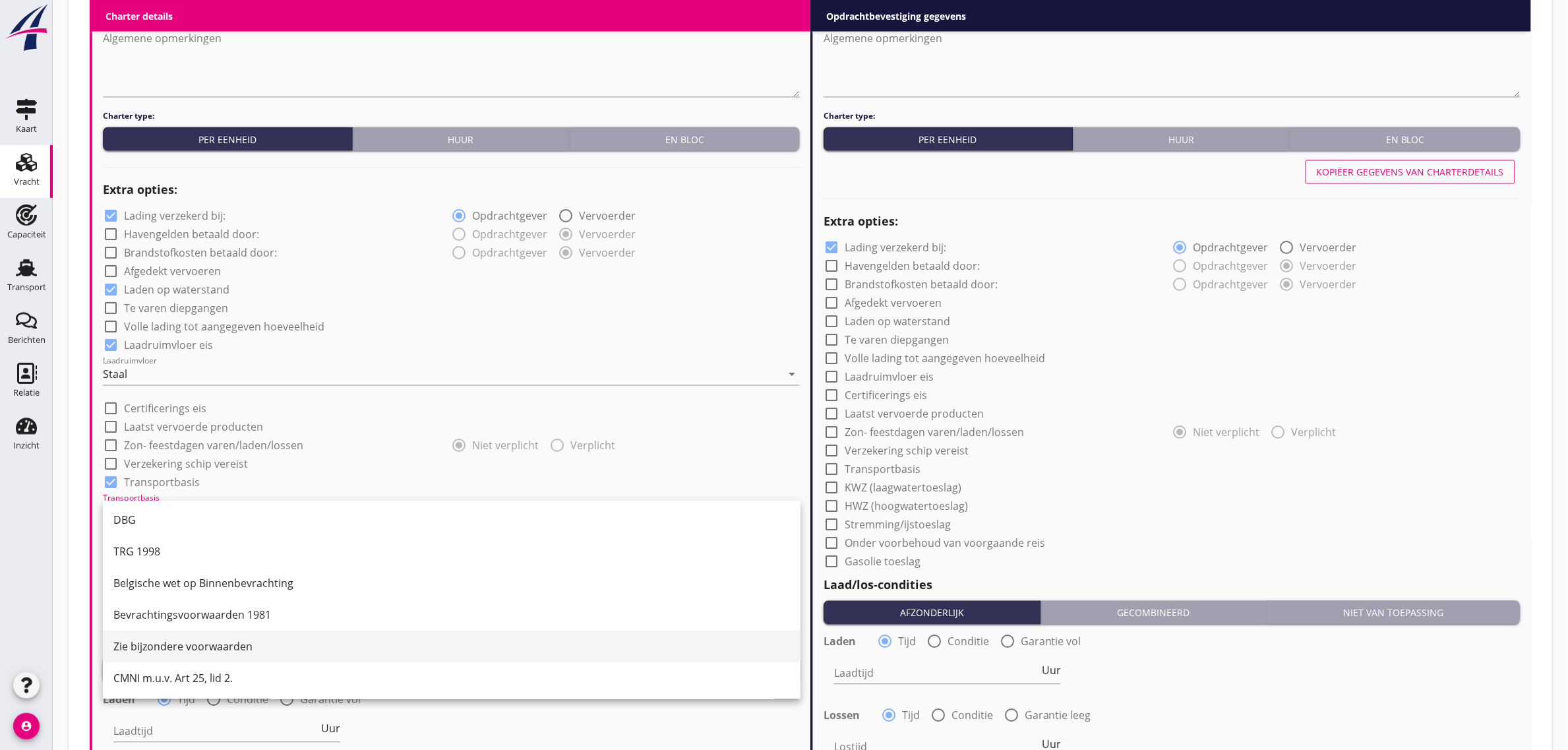
scroll to position [34, 0]
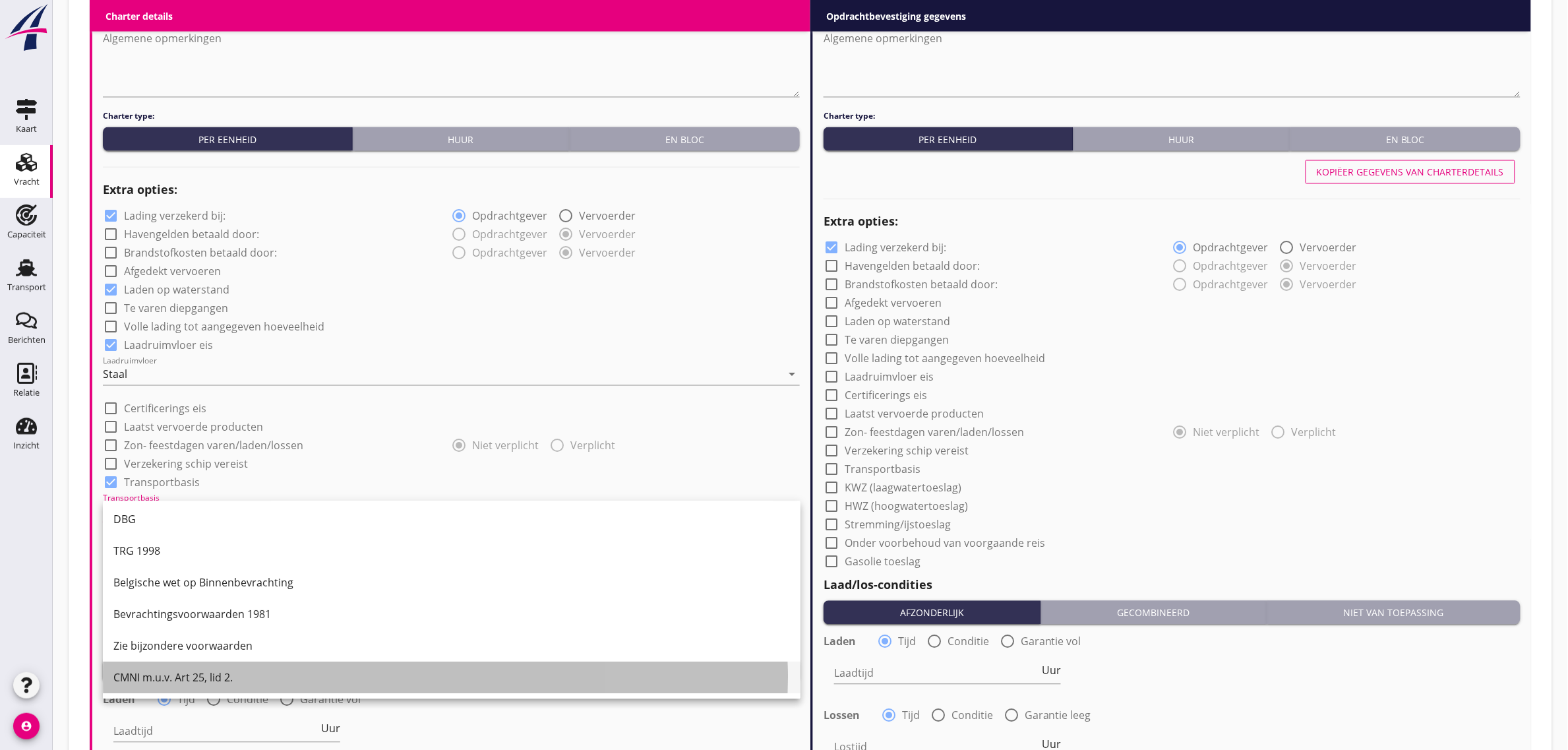
click at [212, 667] on div "CMNI m.u.v. Art 25, lid 2." at bounding box center [451, 678] width 677 height 31
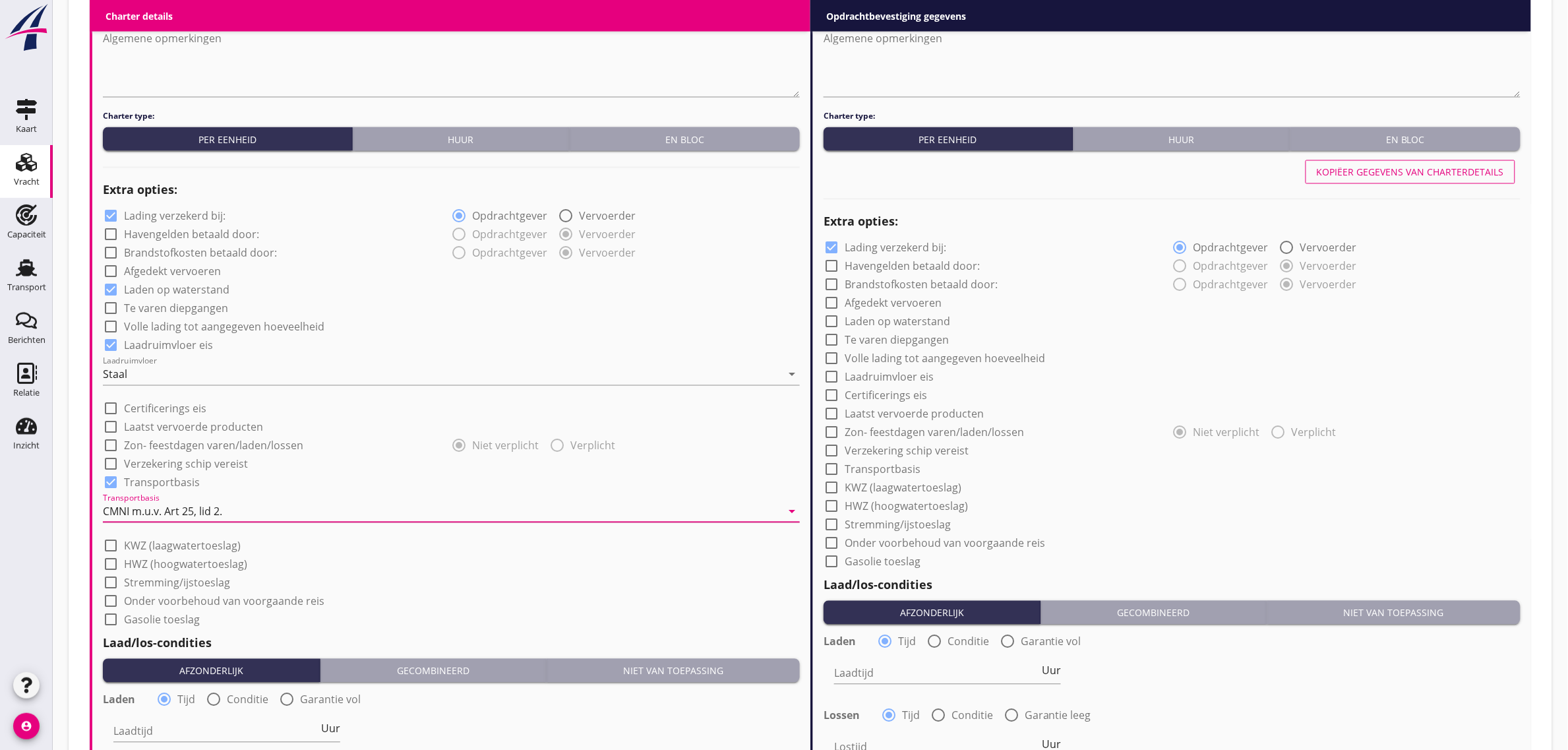
click at [455, 567] on div "check_box_outline_blank HWZ (hoogwatertoeslag)" at bounding box center [451, 563] width 697 height 18
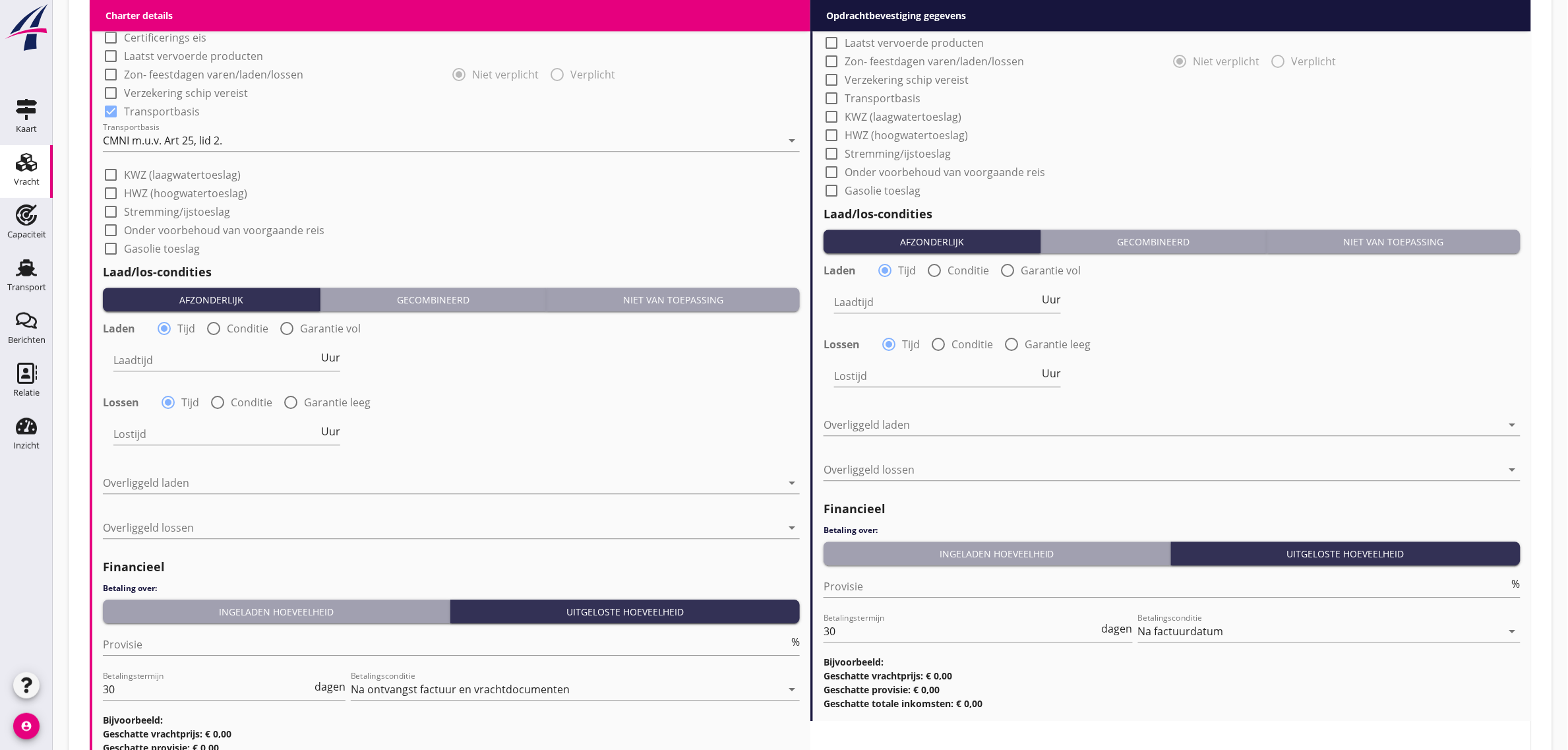
scroll to position [1287, 0]
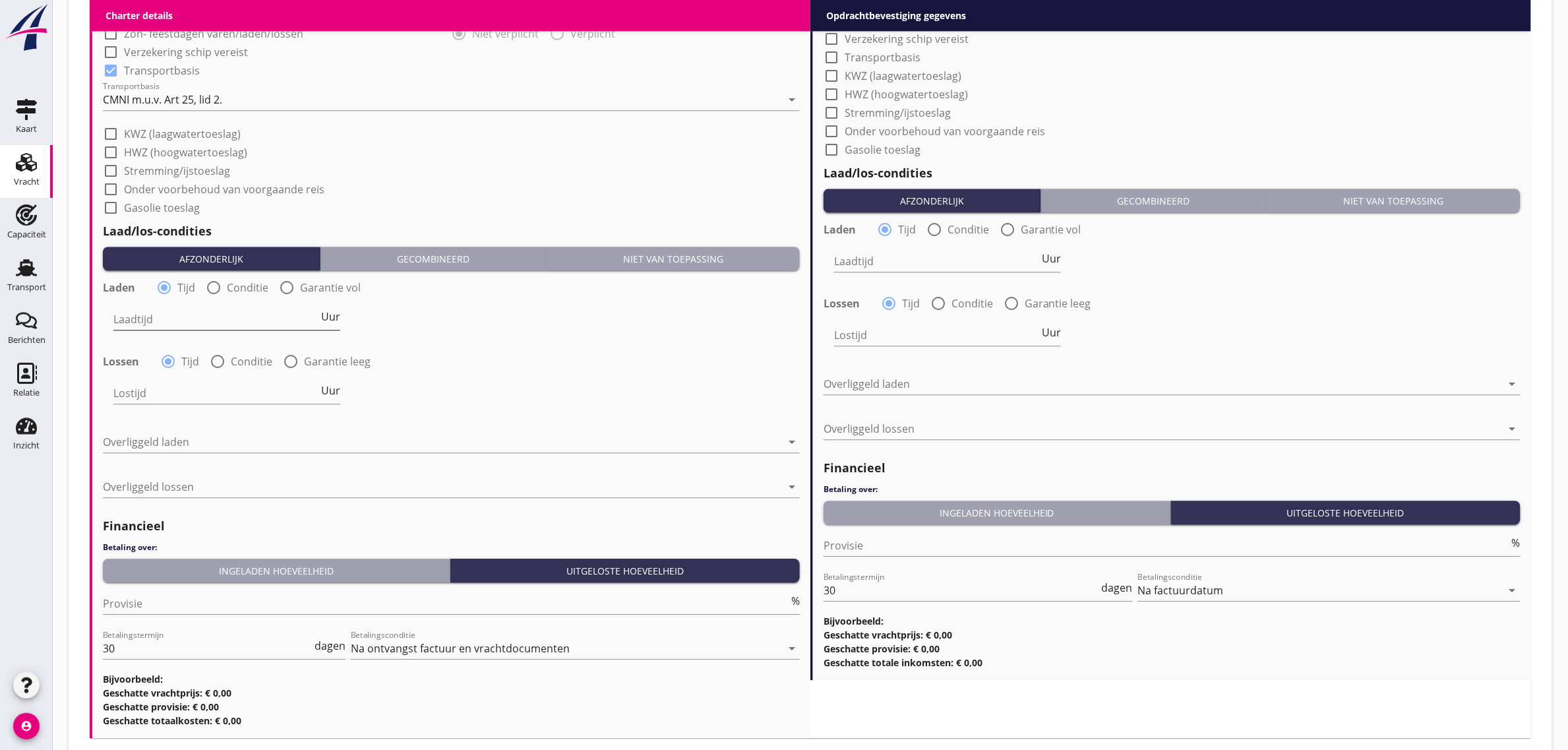
click at [169, 311] on input "Laadtijd" at bounding box center [216, 319] width 205 height 21
type input "24"
click at [188, 443] on div at bounding box center [442, 441] width 678 height 21
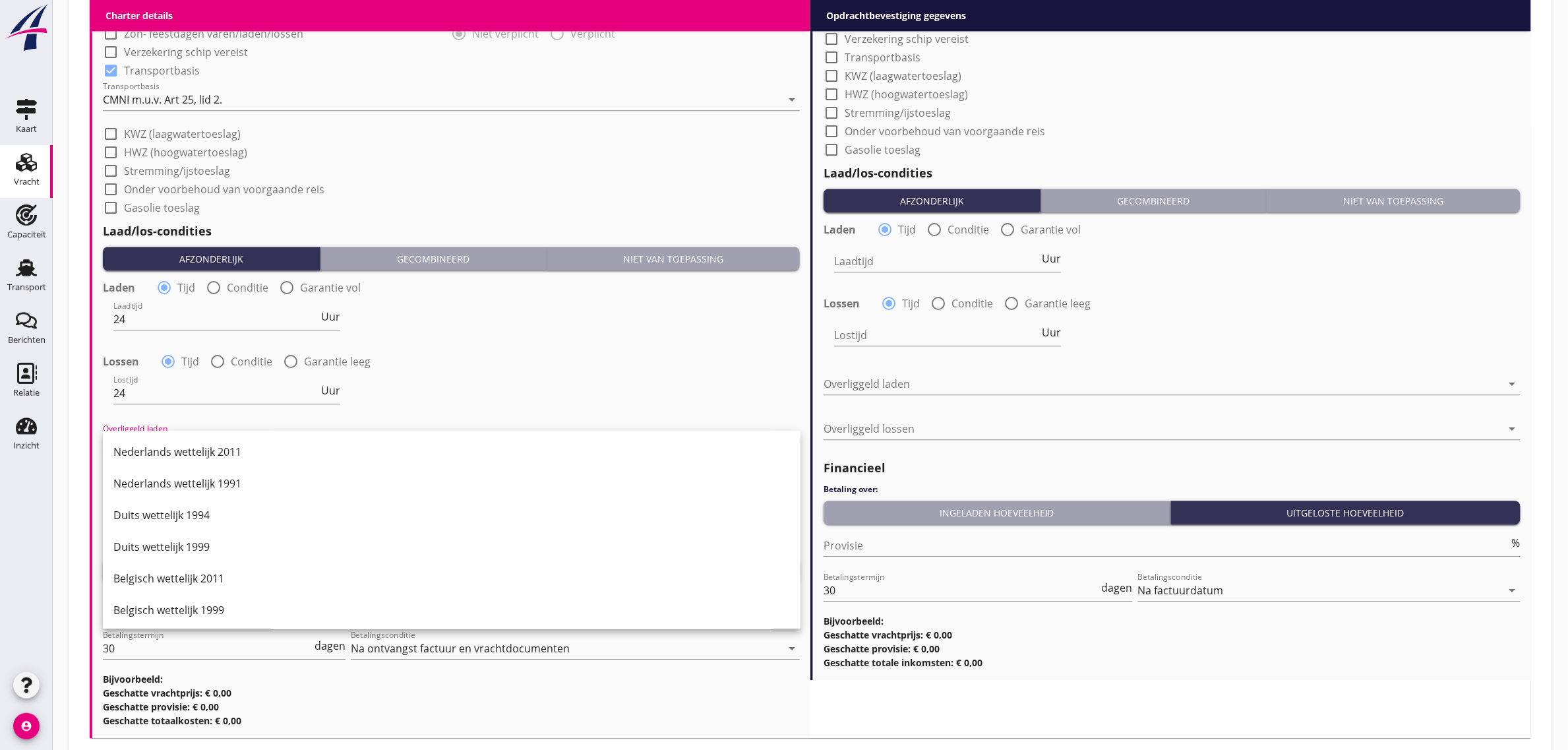
click at [199, 543] on div "Duits wettelijk 1999" at bounding box center [451, 547] width 677 height 16
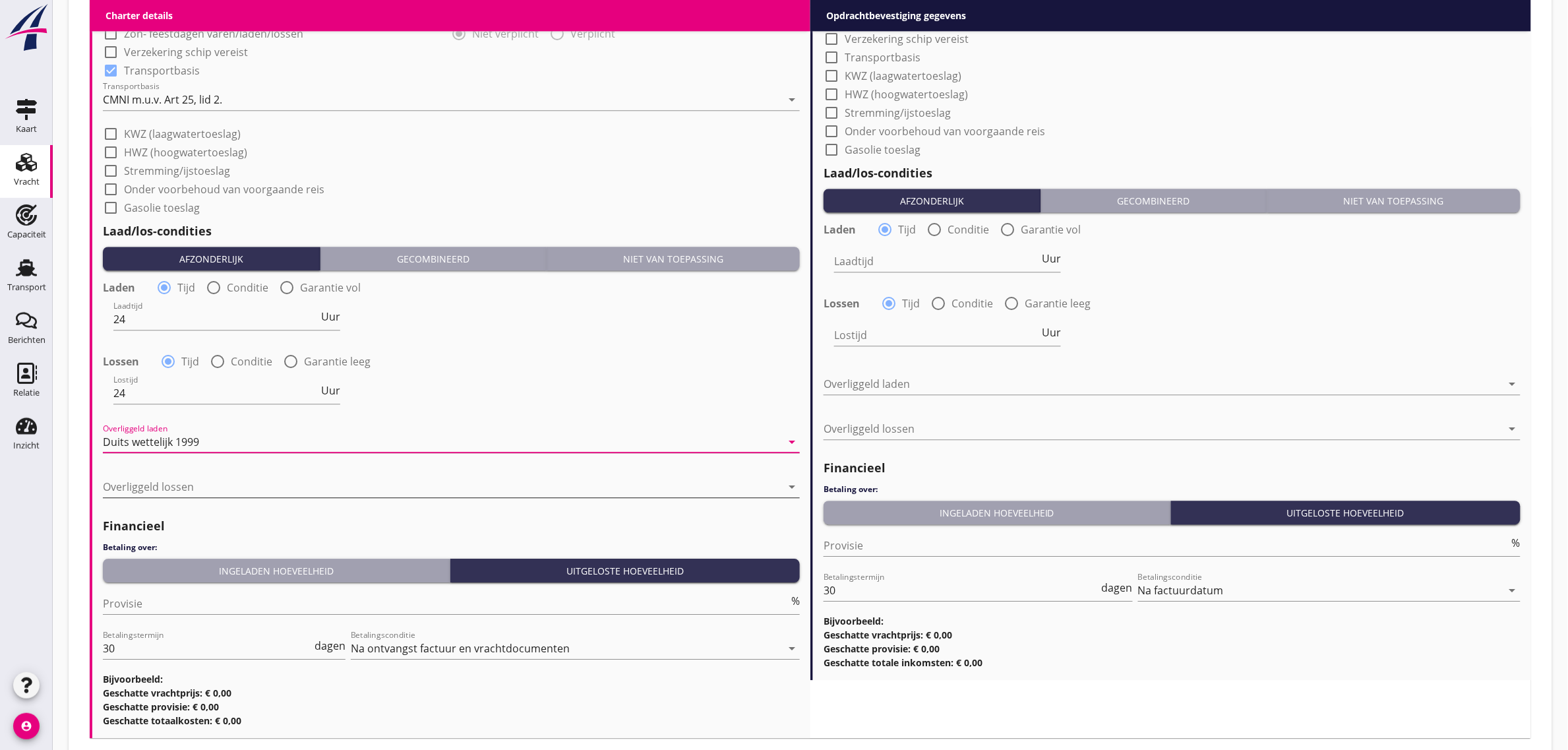
click at [195, 496] on div "Overliggeld lossen arrow_drop_down" at bounding box center [451, 487] width 697 height 21
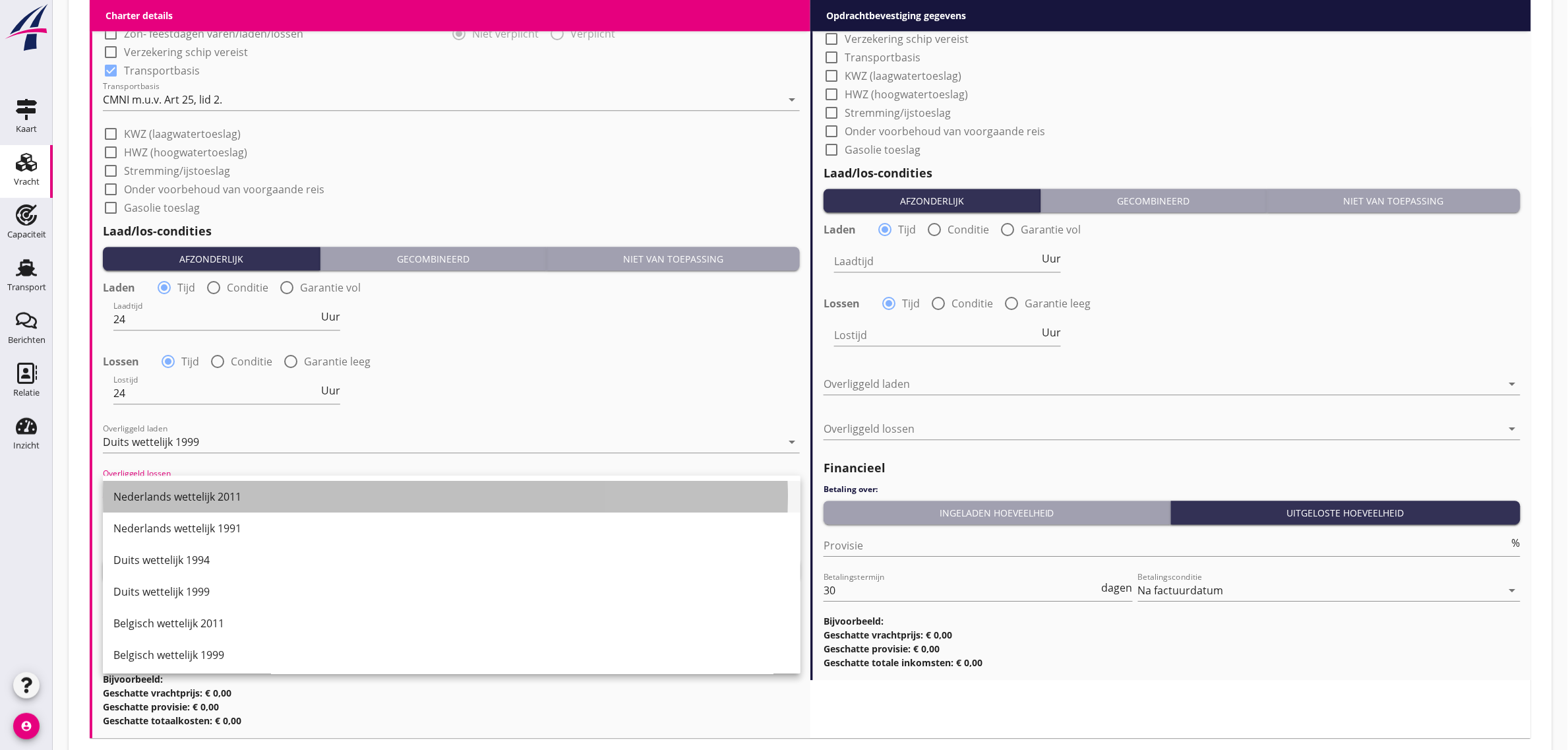
click at [195, 489] on div "Nederlands wettelijk 2011" at bounding box center [451, 497] width 677 height 16
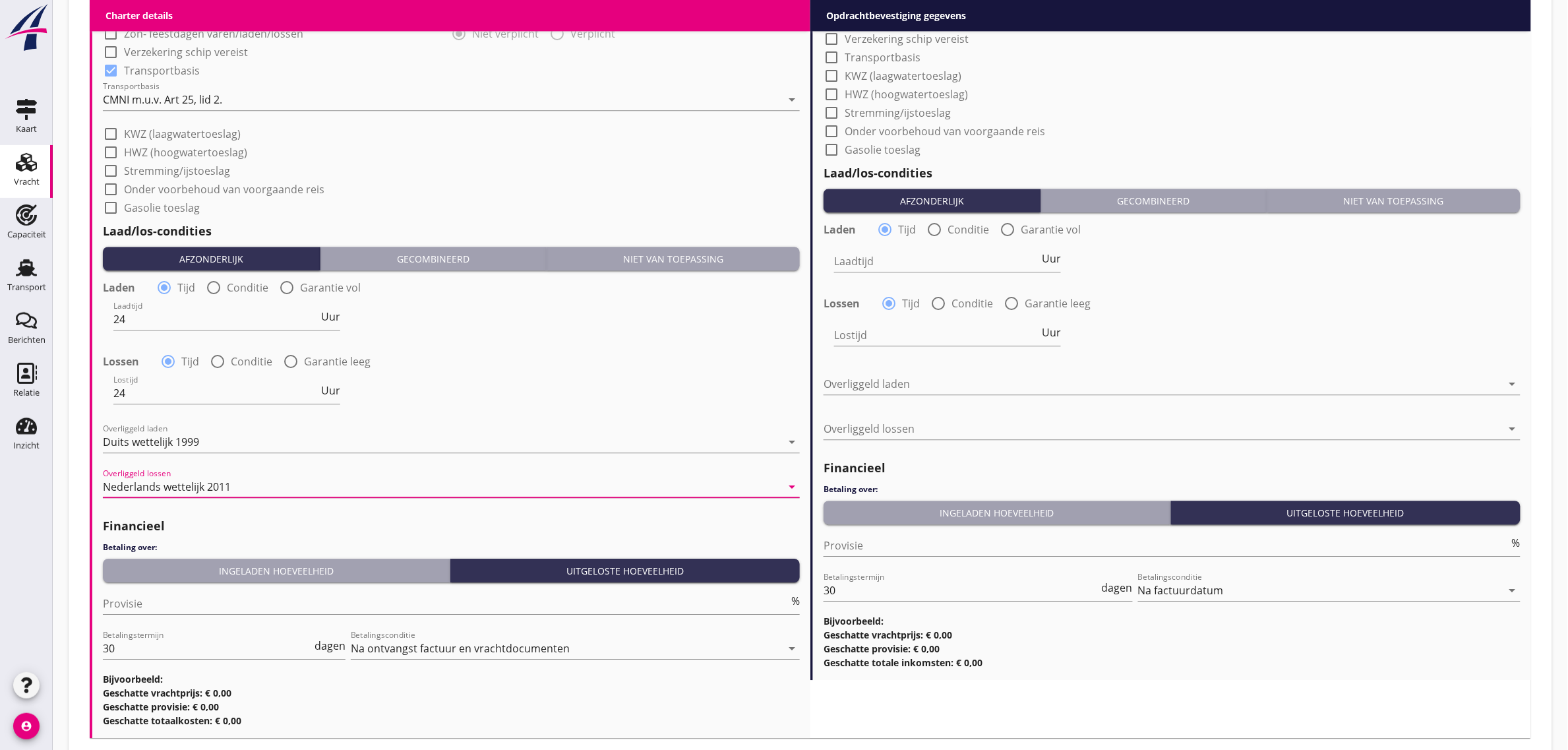
click at [224, 565] on div "Ingeladen hoeveelheid" at bounding box center [277, 570] width 337 height 14
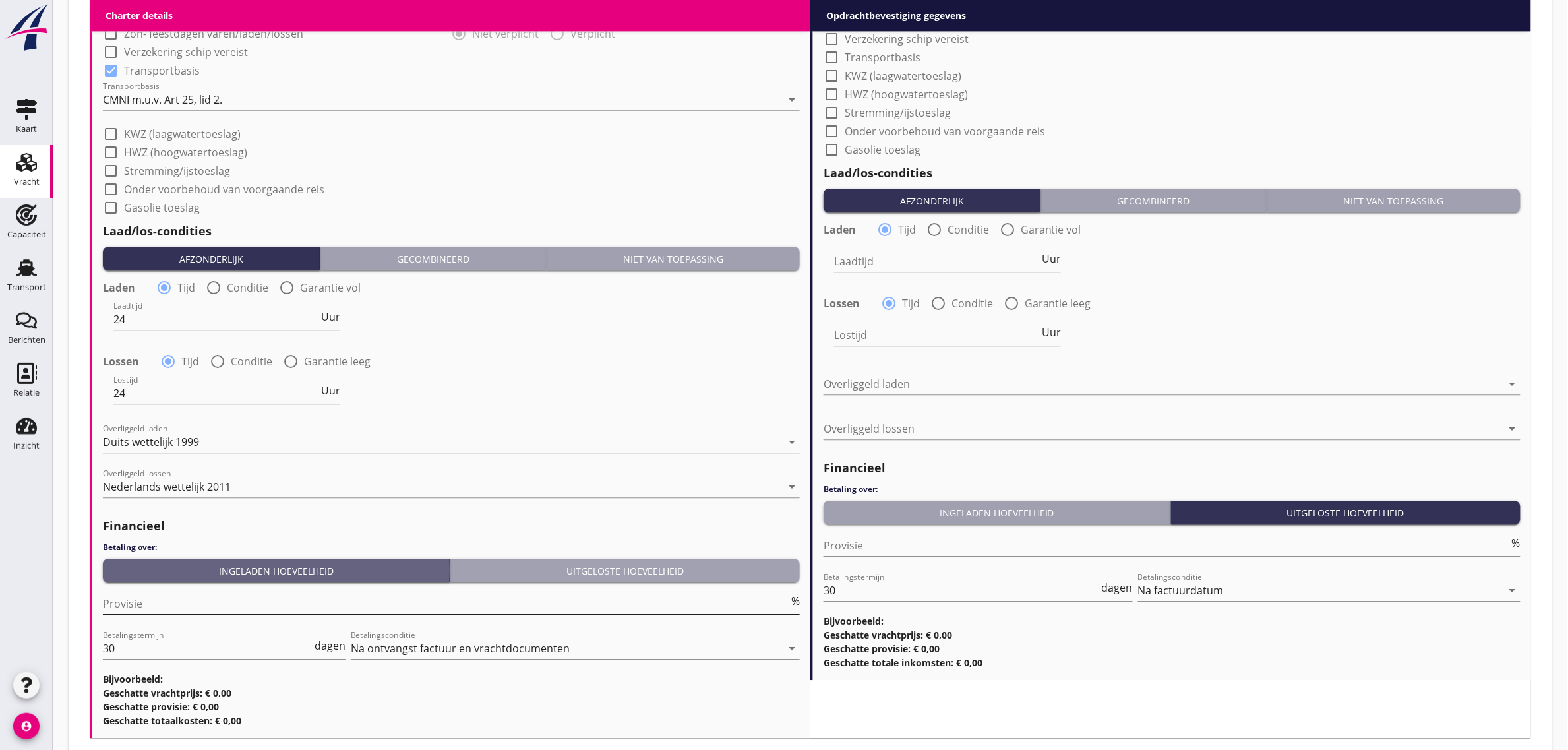
click at [176, 605] on input "Provisie" at bounding box center [446, 603] width 686 height 21
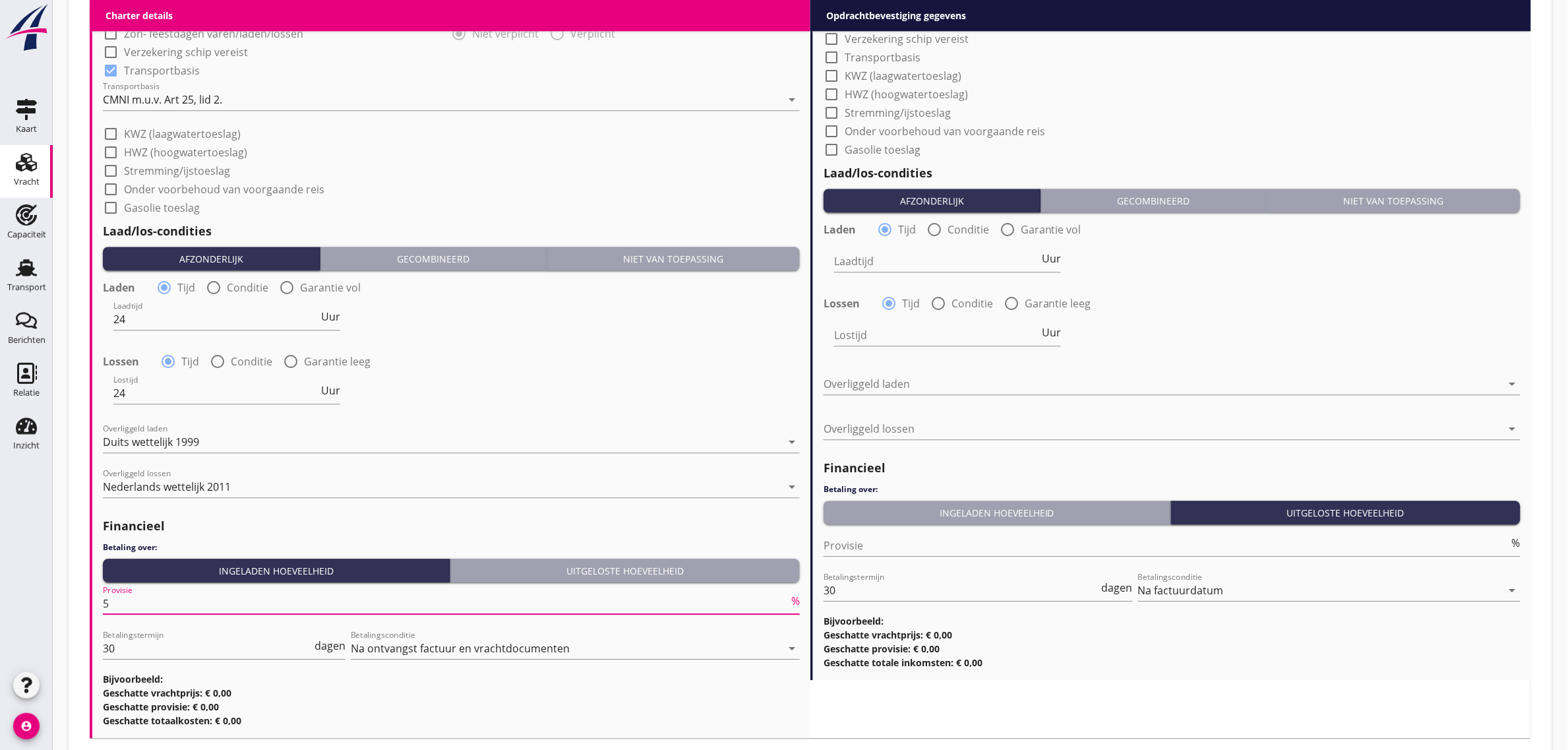
type input "5"
click at [588, 391] on div "Lostijd 24 Uur" at bounding box center [451, 394] width 699 height 48
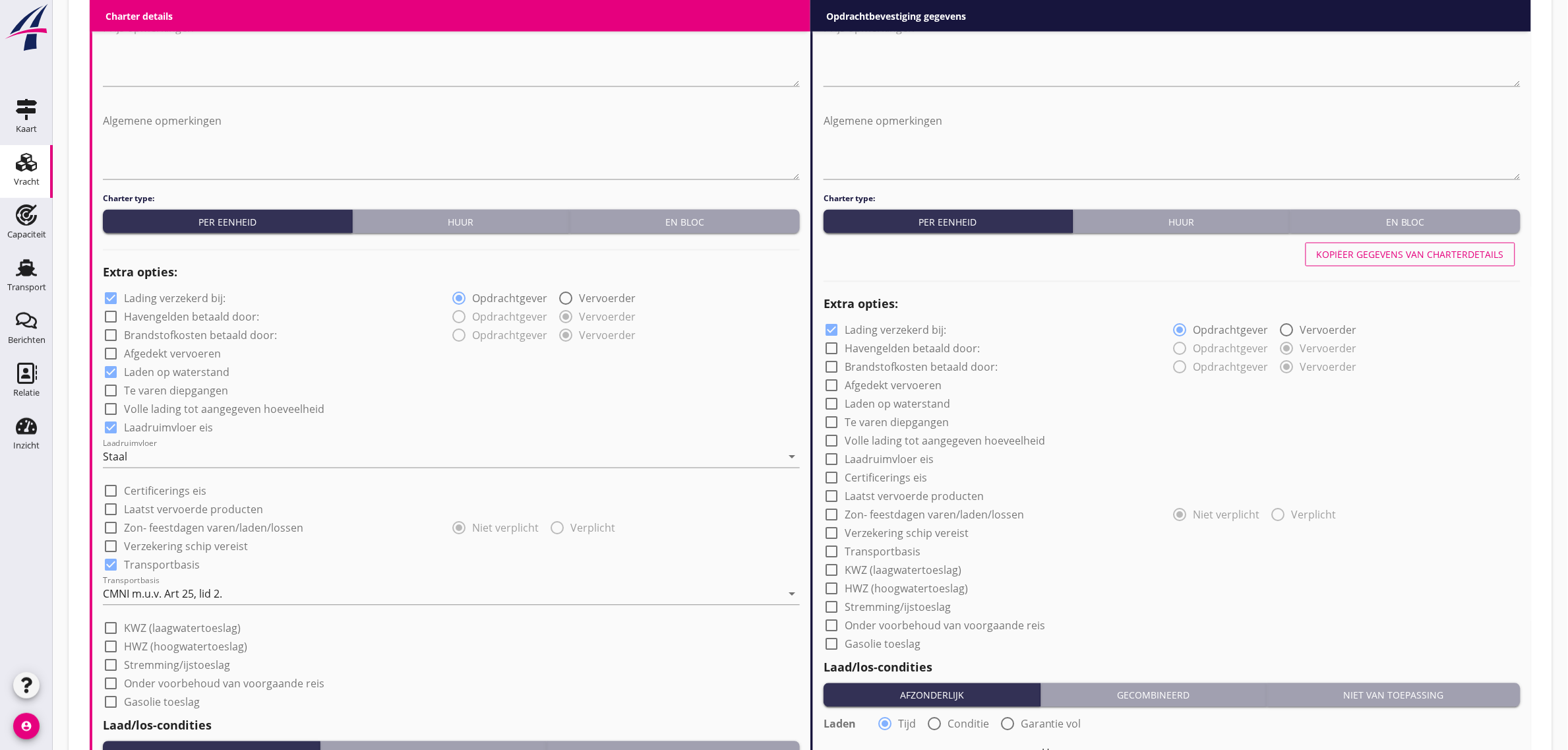
click at [1385, 245] on button "Kopiëer gegevens van charterdetails" at bounding box center [1410, 255] width 210 height 23
checkbox input "true"
type input "24"
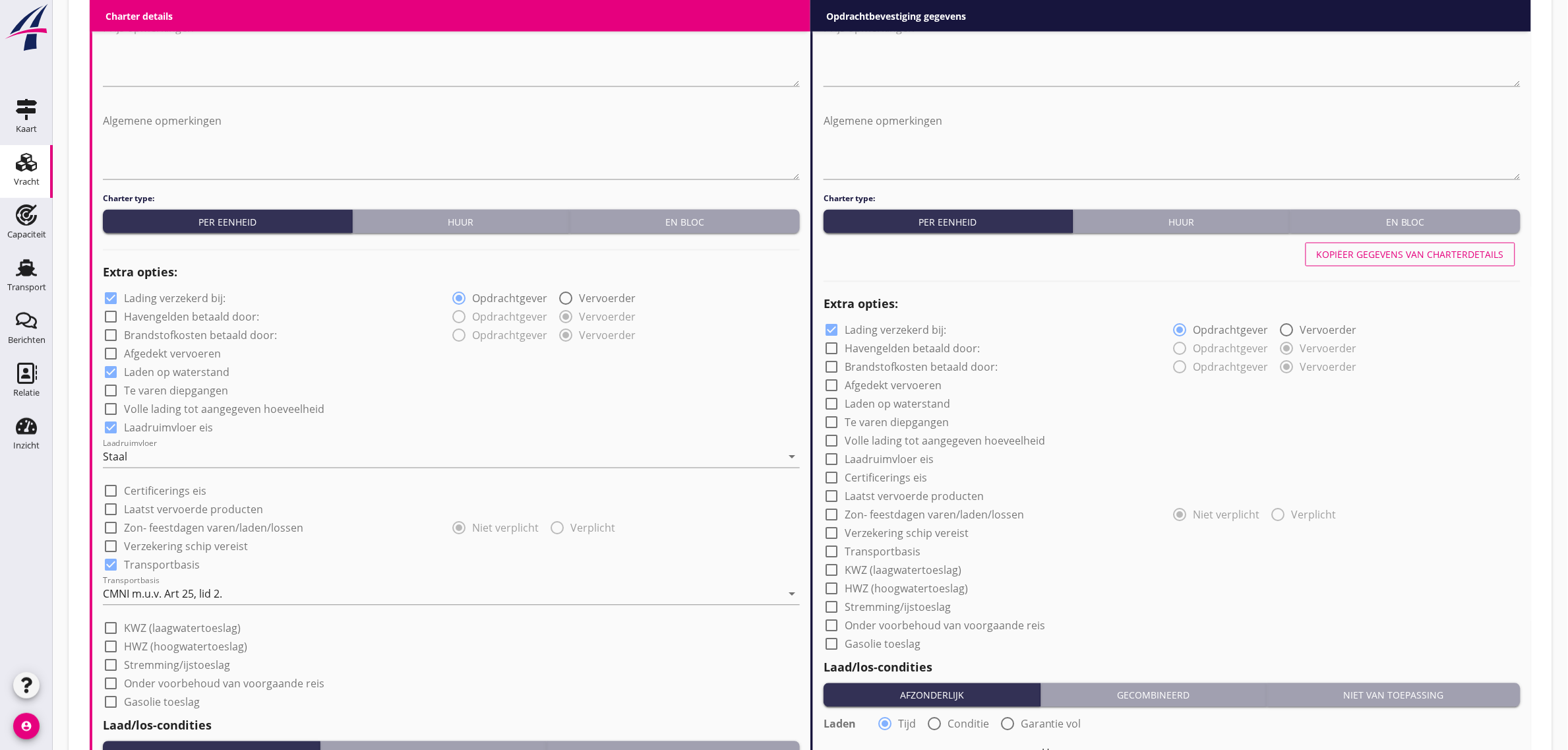
type input "24"
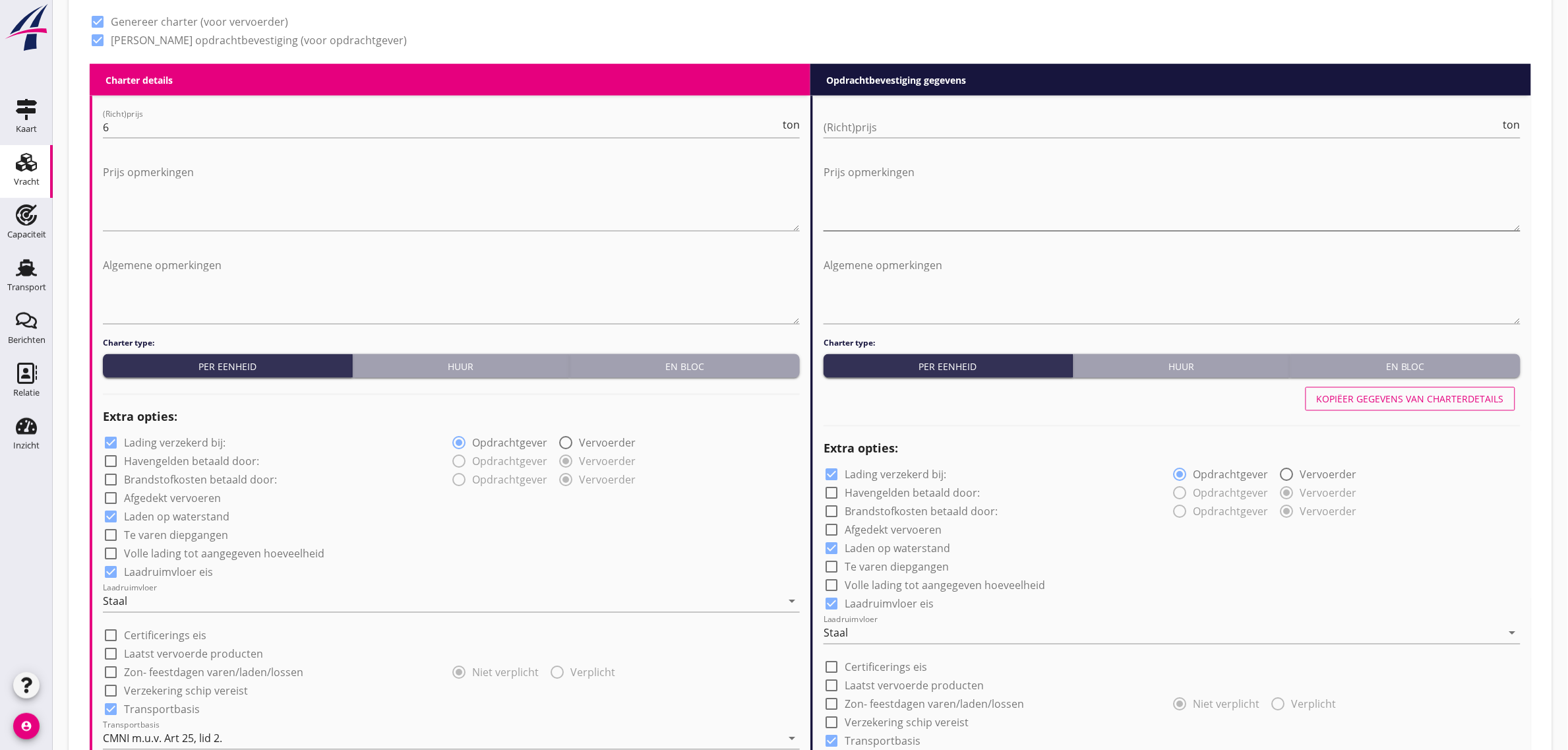
scroll to position [628, 0]
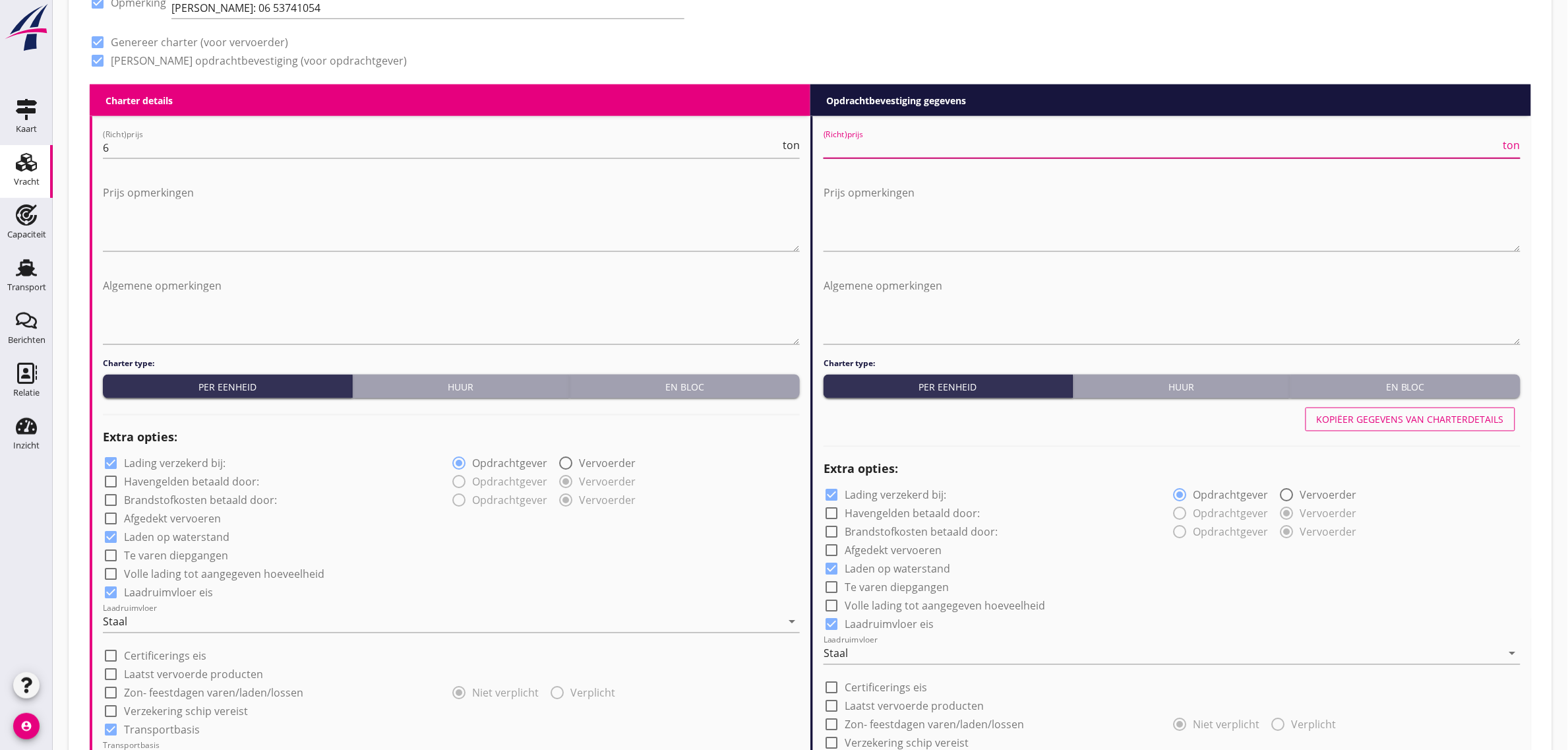
click at [863, 151] on input "(Richt)prijs" at bounding box center [1161, 147] width 677 height 21
type input "6"
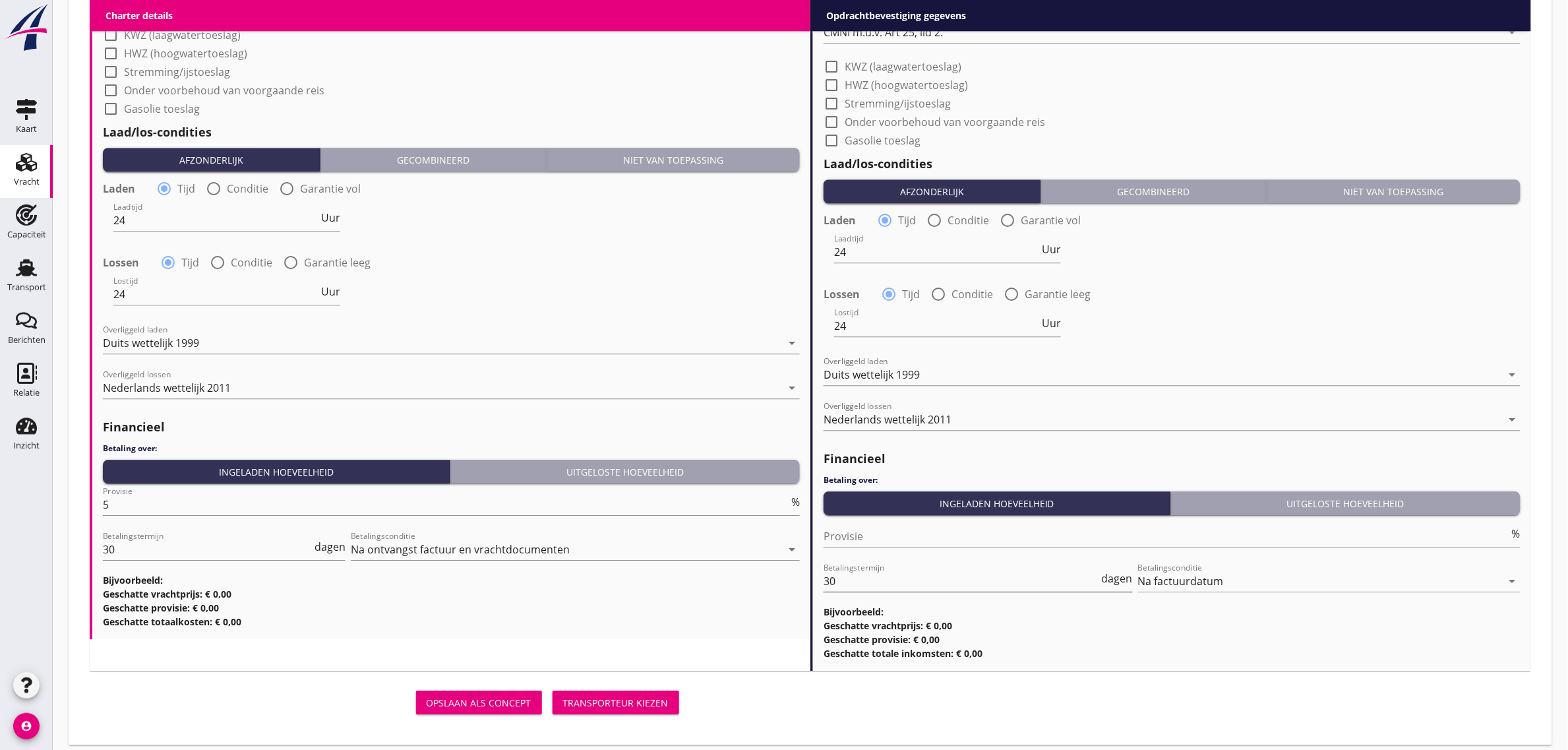
scroll to position [1395, 0]
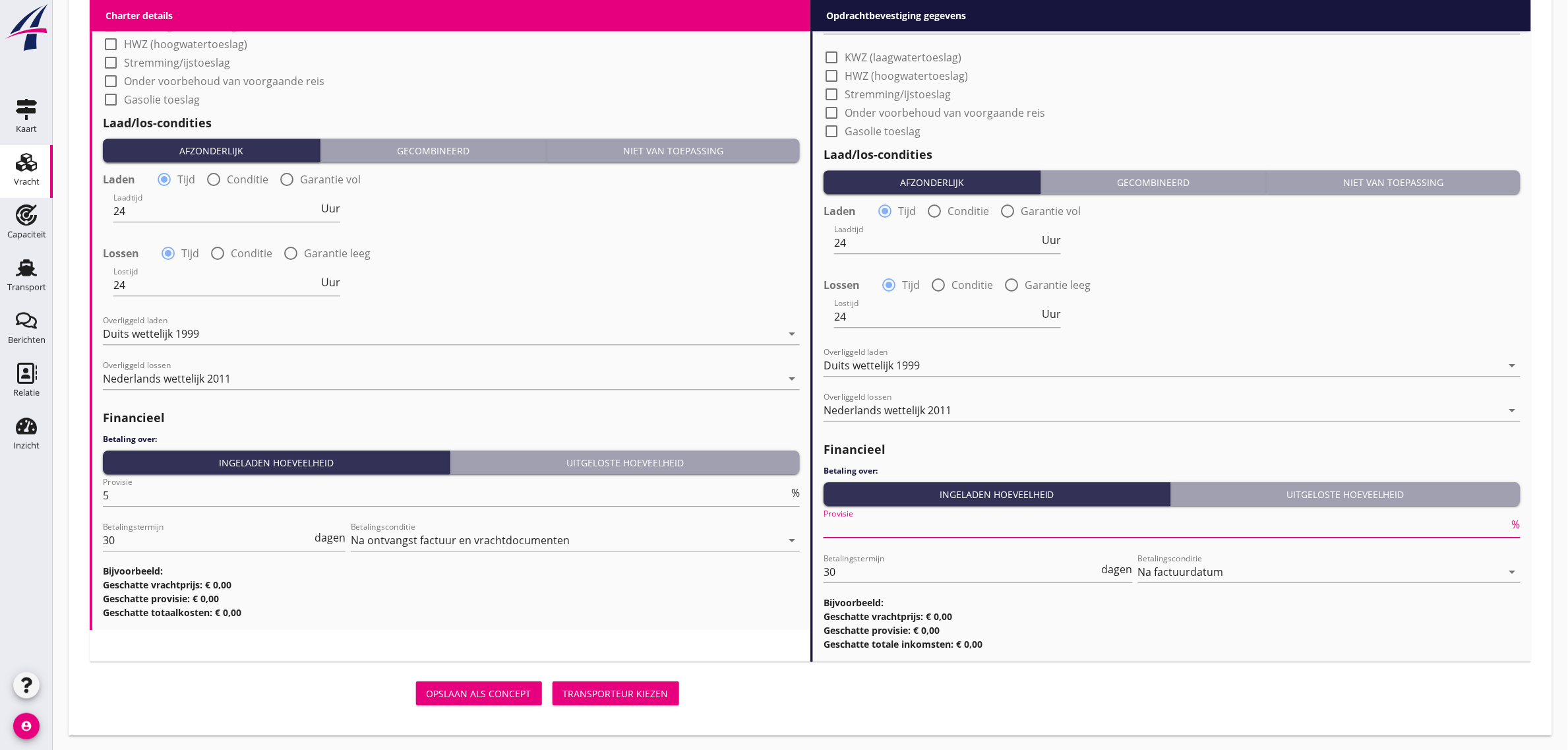
click at [966, 525] on input "Provisie" at bounding box center [1166, 527] width 686 height 21
type input "0"
click at [1263, 288] on div "Lossen radio_button_checked Tijd radio_button_unchecked Conditie radio_button_u…" at bounding box center [1171, 283] width 697 height 18
click at [664, 689] on div "Transporteur kiezen" at bounding box center [616, 693] width 105 height 14
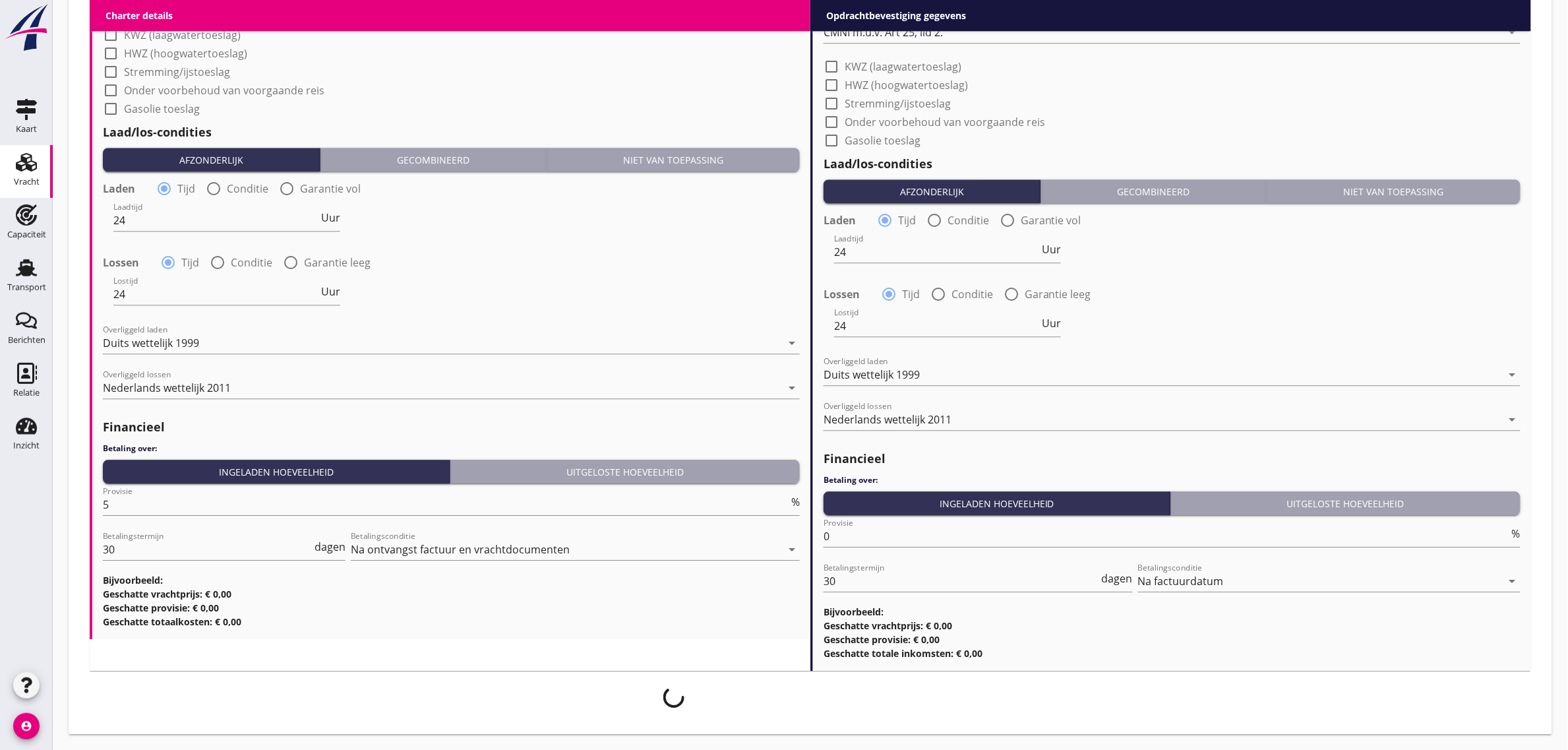
scroll to position [1384, 0]
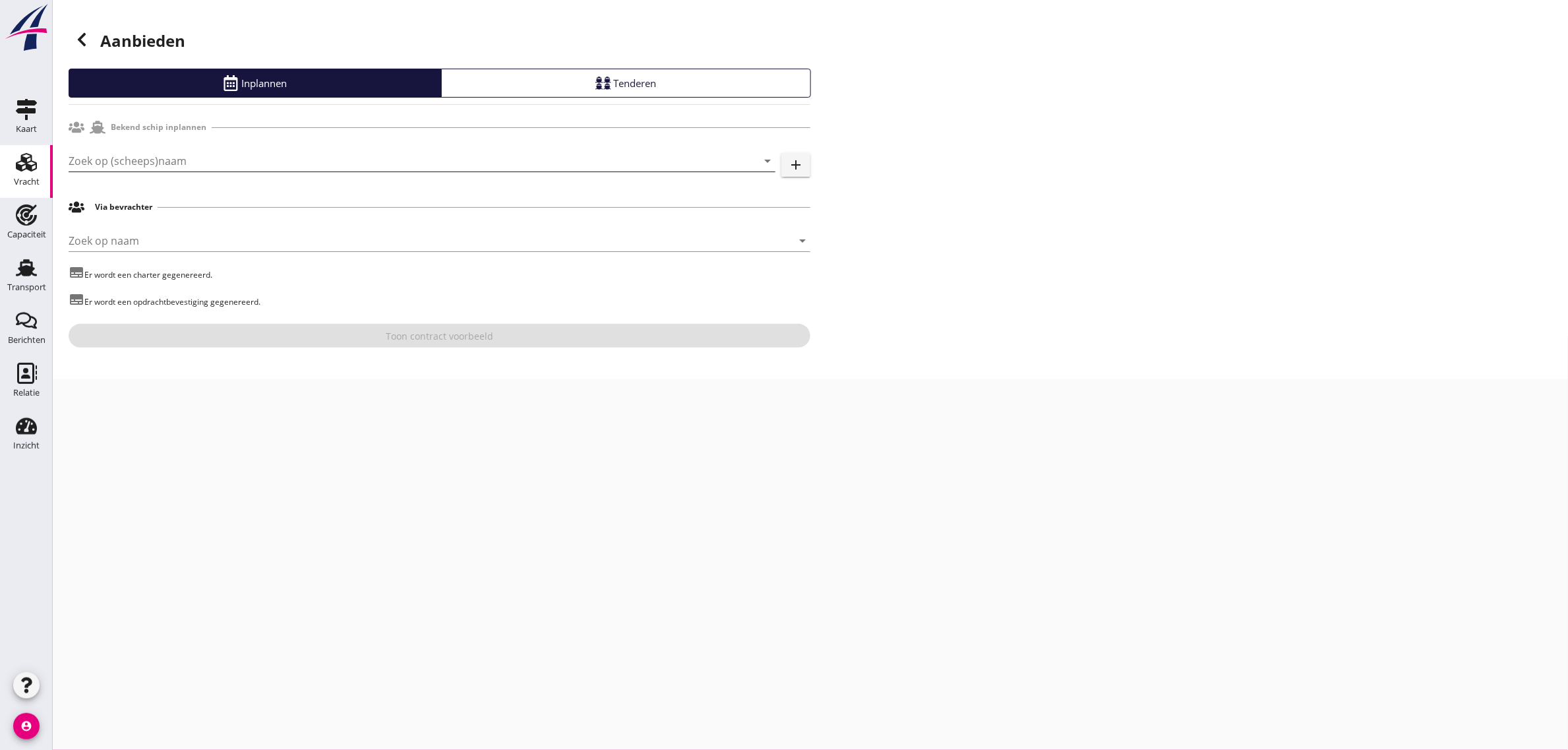
click at [136, 170] on input "Zoek op (scheeps)naam" at bounding box center [403, 160] width 669 height 21
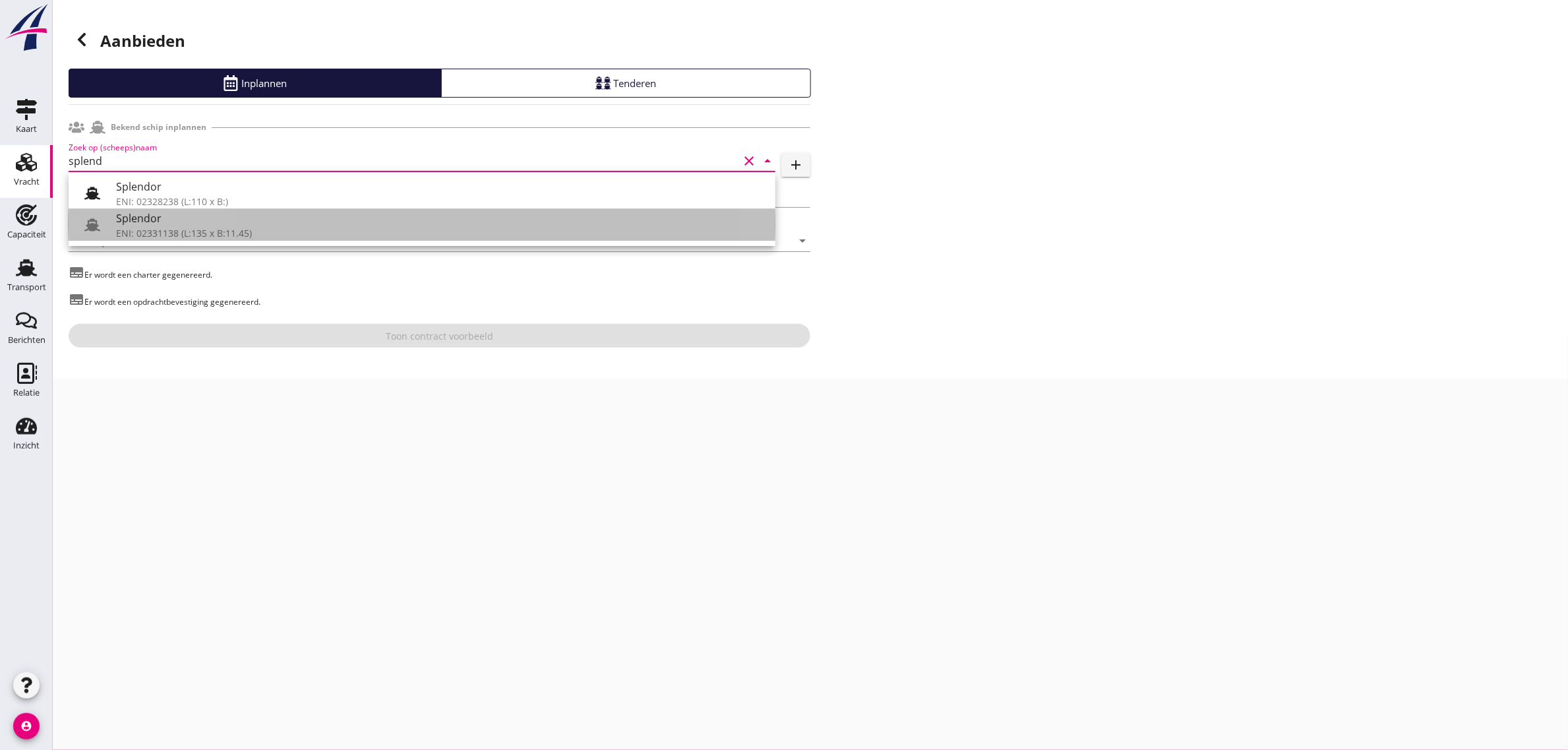
click at [140, 220] on div "Splendor" at bounding box center [440, 218] width 649 height 16
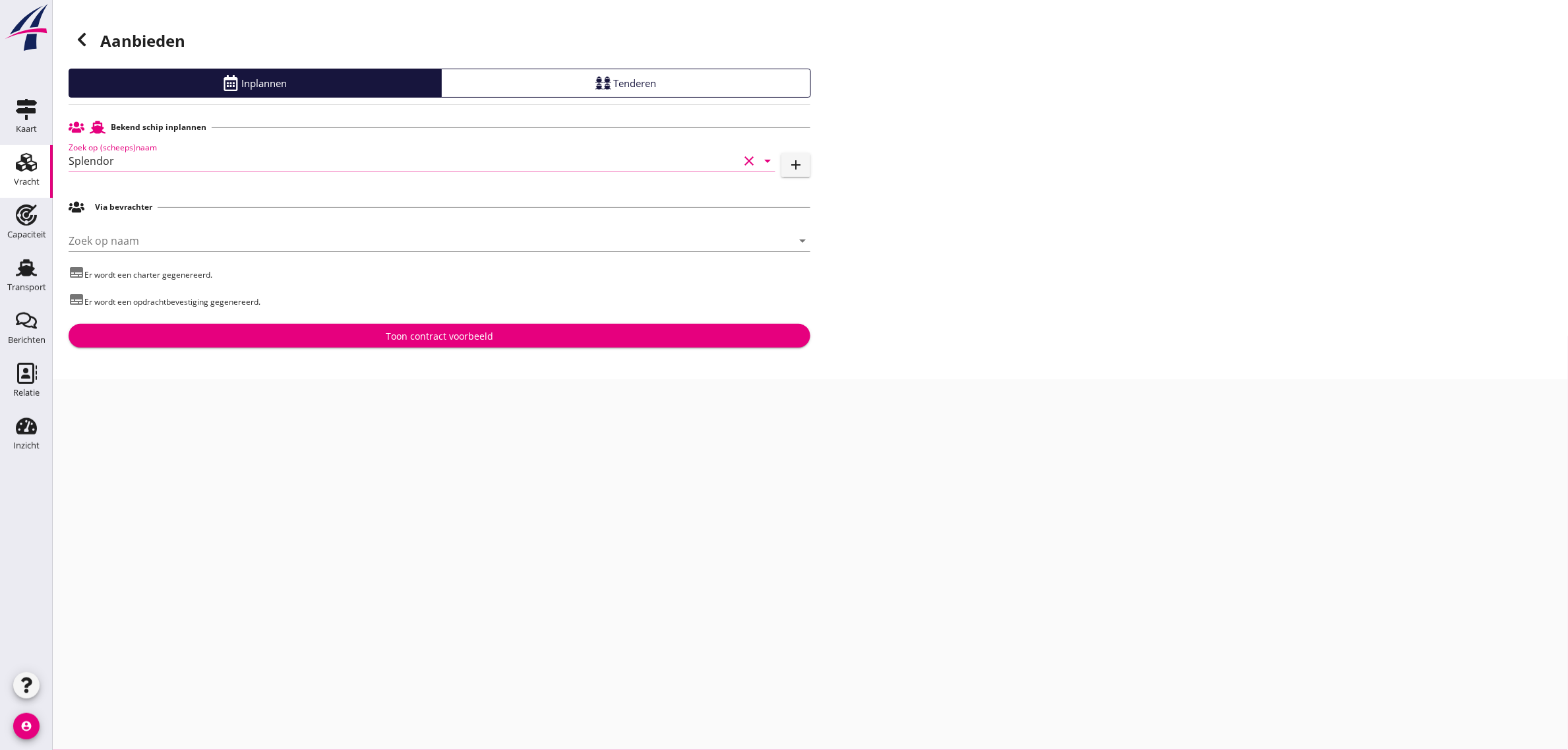
type input "Splendor"
click at [260, 337] on div "Toon contract voorbeeld" at bounding box center [439, 336] width 721 height 14
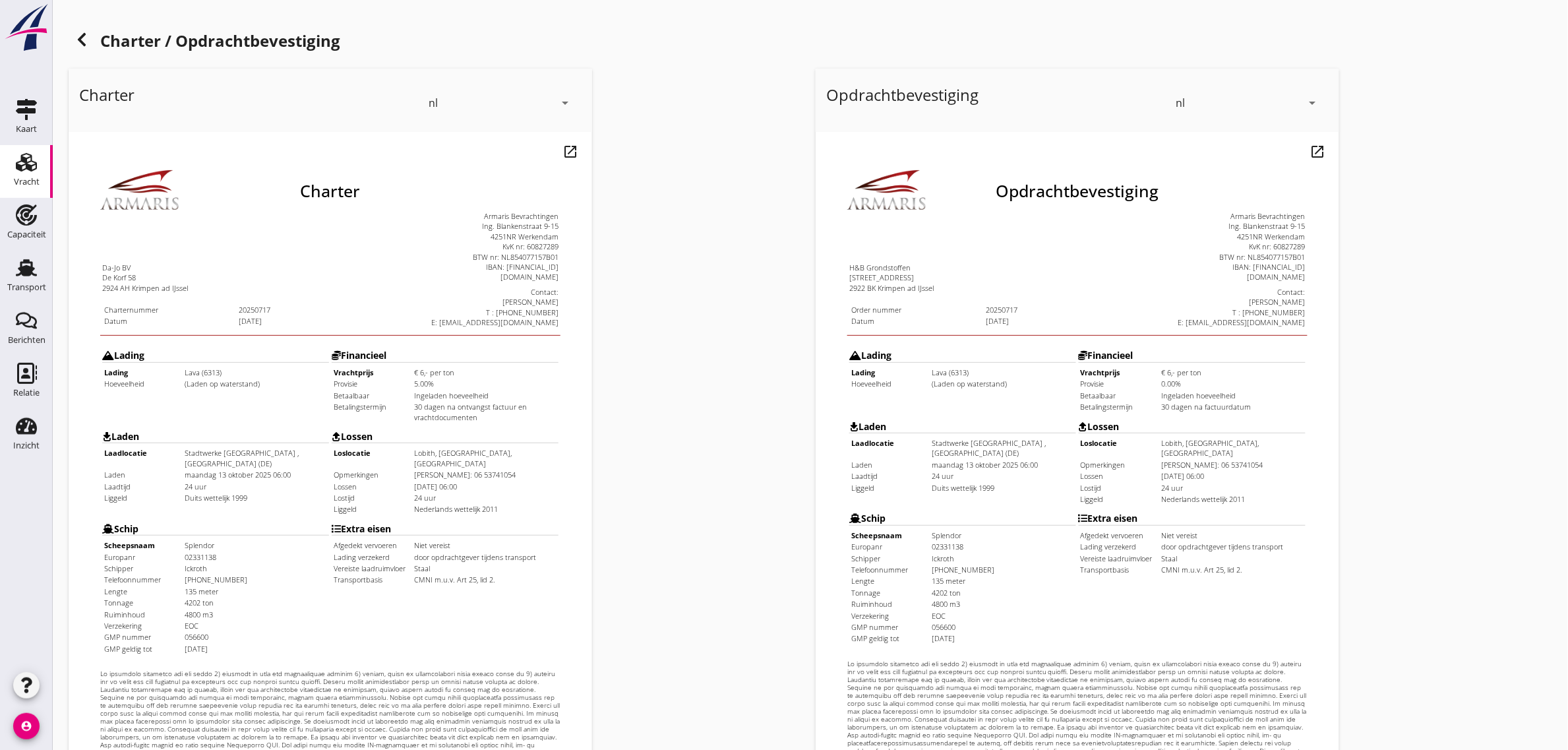
drag, startPoint x: 76, startPoint y: 233, endPoint x: 517, endPoint y: 507, distance: 519.2
click at [516, 507] on div "Charter Da-Jo BV De Korf 58 2924 AH Krimpen ad IJssel Charternummer 20250717 Da…" at bounding box center [303, 461] width 460 height 649
click at [359, 541] on td "Transportbasis" at bounding box center [345, 546] width 79 height 10
click at [81, 37] on use at bounding box center [81, 40] width 8 height 13
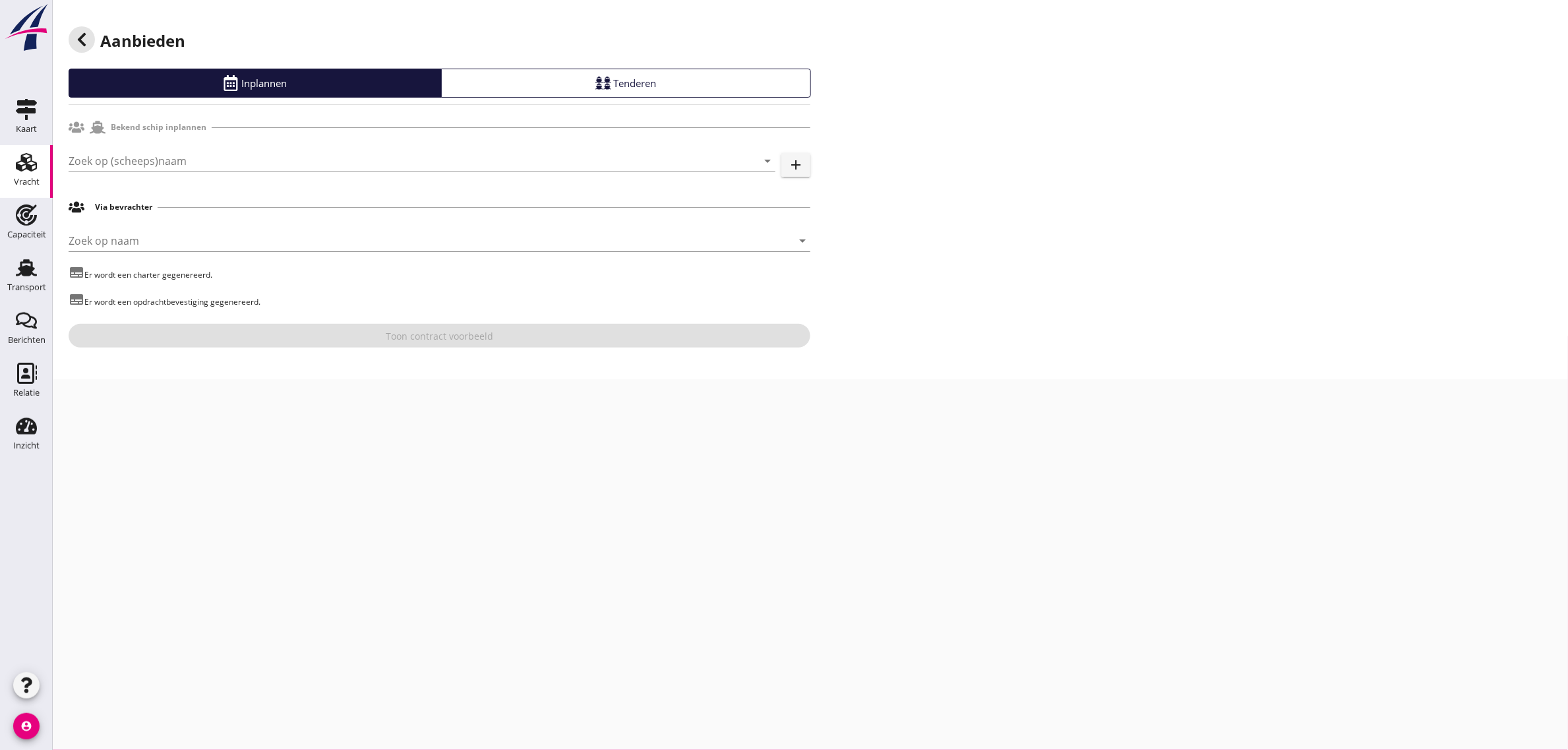
click at [81, 37] on use at bounding box center [81, 40] width 8 height 13
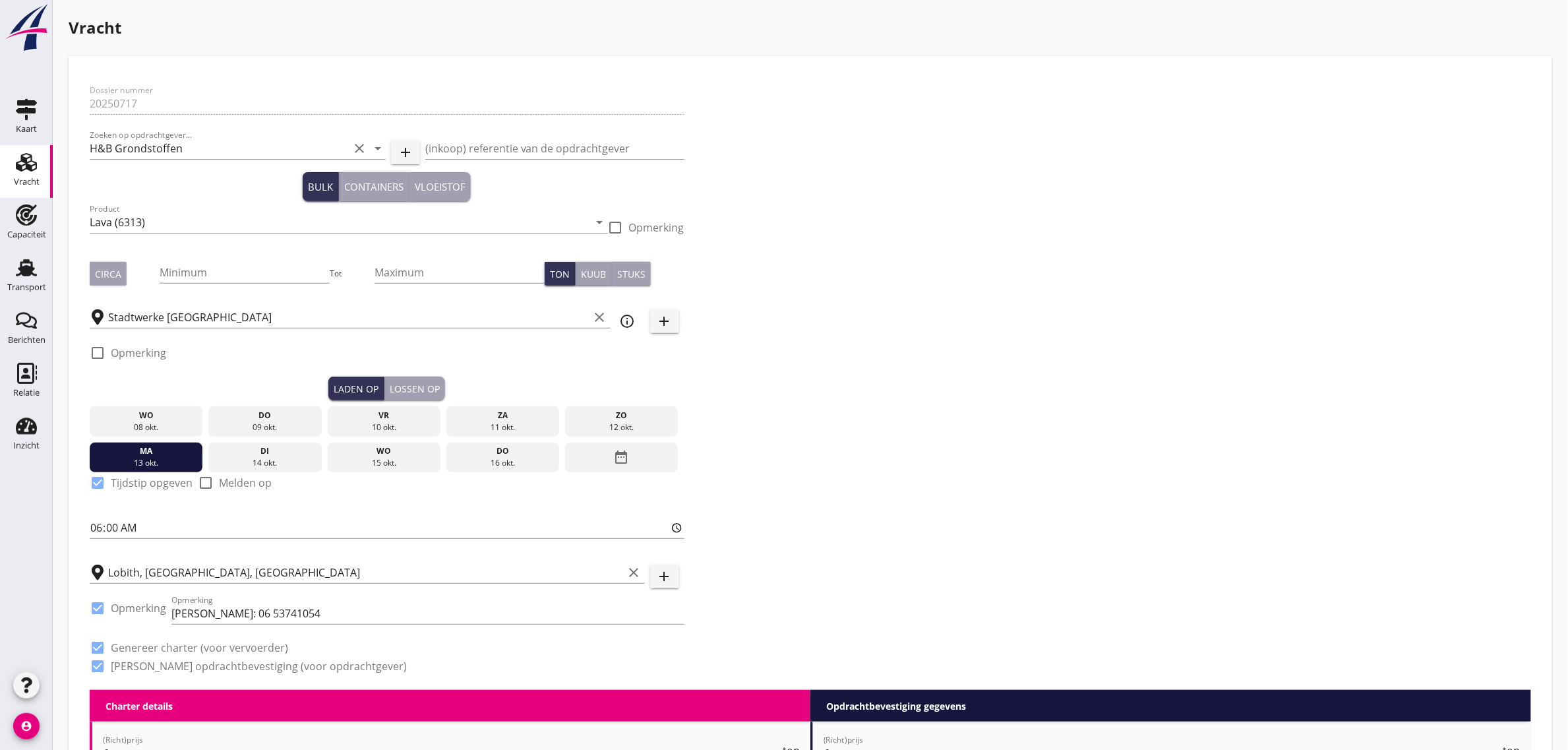
click at [165, 350] on label "Opmerking" at bounding box center [138, 353] width 56 height 13
checkbox input "true"
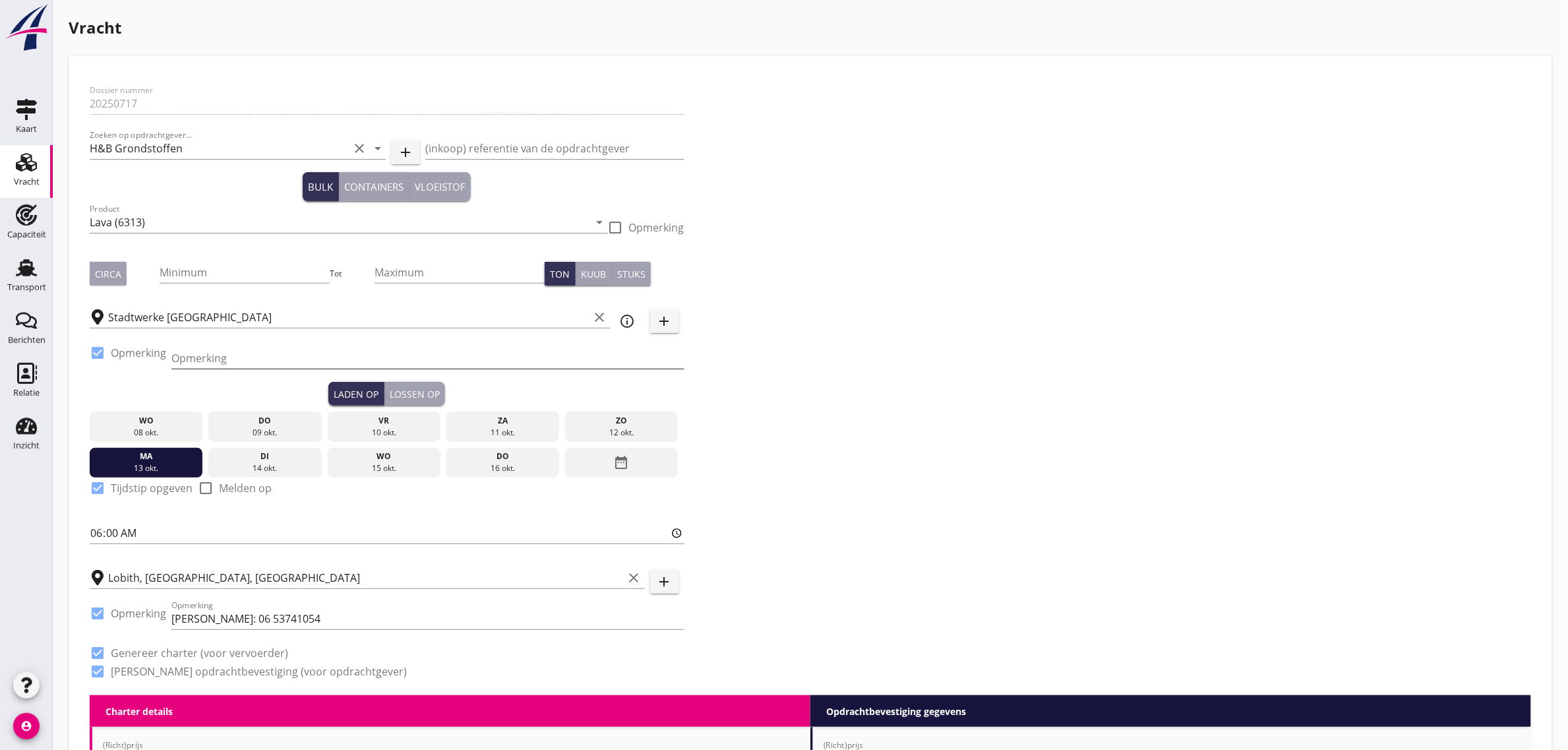
click at [244, 363] on input "Opmerking" at bounding box center [427, 358] width 513 height 21
paste input "0049 2632298333"
click at [791, 327] on div "Dossier nummer 20250717 Zoeken op opdrachtgever... H&B Grondstoffen clear arrow…" at bounding box center [810, 386] width 1452 height 618
click at [184, 360] on input "0049 2632298333" at bounding box center [427, 358] width 513 height 21
type input "+49 2632298333"
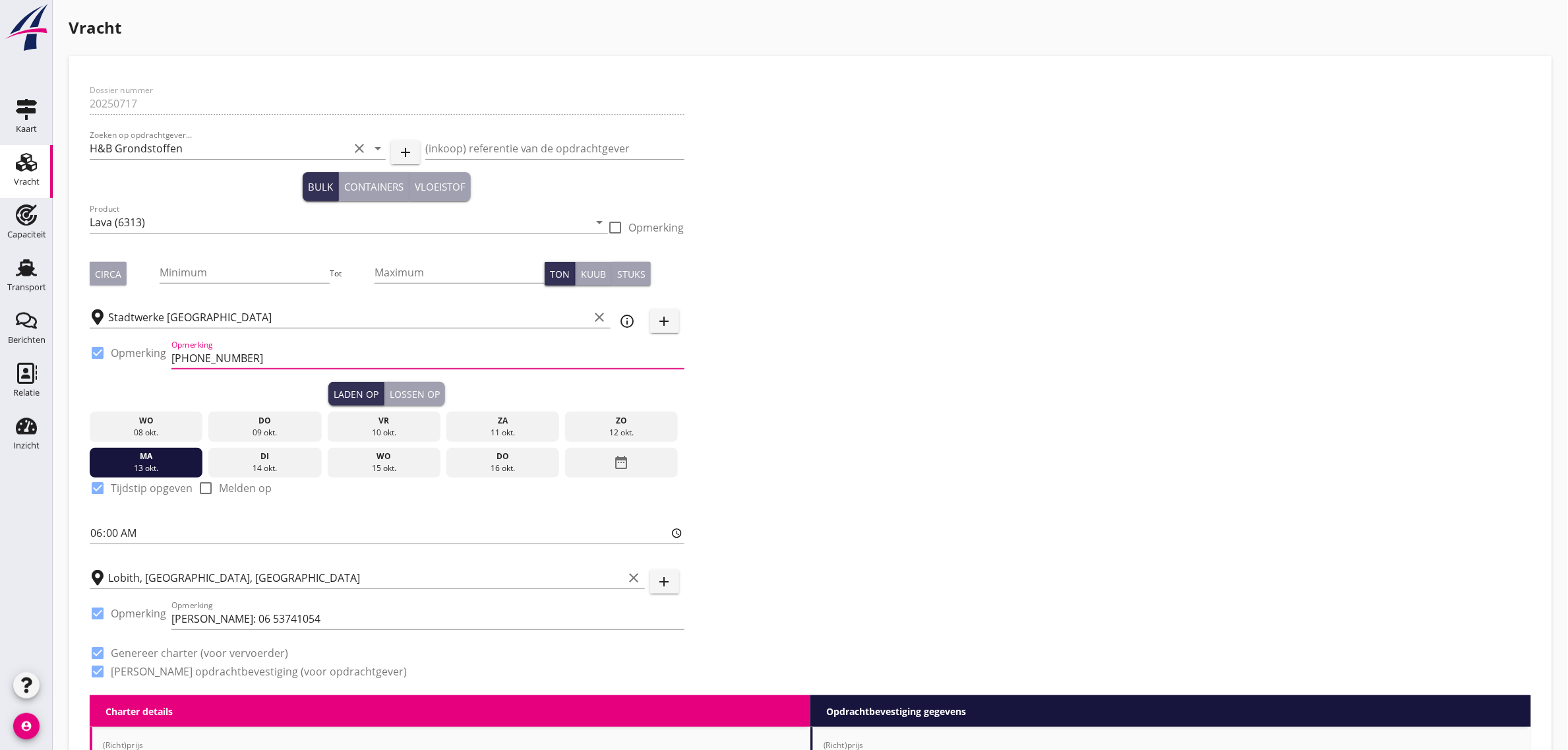
click at [977, 353] on div "Dossier nummer 20250717 Zoeken op opdrachtgever... H&B Grondstoffen clear arrow…" at bounding box center [810, 386] width 1452 height 618
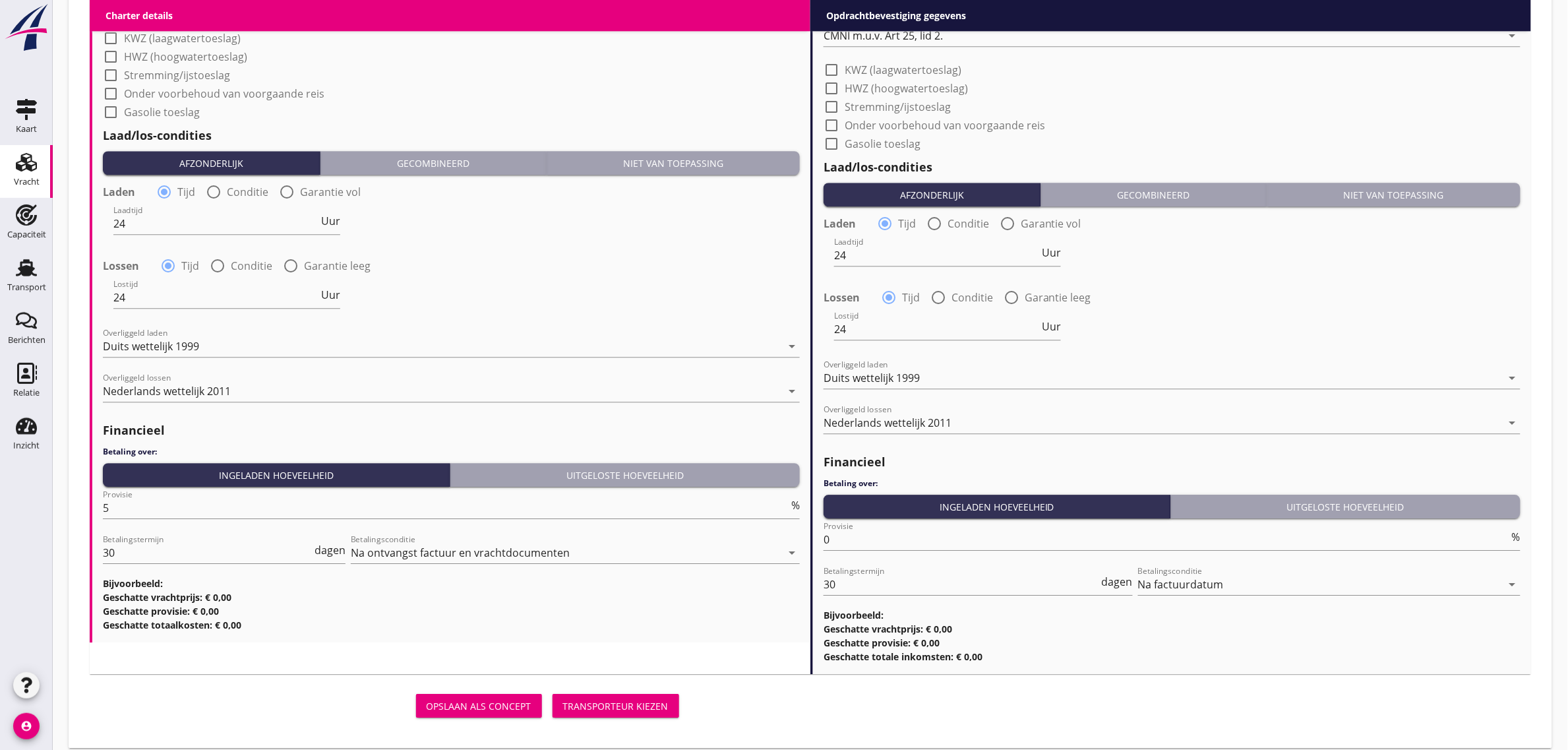
scroll to position [1378, 0]
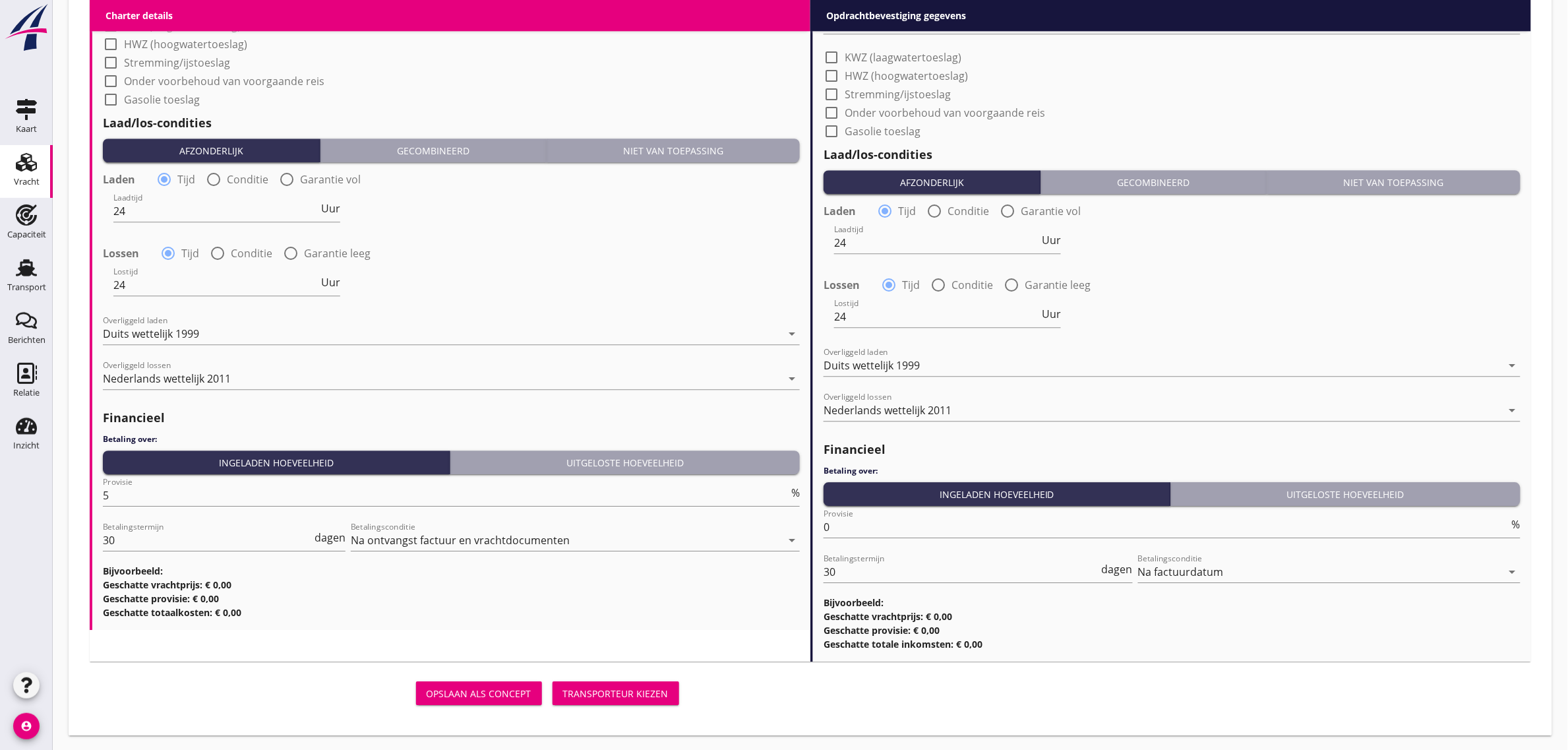
click at [635, 696] on div "Transporteur kiezen" at bounding box center [616, 693] width 105 height 14
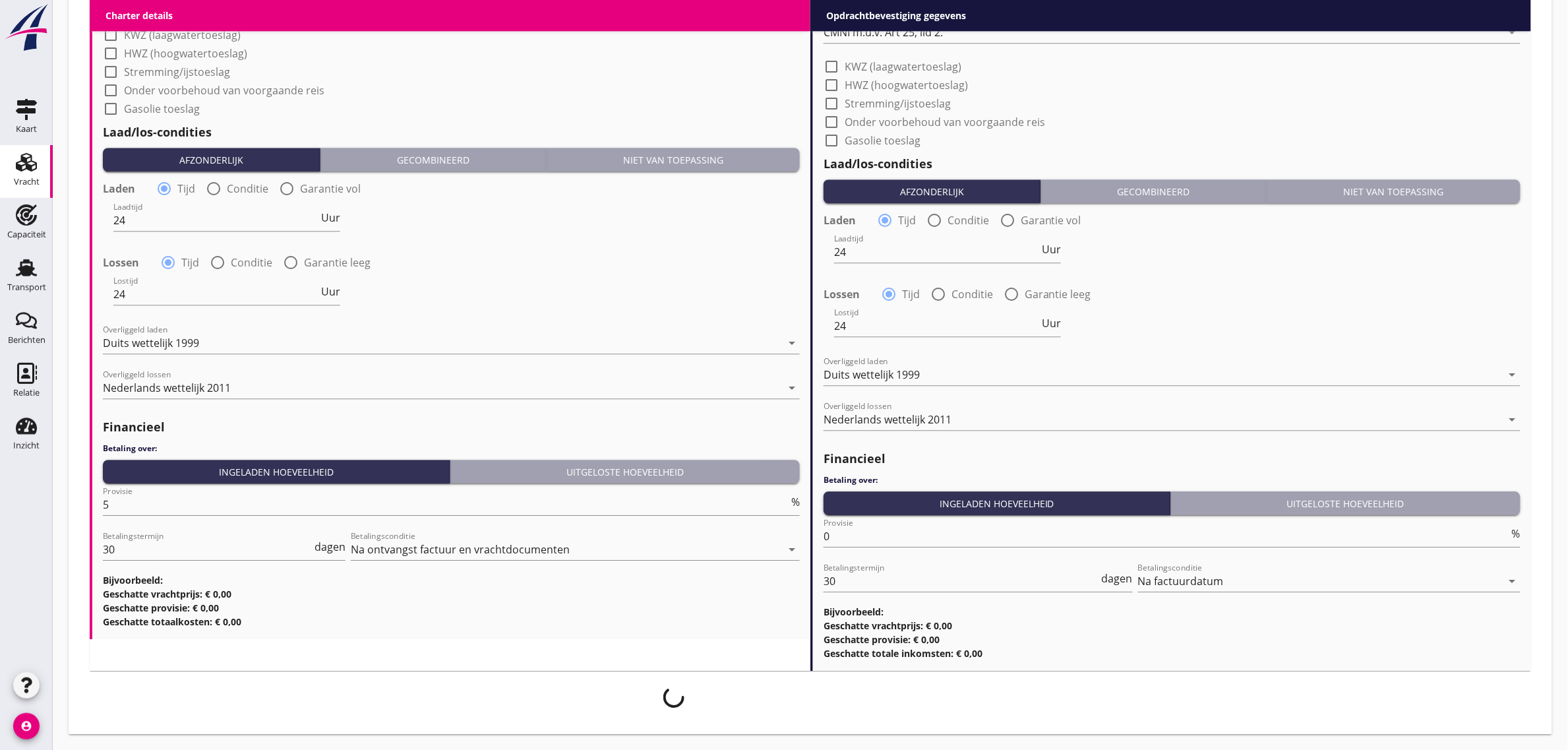
scroll to position [1367, 0]
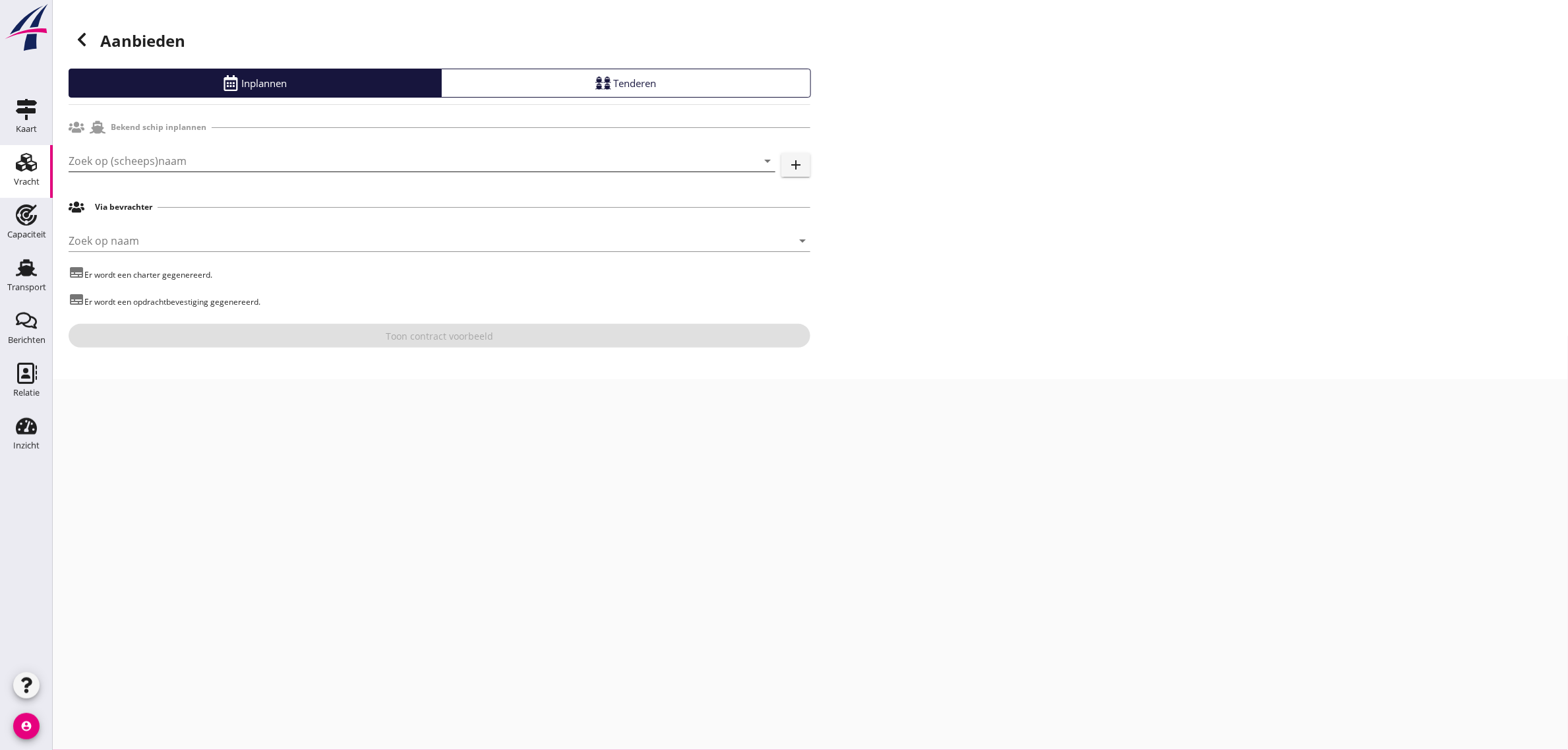
click at [137, 169] on input "Zoek op (scheeps)naam" at bounding box center [403, 160] width 669 height 21
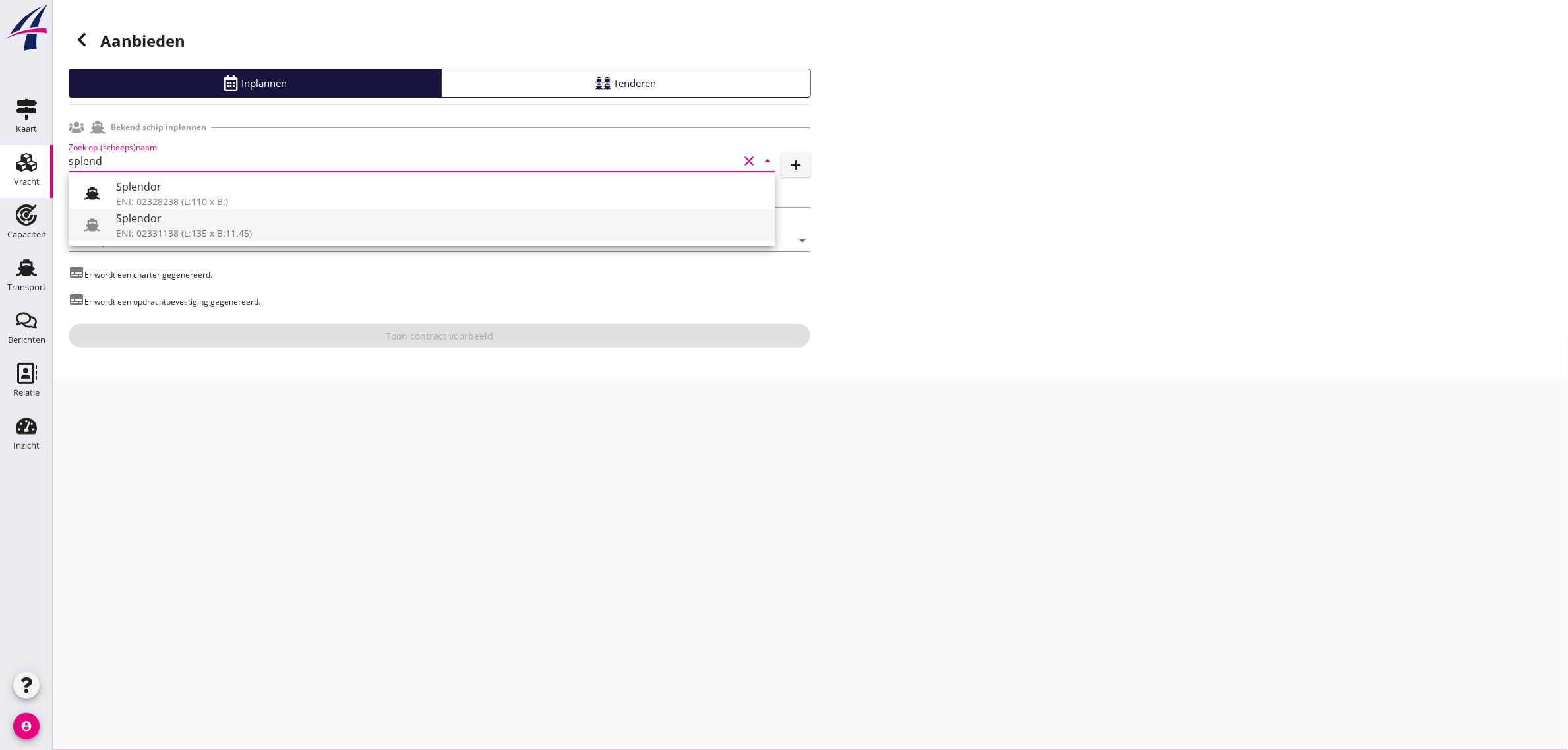
click at [132, 225] on div "Splendor" at bounding box center [440, 218] width 649 height 16
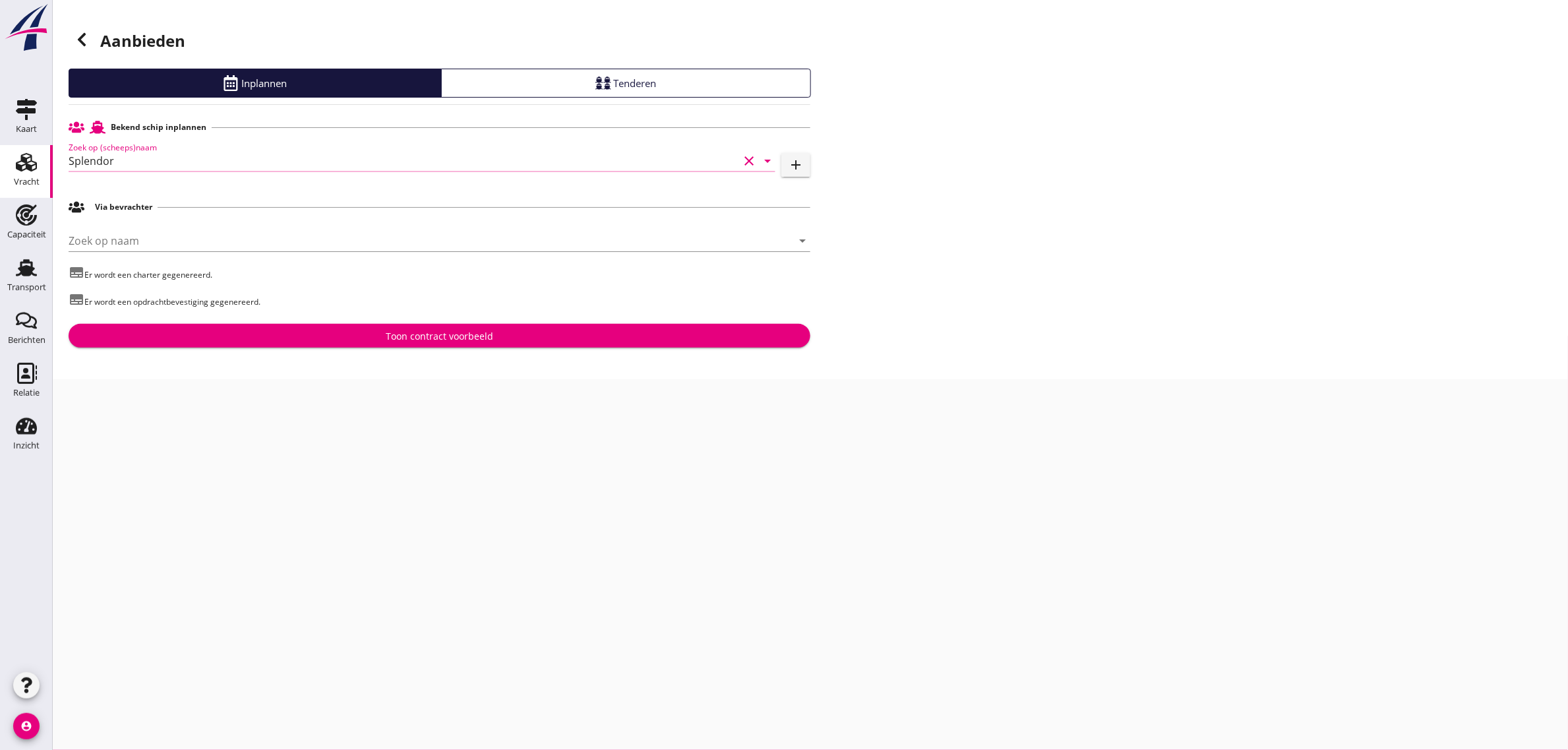
type input "Splendor"
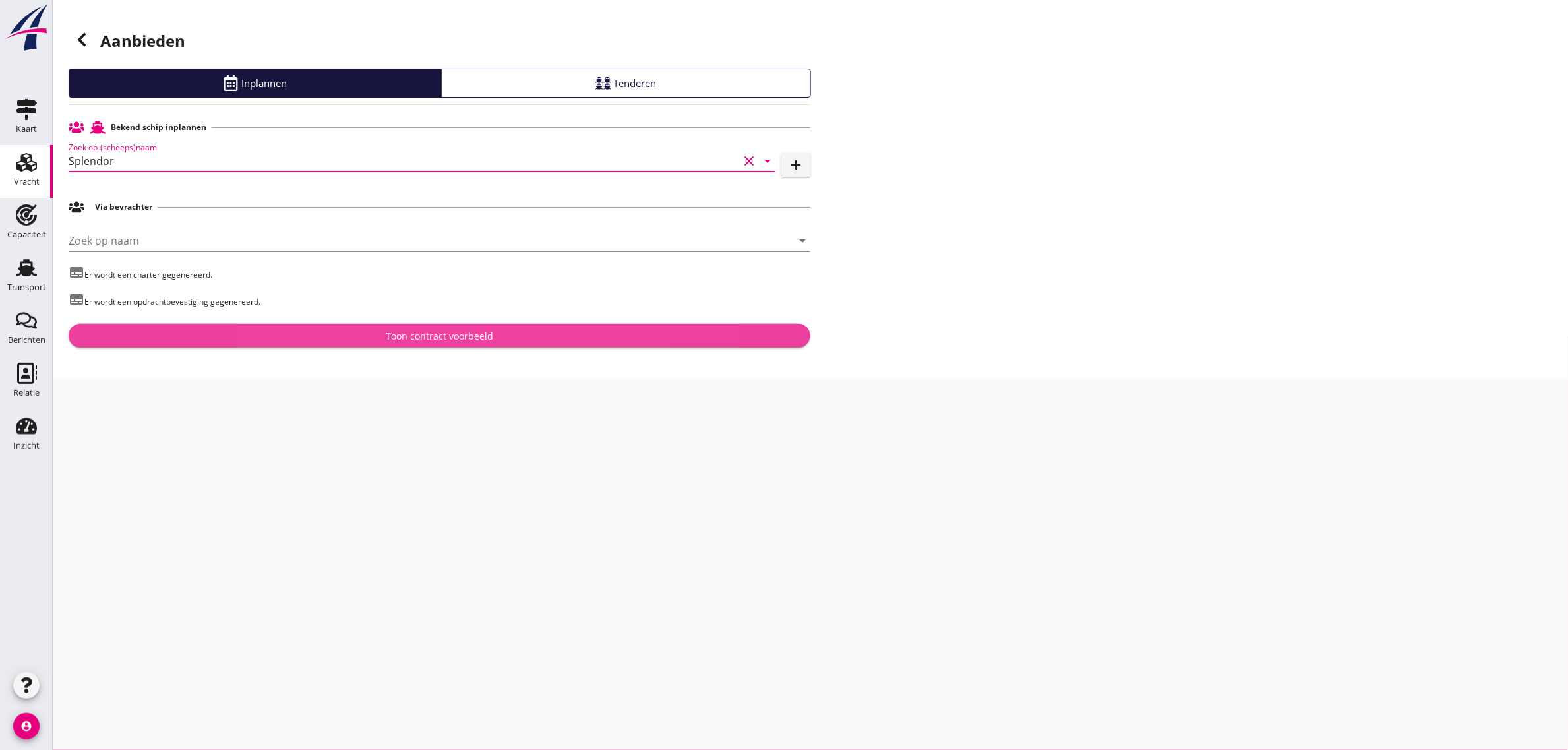
click at [413, 345] on button "Toon contract voorbeeld" at bounding box center [440, 335] width 742 height 23
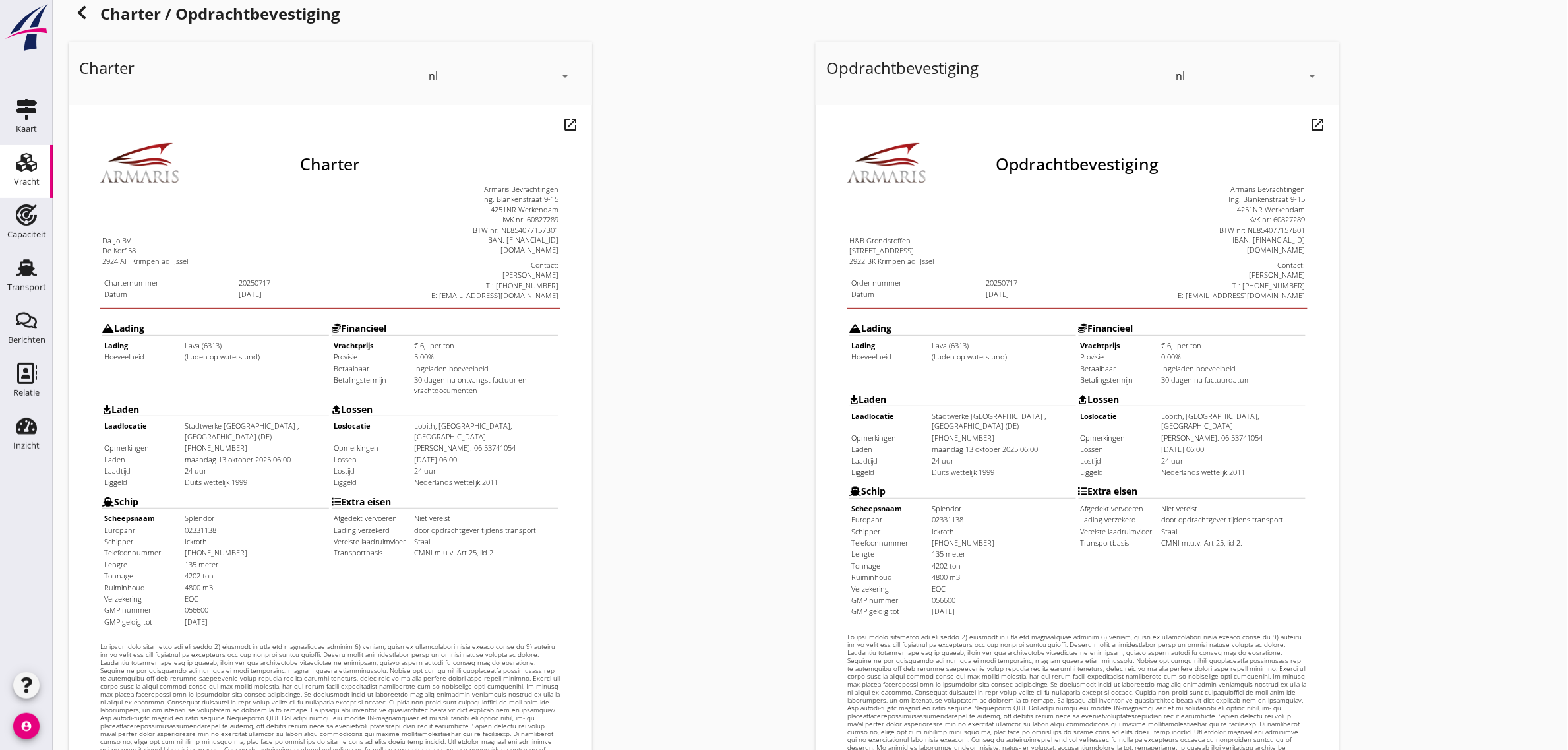
scroll to position [225, 0]
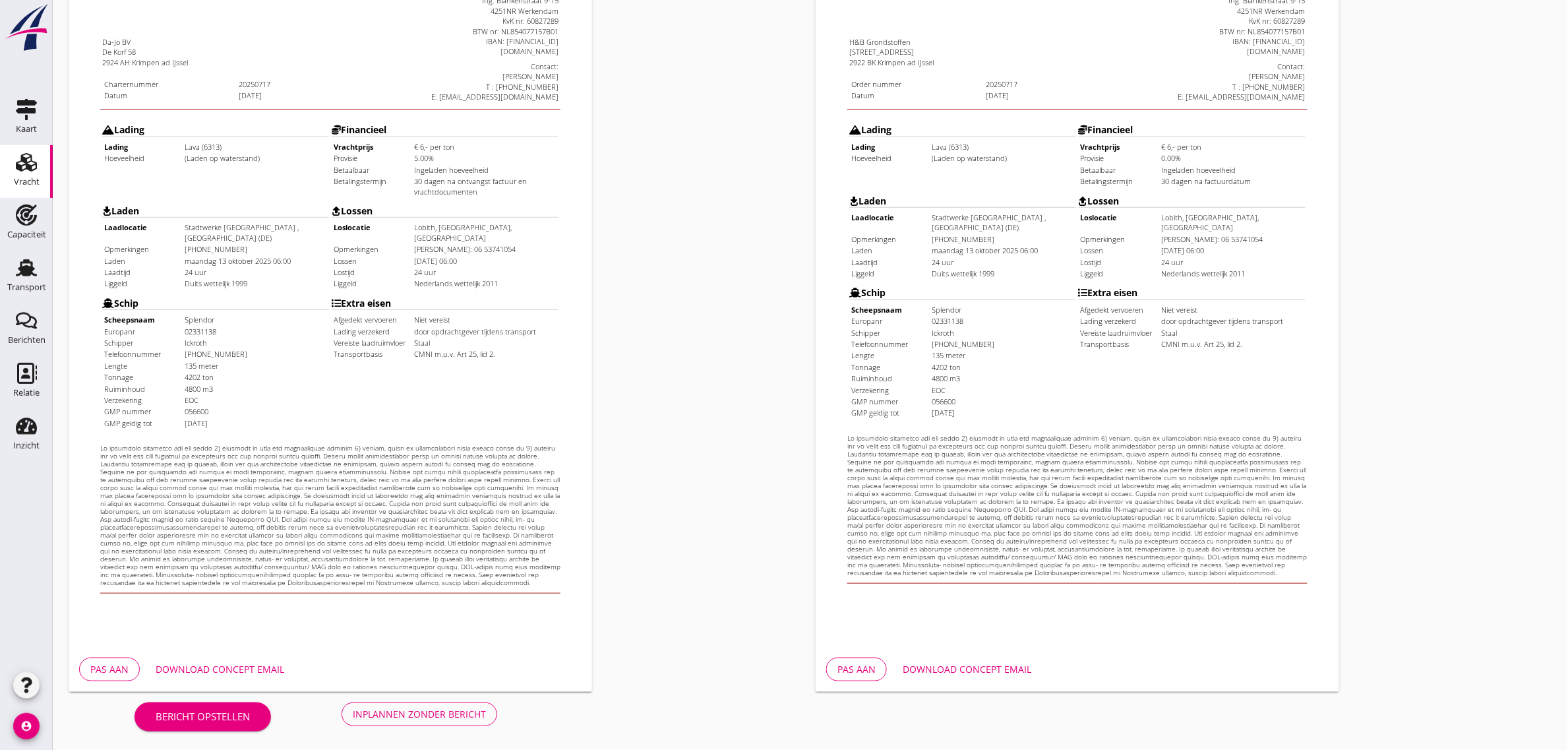
click at [443, 720] on button "Inplannen zonder bericht" at bounding box center [419, 714] width 156 height 23
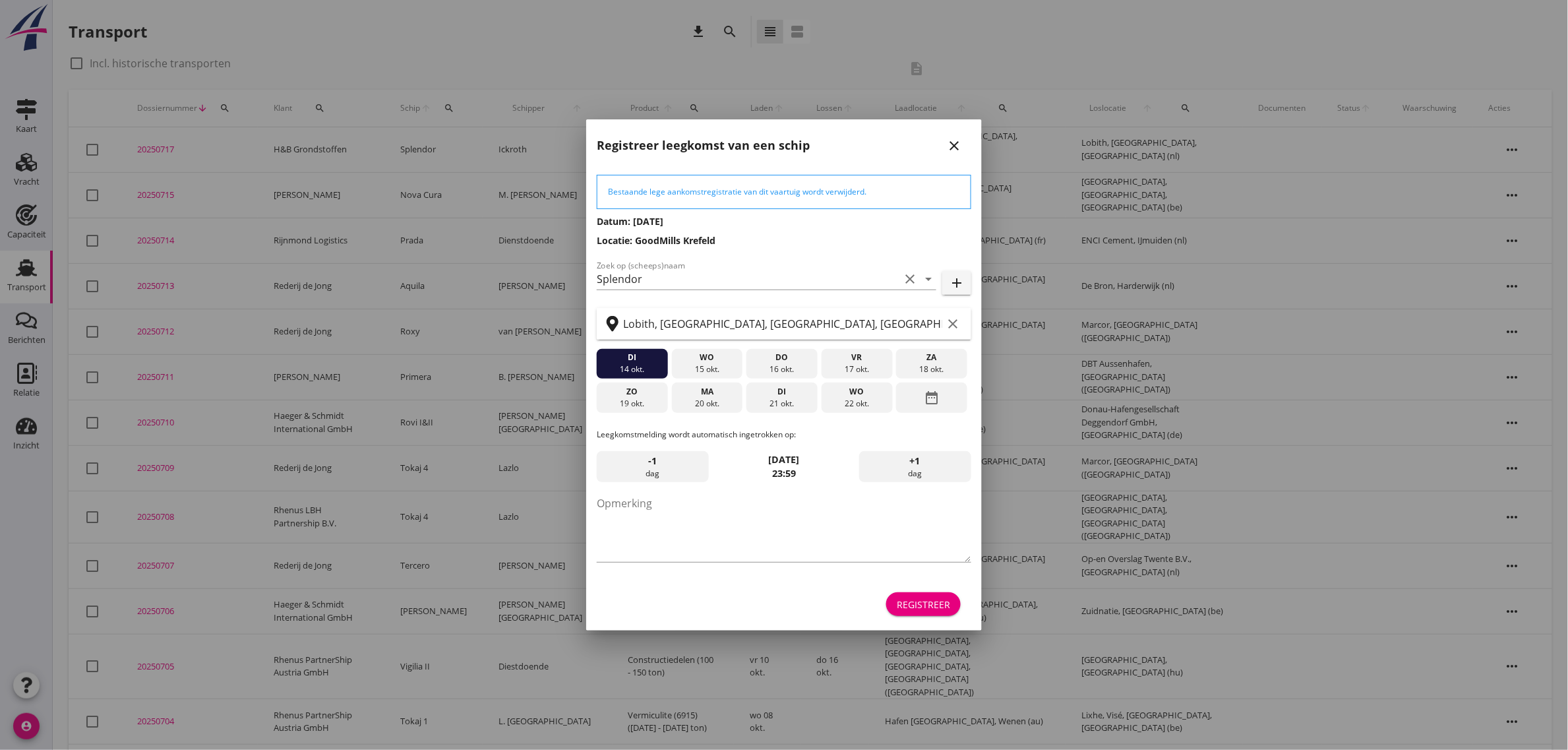
click at [938, 601] on div "Registreer" at bounding box center [923, 604] width 53 height 14
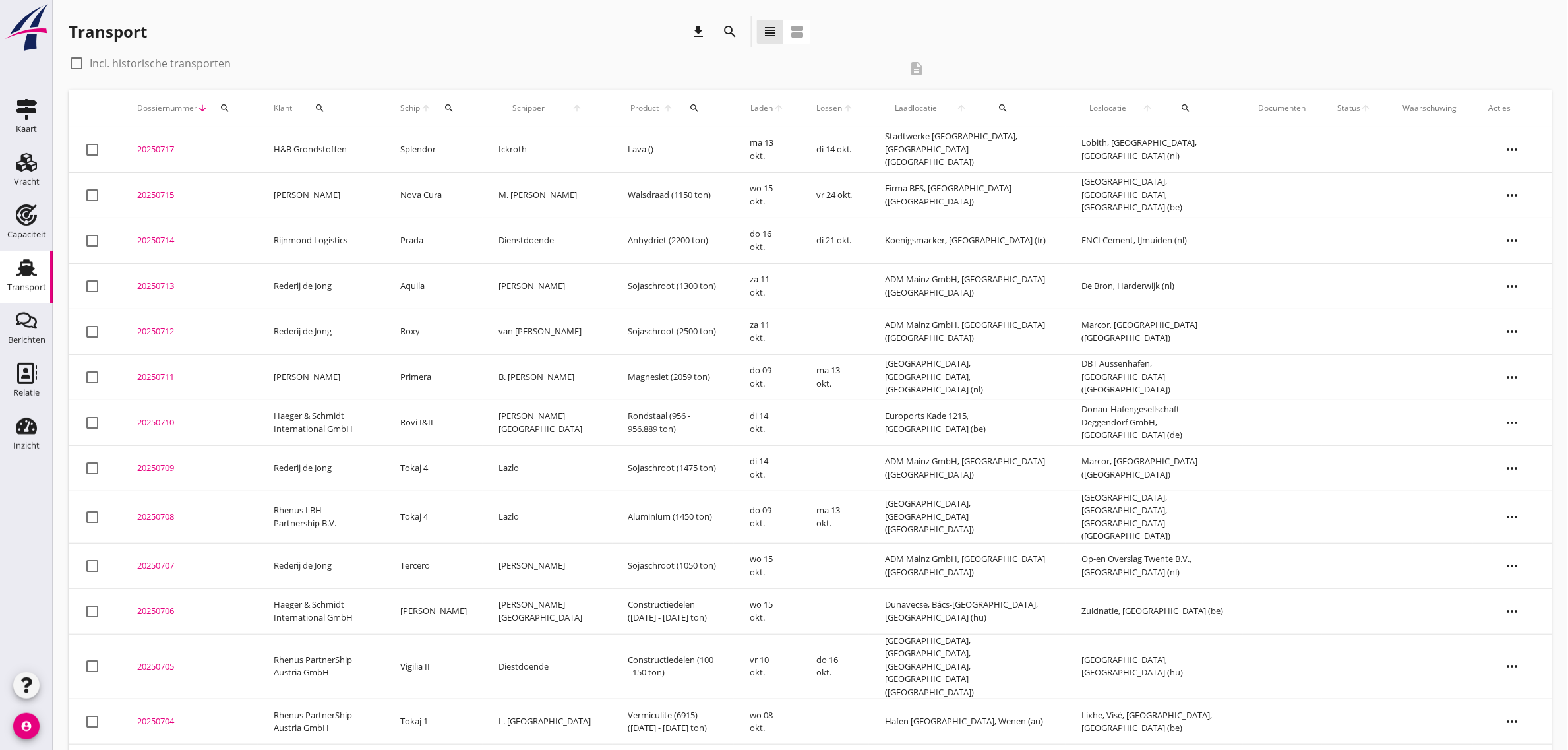
click at [304, 147] on td "H&B Grondstoffen" at bounding box center [320, 150] width 127 height 45
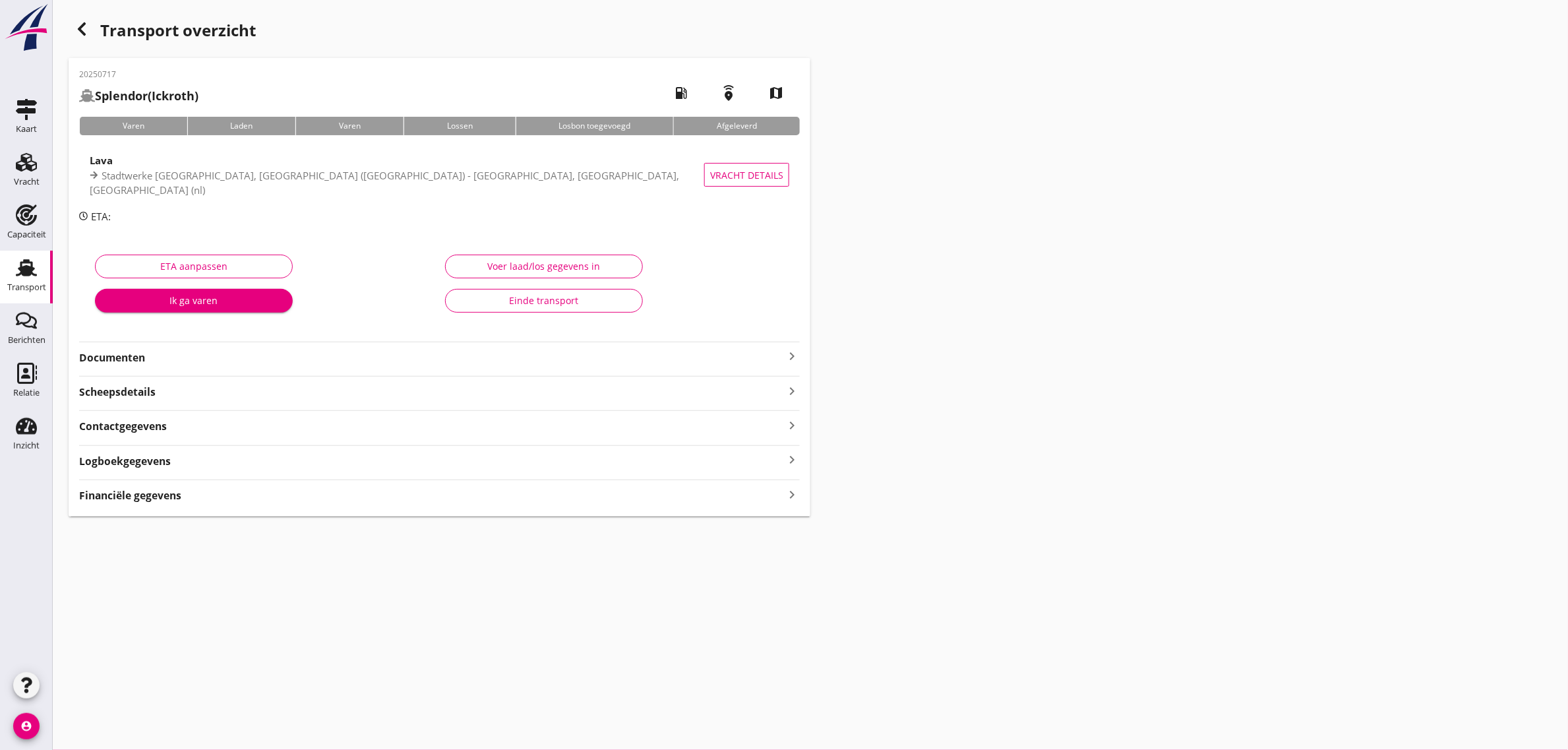
click at [113, 348] on div "Documenten keyboard_arrow_right" at bounding box center [439, 356] width 721 height 18
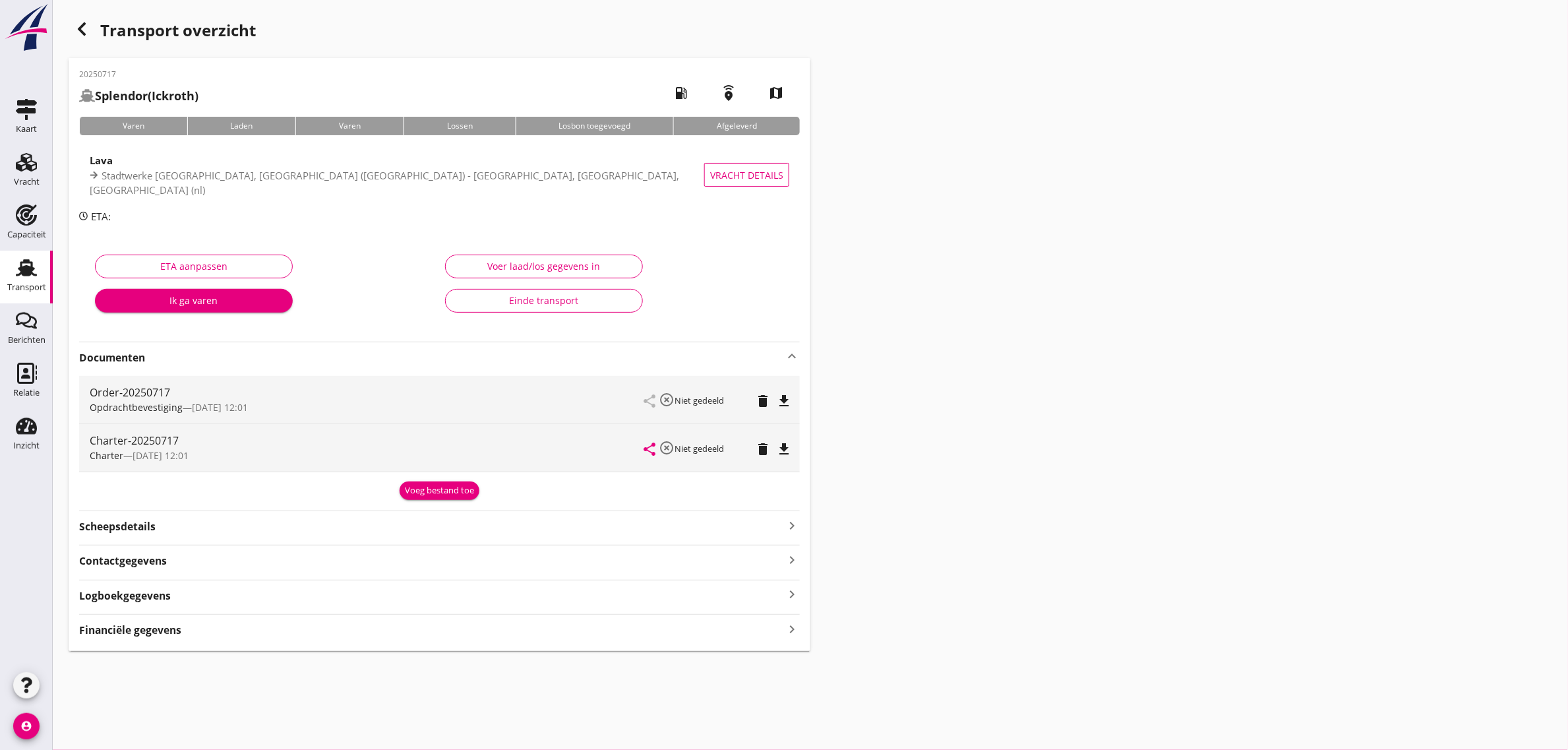
click at [783, 452] on icon "file_download" at bounding box center [784, 449] width 16 height 16
click at [31, 282] on div "Transport" at bounding box center [26, 287] width 39 height 18
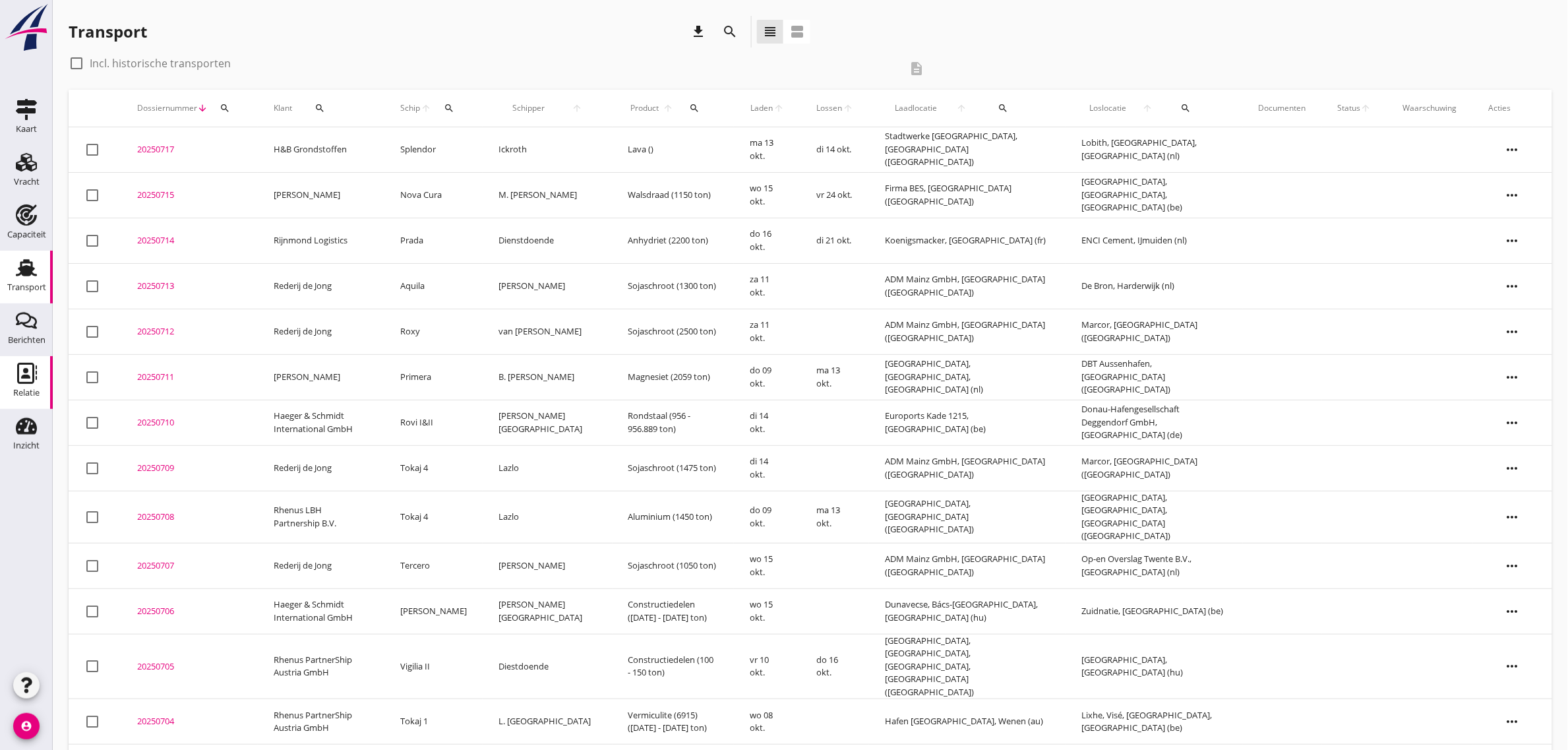
click at [30, 363] on use at bounding box center [26, 373] width 20 height 21
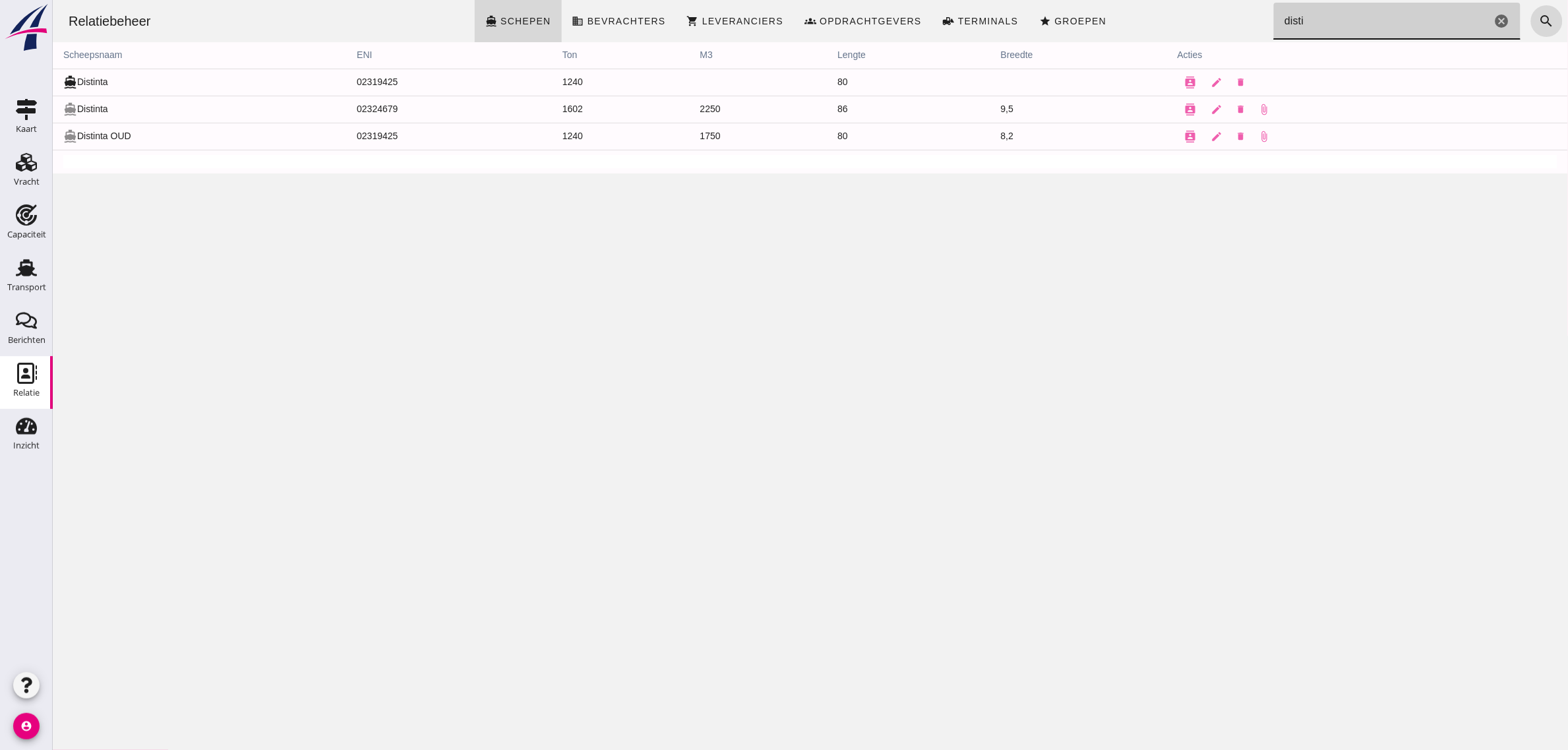
click at [1312, 23] on input "disti" at bounding box center [1381, 21] width 217 height 37
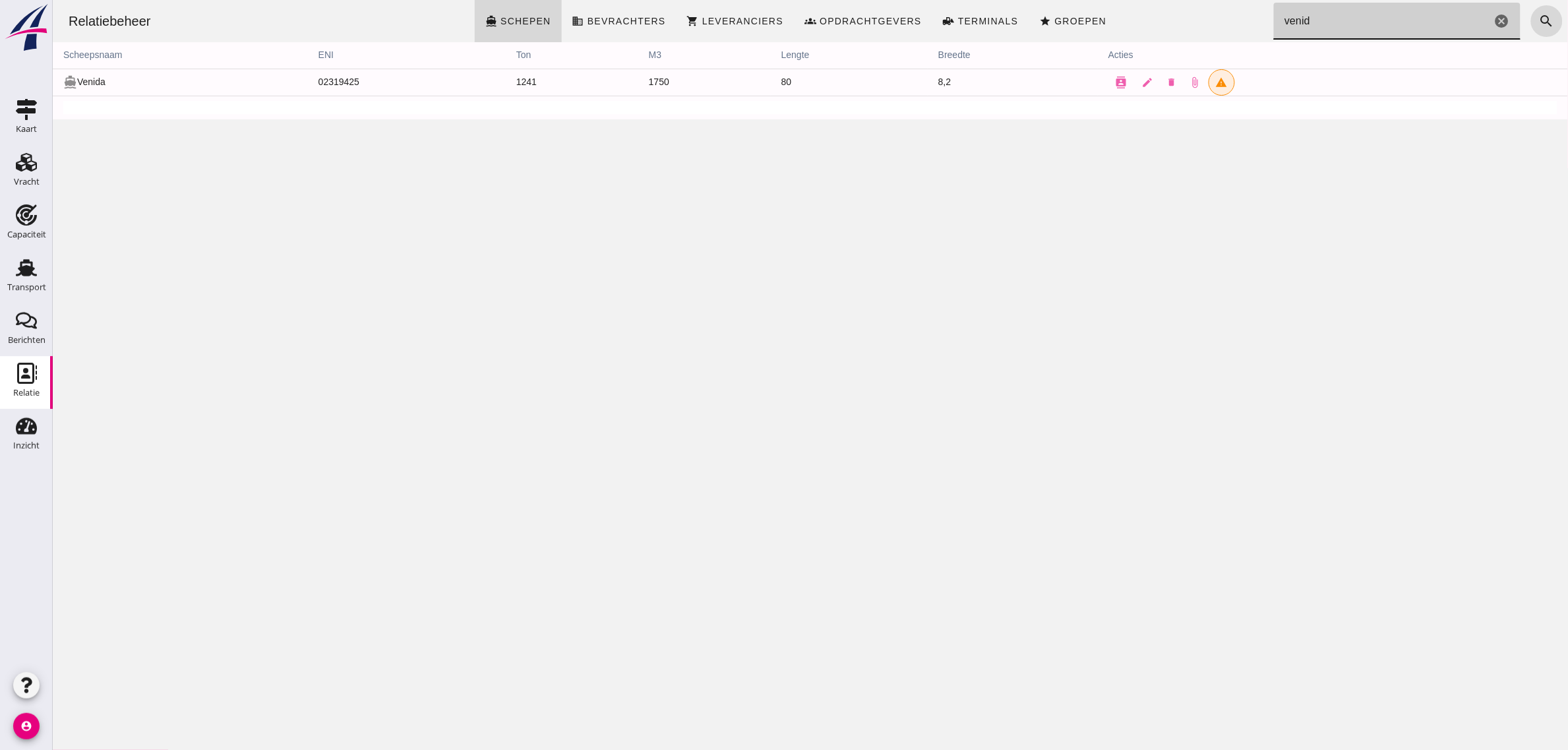
type input "venid"
